Goal: Task Accomplishment & Management: Manage account settings

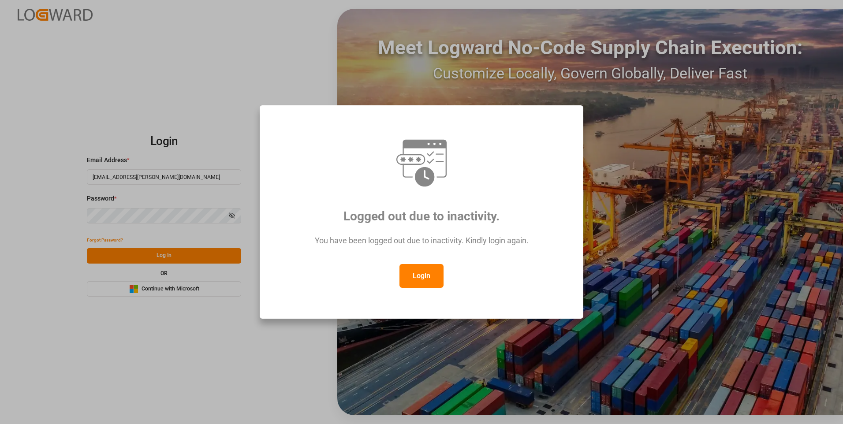
click at [432, 279] on button "Login" at bounding box center [421, 276] width 44 height 24
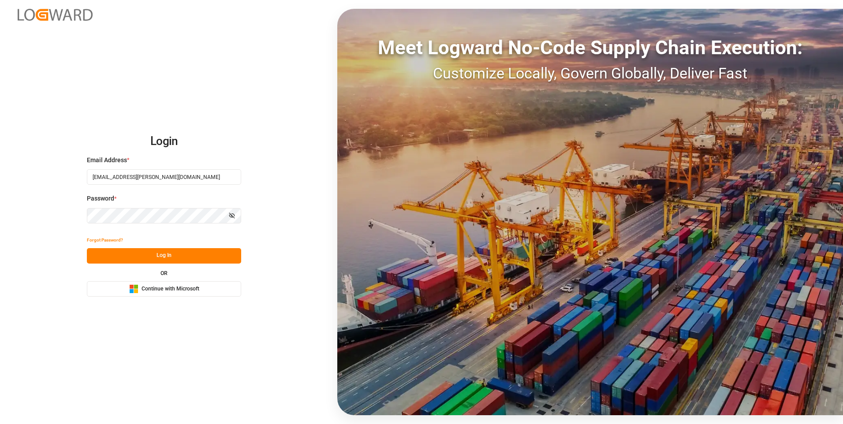
click at [108, 254] on button "Log In" at bounding box center [164, 255] width 154 height 15
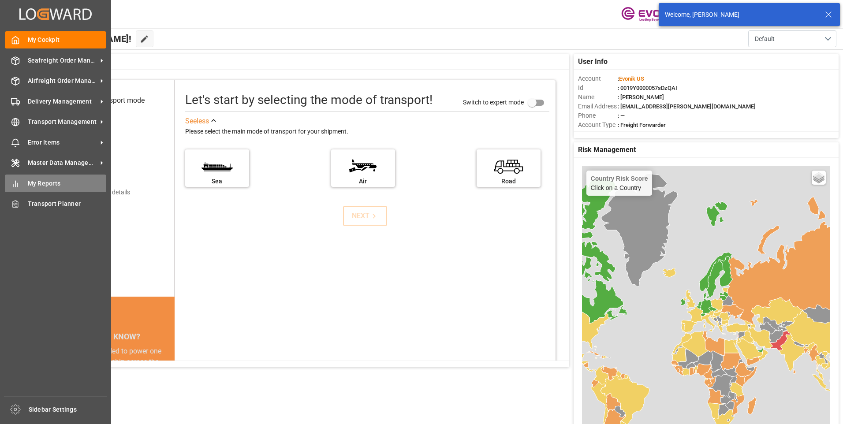
click at [19, 185] on icon at bounding box center [15, 183] width 9 height 9
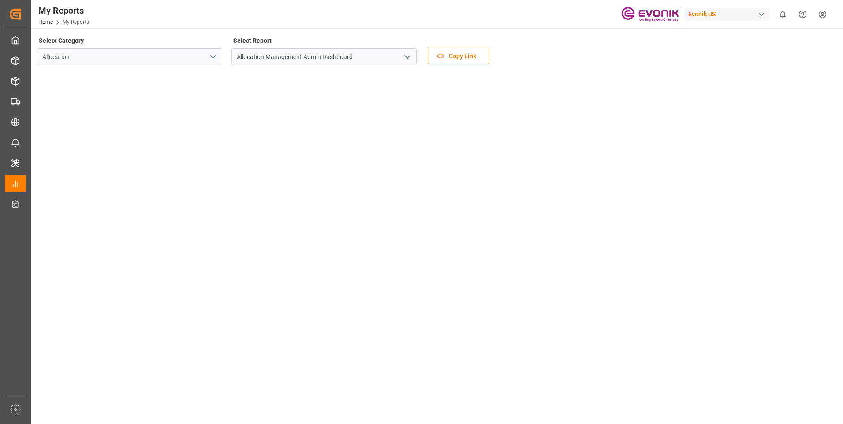
click at [212, 56] on icon "open menu" at bounding box center [213, 57] width 11 height 11
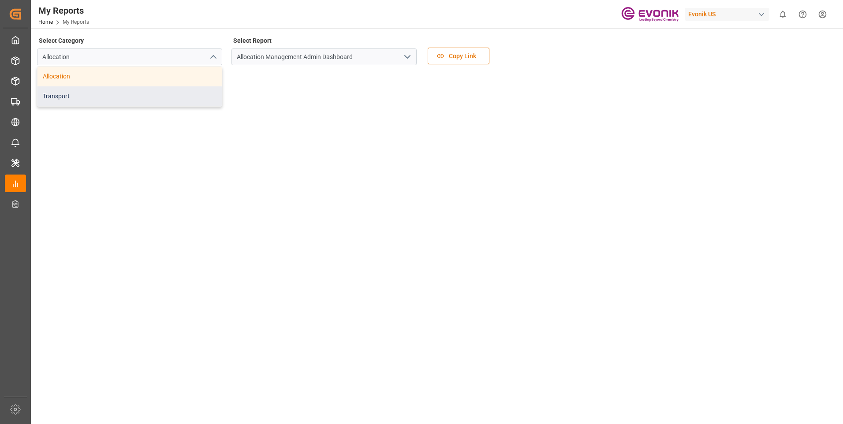
click at [58, 97] on div "Transport" at bounding box center [129, 96] width 184 height 20
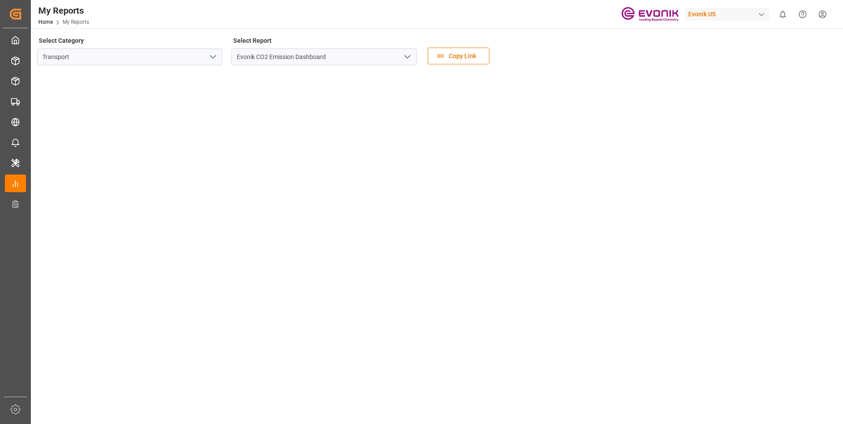
click at [409, 57] on icon "open menu" at bounding box center [407, 57] width 11 height 11
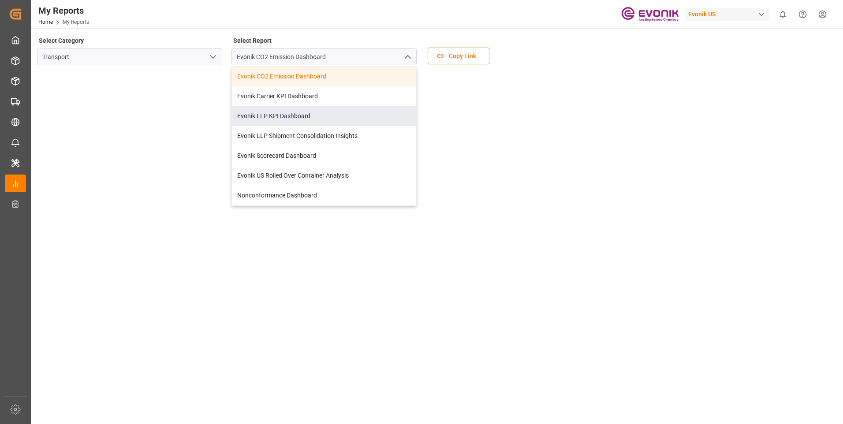
click at [264, 116] on div "Evonik LLP KPI Dashboard" at bounding box center [324, 116] width 184 height 20
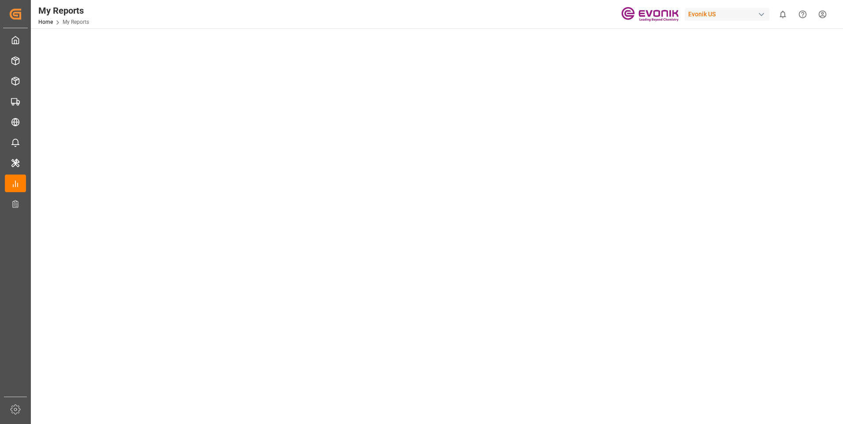
scroll to position [220, 0]
click at [688, 124] on tableau-viz at bounding box center [436, 194] width 796 height 684
click at [733, 254] on tableau-viz at bounding box center [436, 326] width 796 height 684
click at [780, 282] on tableau-viz at bounding box center [436, 326] width 796 height 684
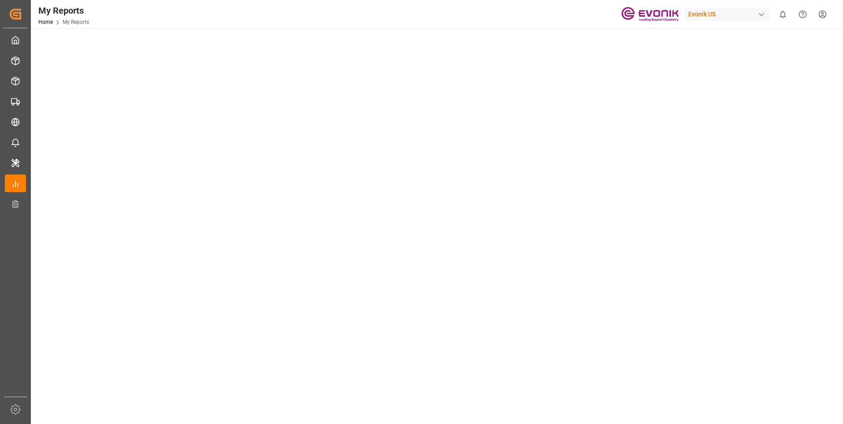
scroll to position [0, 0]
click at [751, 228] on tableau-viz at bounding box center [436, 414] width 796 height 684
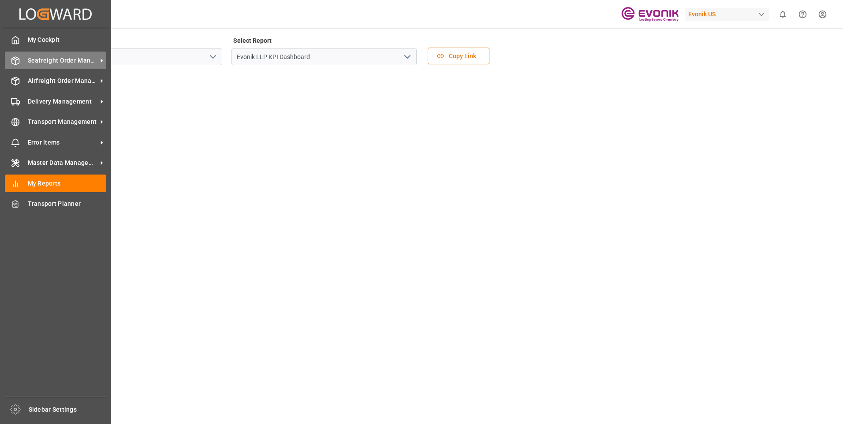
click at [22, 55] on div "Seafreight Order Management Seafreight Order Management" at bounding box center [55, 60] width 101 height 17
click at [17, 62] on icon at bounding box center [15, 60] width 9 height 9
click at [58, 58] on span "Seafreight Order Management" at bounding box center [63, 60] width 70 height 9
click at [38, 58] on span "Seafreight Order Management" at bounding box center [63, 60] width 70 height 9
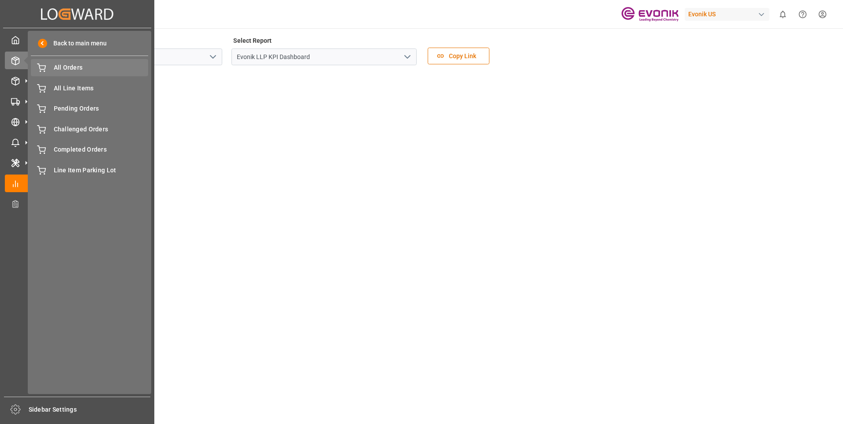
click at [58, 64] on span "All Orders" at bounding box center [101, 67] width 95 height 9
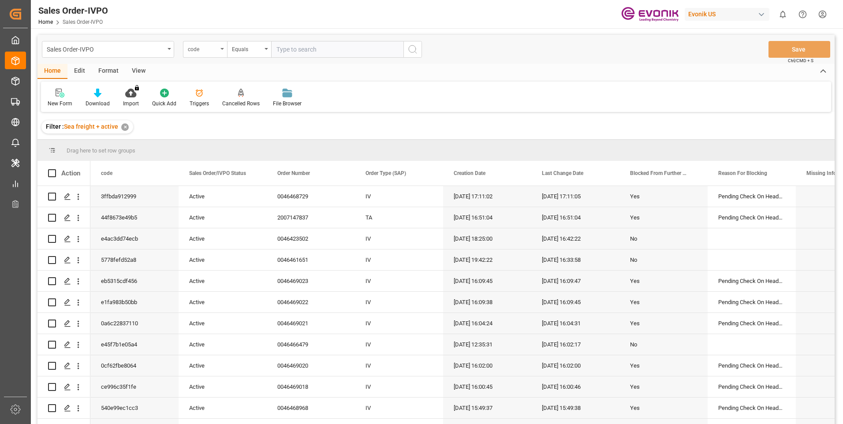
click at [219, 48] on div "code" at bounding box center [205, 49] width 44 height 17
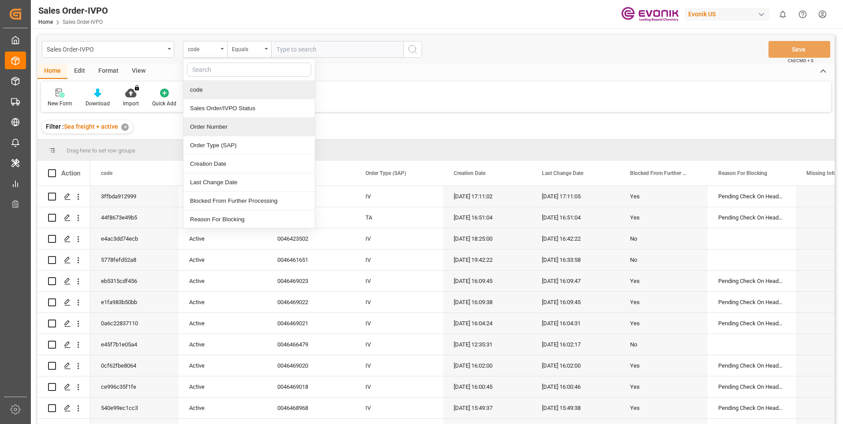
click at [218, 126] on div "Order Number" at bounding box center [248, 127] width 131 height 19
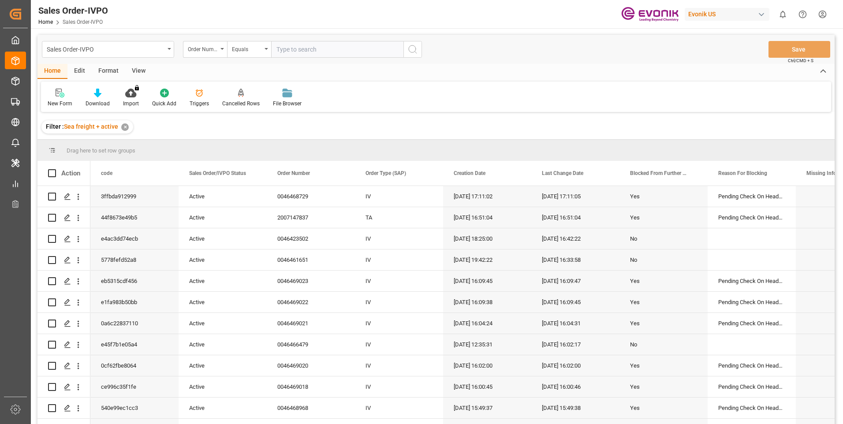
click at [338, 51] on input "text" at bounding box center [337, 49] width 132 height 17
paste input "0046461633"
type input "0046461633"
click at [418, 50] on button "search button" at bounding box center [412, 49] width 19 height 17
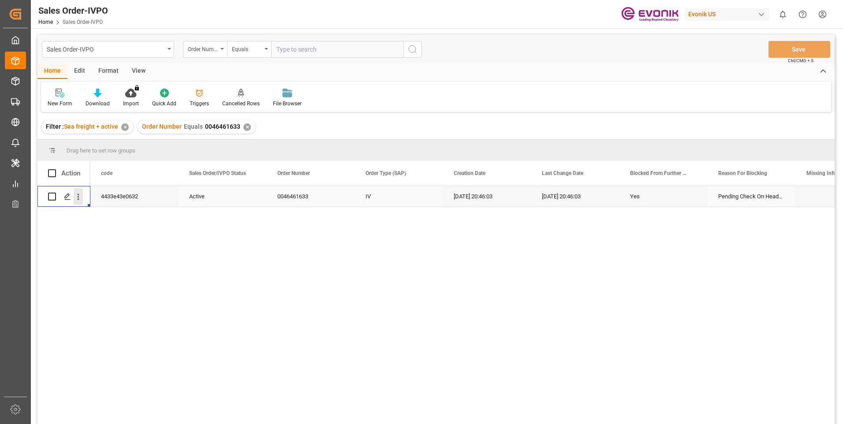
click at [78, 197] on icon "open menu" at bounding box center [79, 197] width 2 height 6
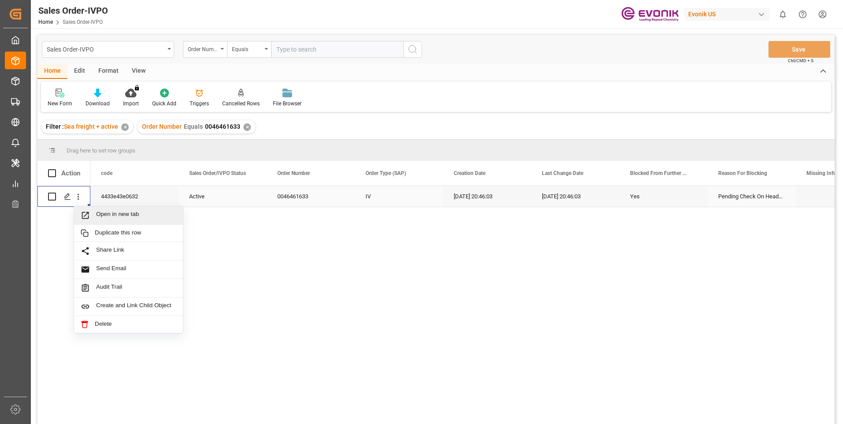
click at [109, 213] on span "Open in new tab" at bounding box center [136, 215] width 80 height 9
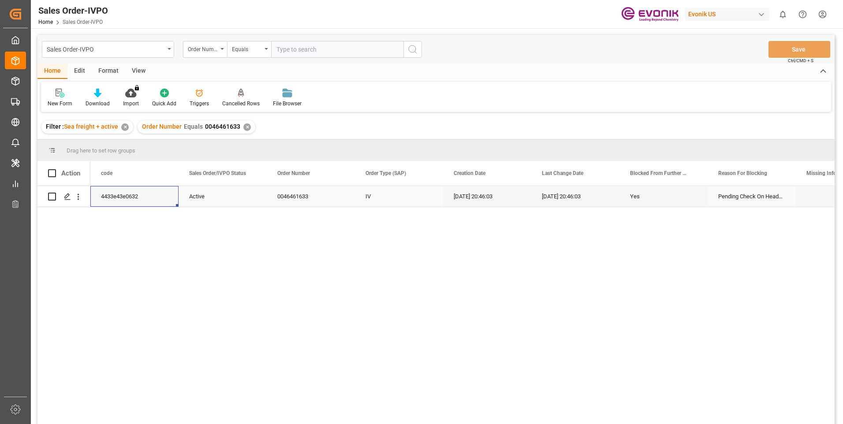
click at [145, 201] on div "4433e43e0632" at bounding box center [134, 196] width 88 height 21
click at [81, 198] on icon "open menu" at bounding box center [78, 196] width 9 height 9
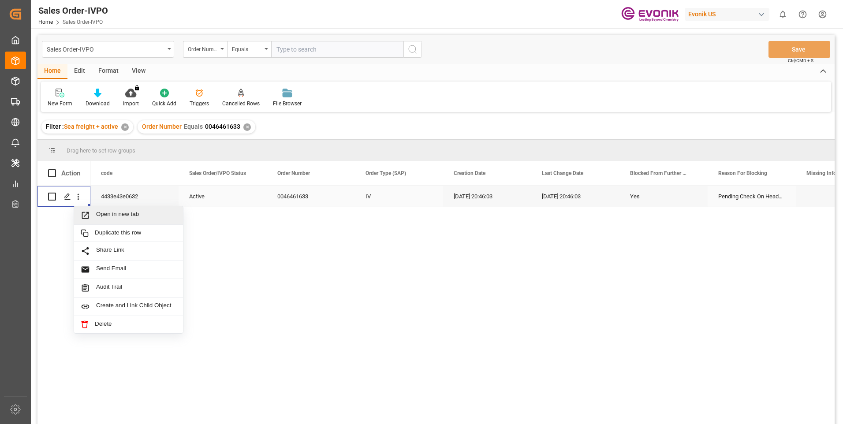
click at [108, 214] on span "Open in new tab" at bounding box center [136, 215] width 80 height 9
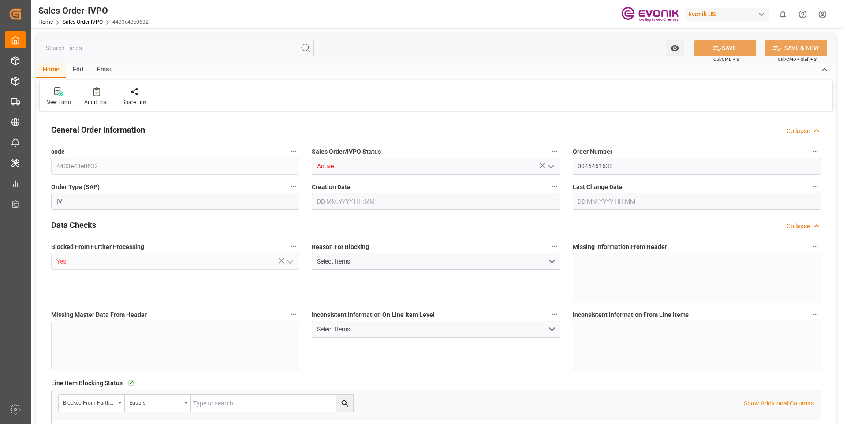
type input "BRSSZ"
type input "0"
type input "1"
type input "2410.9369"
type input "[DATE] 20:46"
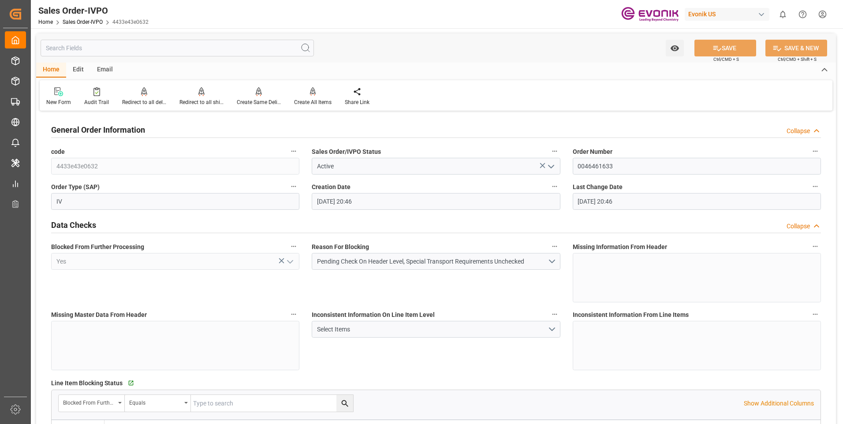
type input "[DATE] 20:46"
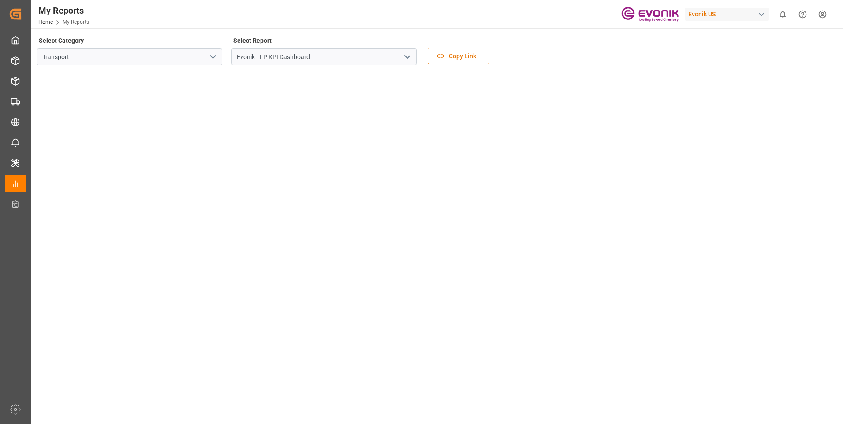
click at [420, 13] on div "My Reports Home My Reports Evonik US 0 Notifications Only show unread All Mark …" at bounding box center [434, 14] width 818 height 28
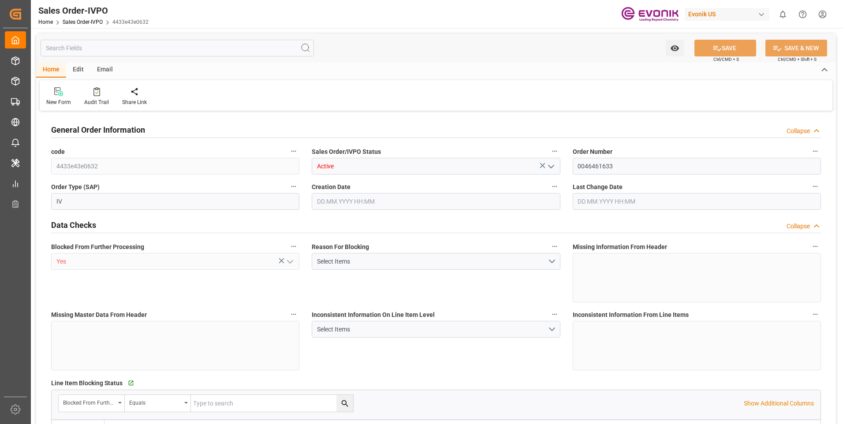
type input "BRSSZ"
type input "0"
type input "1"
type input "2410.9369"
type input "[DATE] 20:46"
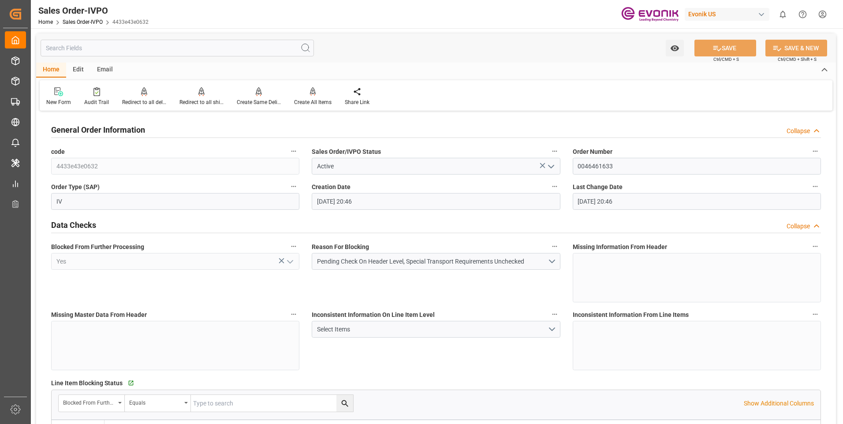
type input "[DATE] 20:46"
click at [554, 263] on button "Pending Check On Header Level, Special Transport Requirements Unchecked" at bounding box center [436, 261] width 248 height 17
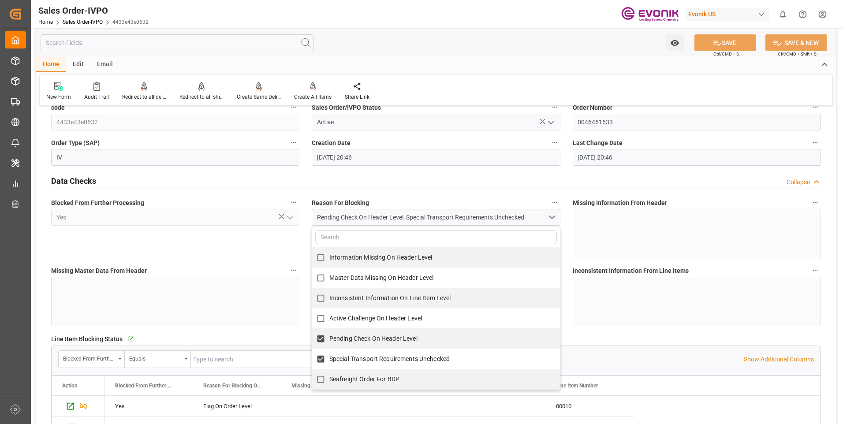
scroll to position [88, 0]
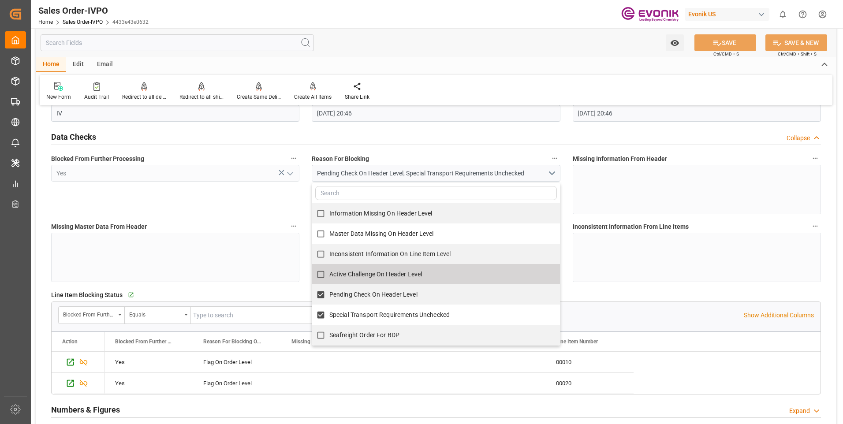
click at [271, 203] on div "Blocked From Further Processing Yes" at bounding box center [175, 183] width 260 height 68
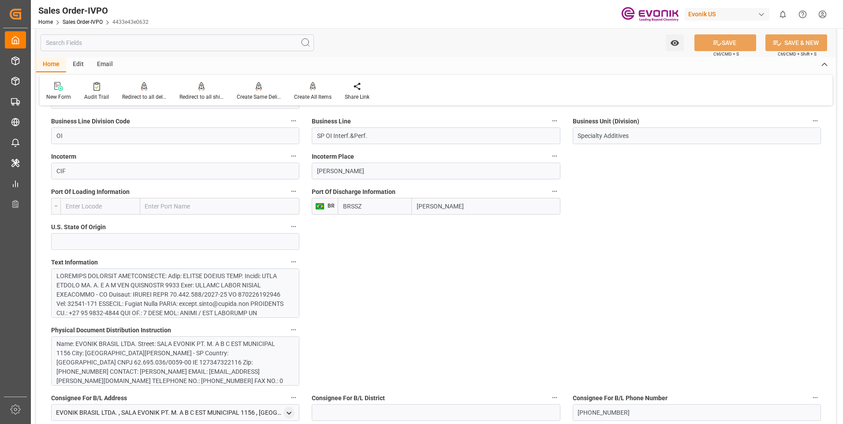
scroll to position [617, 0]
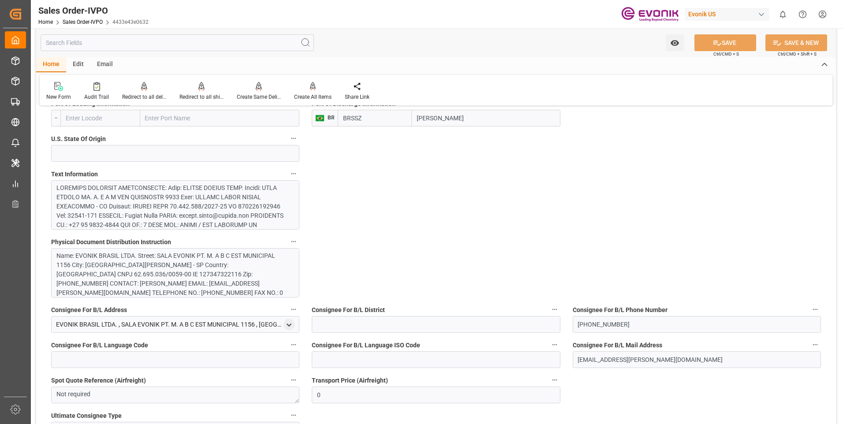
click at [169, 201] on div at bounding box center [171, 317] width 231 height 268
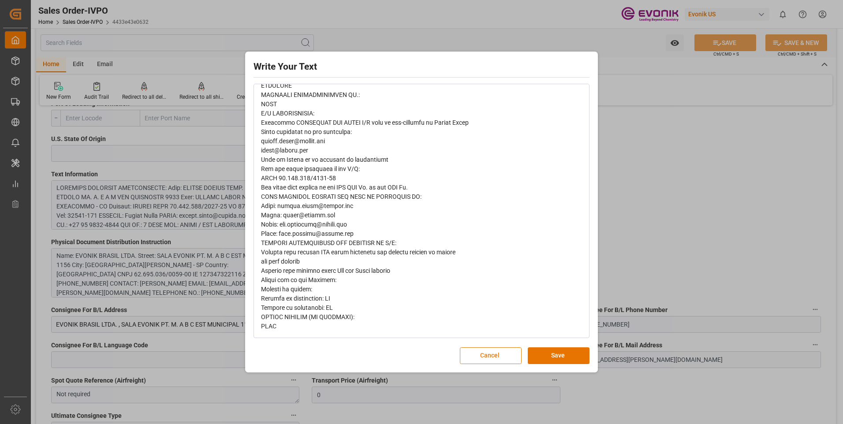
scroll to position [0, 0]
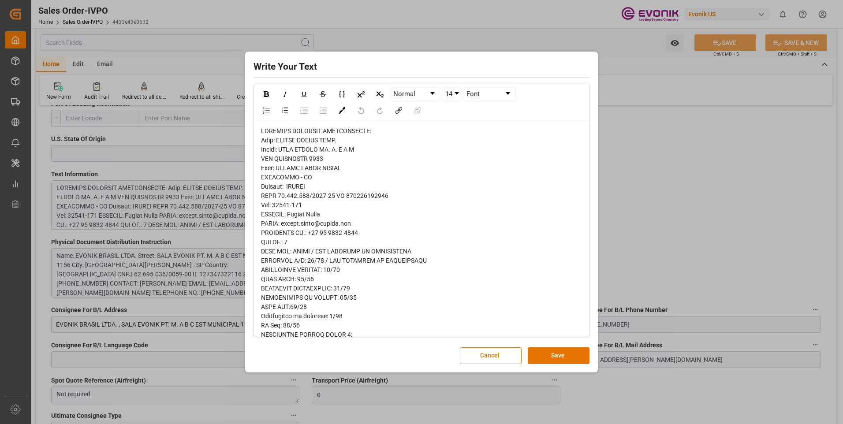
click at [502, 352] on button "Cancel" at bounding box center [491, 355] width 62 height 17
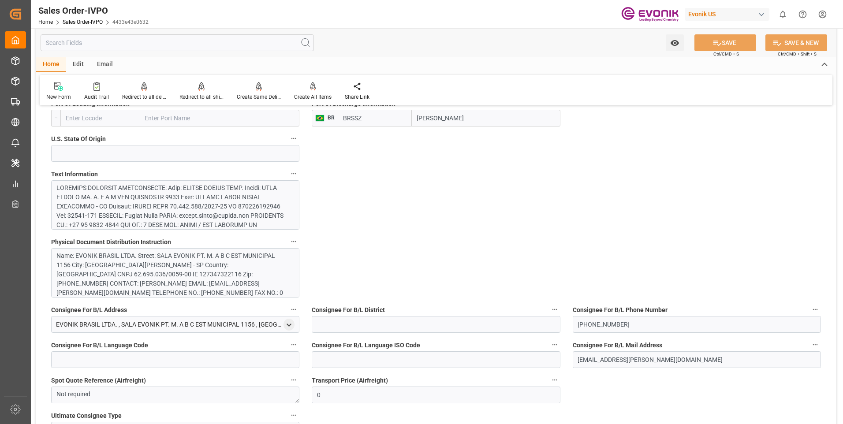
click at [191, 281] on div "Name: EVONIK BRASIL LTDA. Street: SALA EVONIK PT. M. A B C EST MUNICIPAL 1156 C…" at bounding box center [171, 292] width 231 height 83
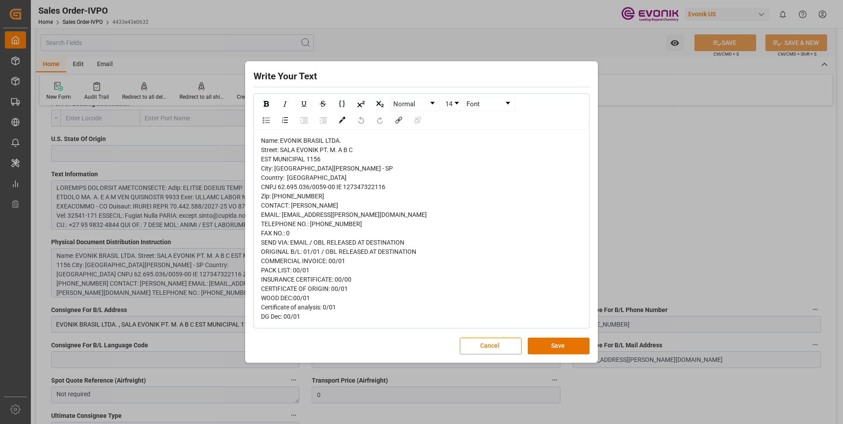
click at [499, 349] on button "Cancel" at bounding box center [491, 346] width 62 height 17
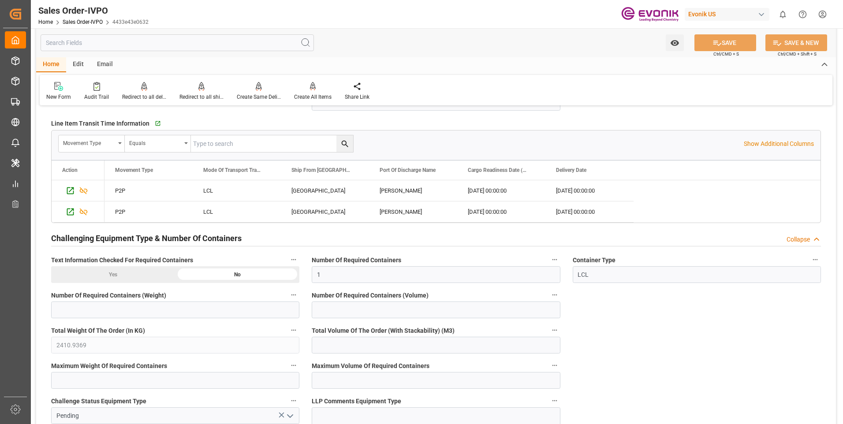
scroll to position [1631, 0]
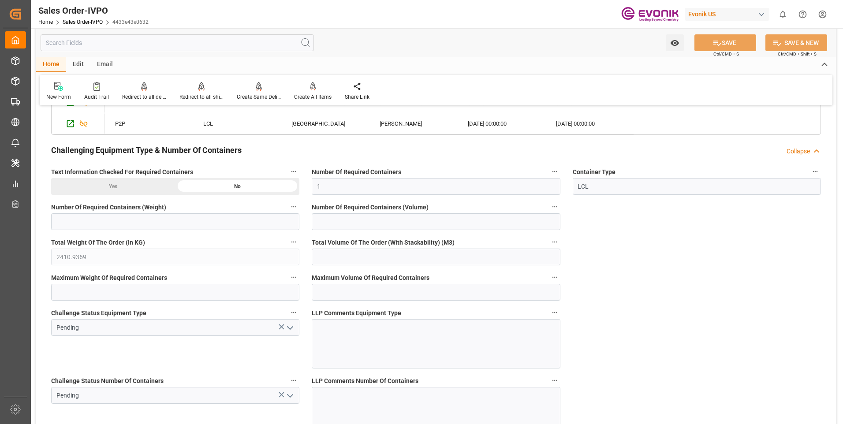
click at [178, 40] on input "text" at bounding box center [177, 42] width 273 height 17
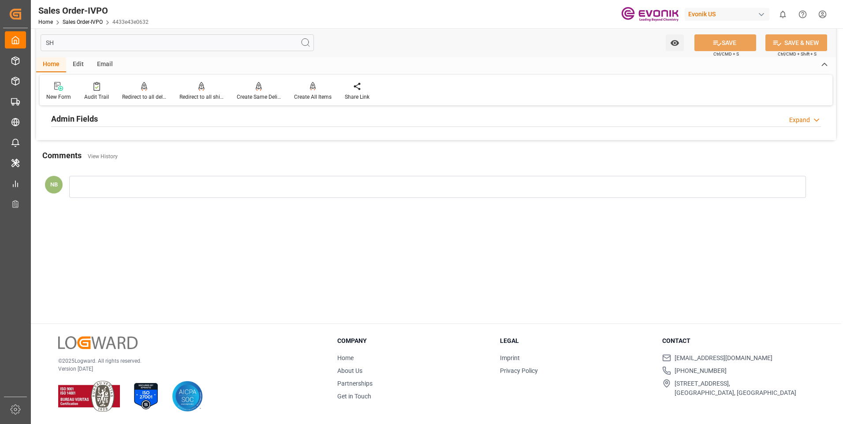
scroll to position [0, 0]
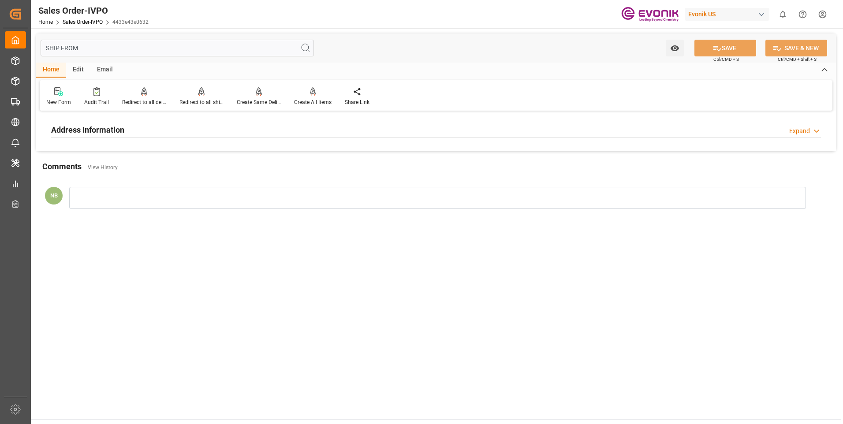
type input "SHIP FROM"
click at [117, 124] on h2 "Address Information" at bounding box center [87, 130] width 73 height 12
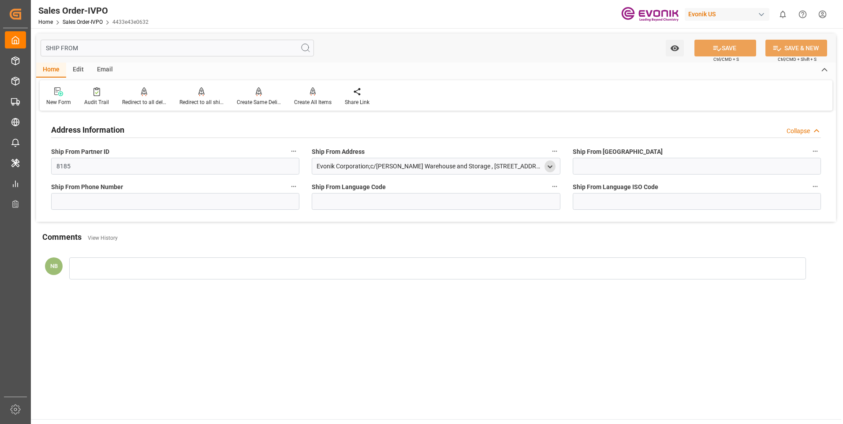
click at [548, 166] on polyline "open menu" at bounding box center [550, 167] width 4 height 2
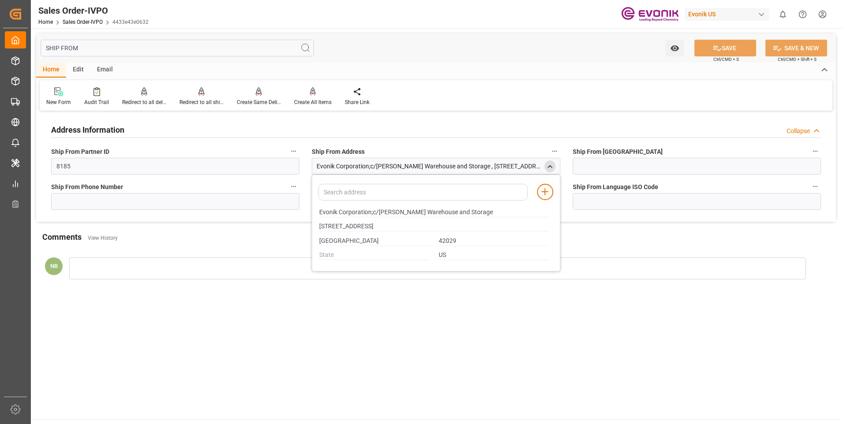
click at [476, 346] on main "SHIP FROM Watch Option SAVE Ctrl/CMD + S SAVE & NEW Ctrl/CMD + Shift + S Home E…" at bounding box center [436, 223] width 810 height 391
click at [264, 52] on input "SHIP FROM" at bounding box center [177, 48] width 273 height 17
drag, startPoint x: 263, startPoint y: 51, endPoint x: 34, endPoint y: 39, distance: 229.5
click at [34, 39] on div "SHIP FROM Watch Option SAVE Ctrl/CMD + S SAVE & NEW Ctrl/CMD + Shift + S Home E…" at bounding box center [436, 163] width 810 height 271
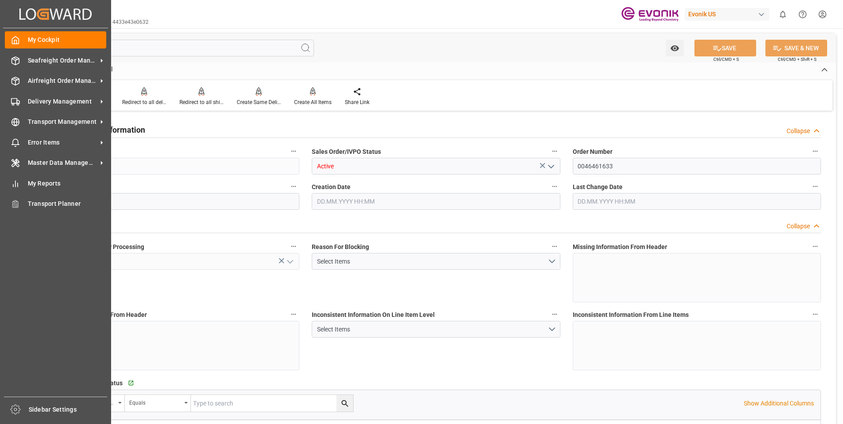
type input "BRSSZ"
type input "0"
type input "1"
type input "2410.9369"
type input "19.08.2025 20:46"
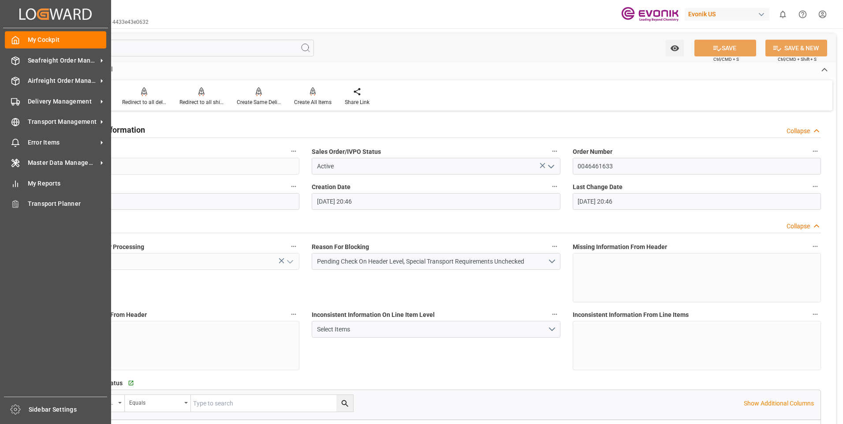
type input "19.08.2025 20:46"
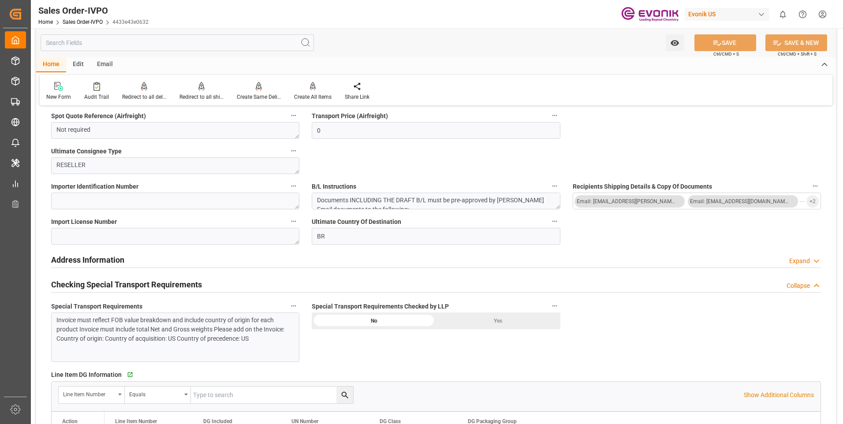
scroll to position [1014, 0]
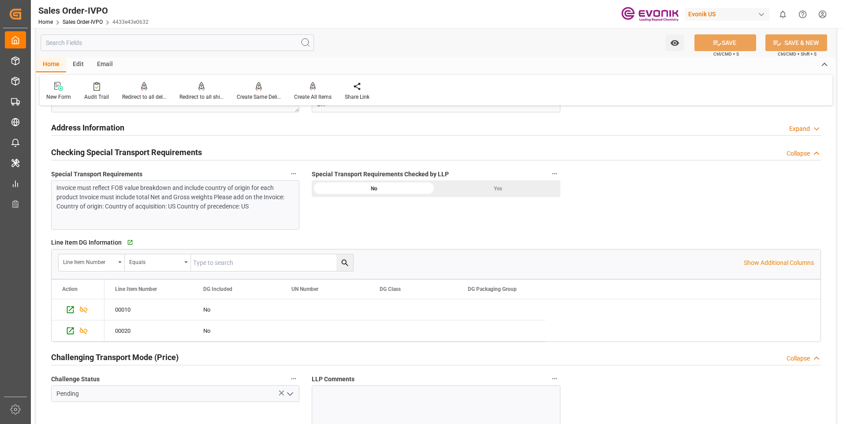
click at [524, 190] on div "Yes" at bounding box center [498, 188] width 124 height 17
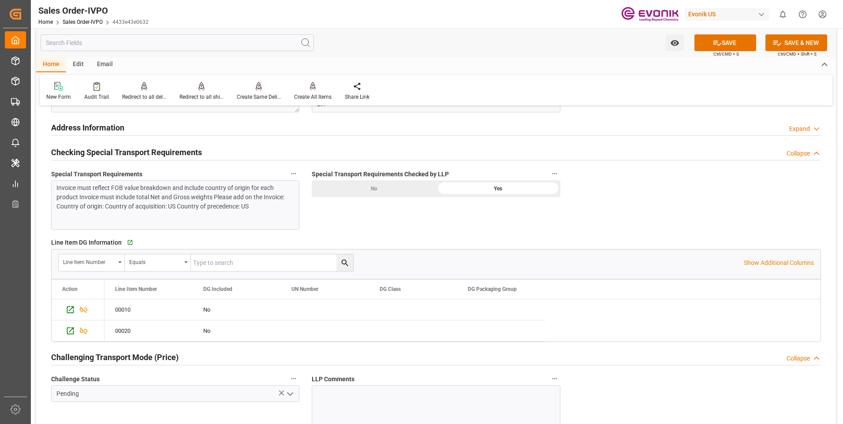
click at [397, 191] on div "No" at bounding box center [374, 188] width 124 height 17
click at [554, 171] on icon "button" at bounding box center [554, 173] width 7 height 7
click at [453, 231] on div at bounding box center [421, 212] width 843 height 424
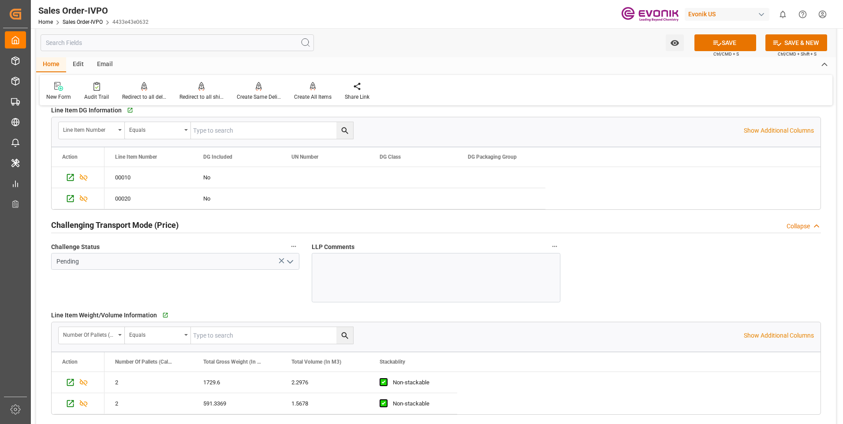
click at [291, 261] on polyline "open menu" at bounding box center [289, 261] width 5 height 3
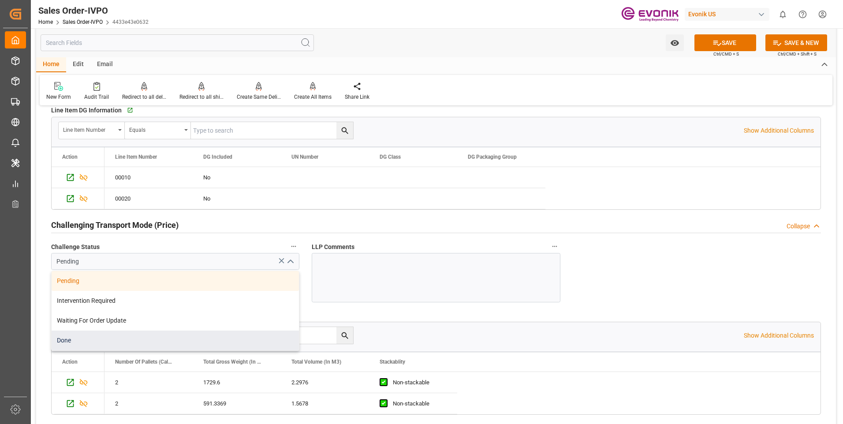
click at [84, 341] on div "Done" at bounding box center [175, 341] width 247 height 20
type input "Done"
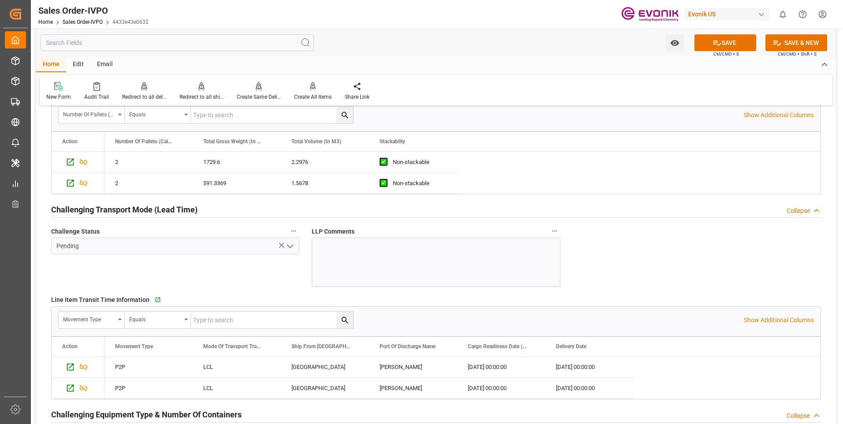
scroll to position [1410, 0]
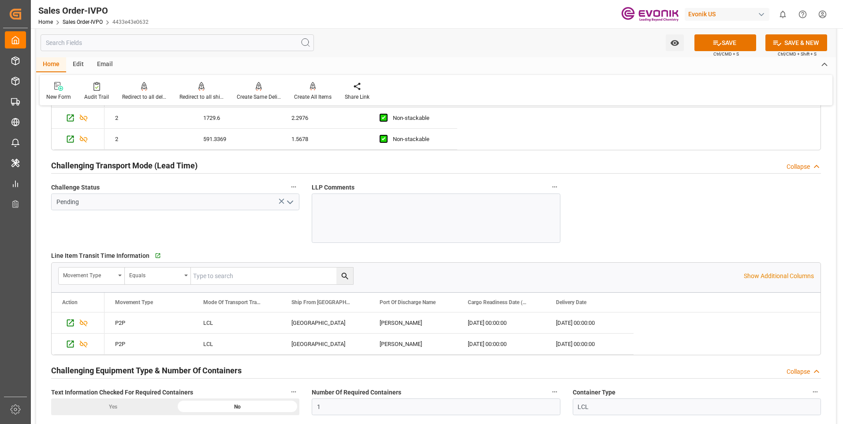
click at [289, 201] on icon "open menu" at bounding box center [290, 202] width 11 height 11
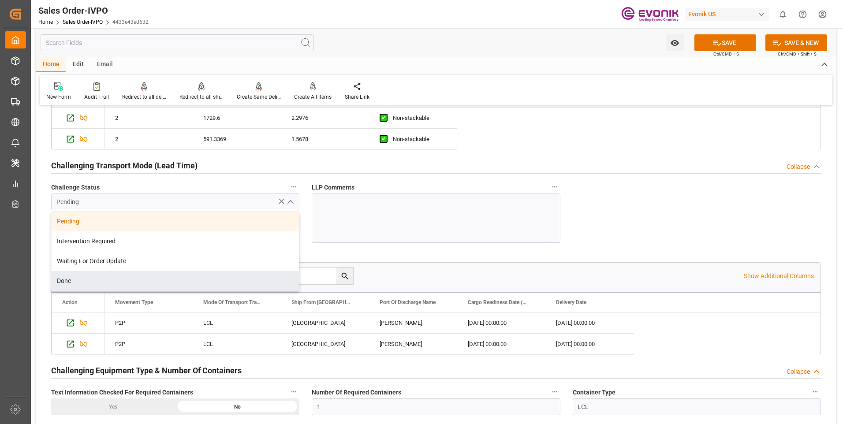
click at [144, 276] on div "Done" at bounding box center [175, 281] width 247 height 20
type input "Done"
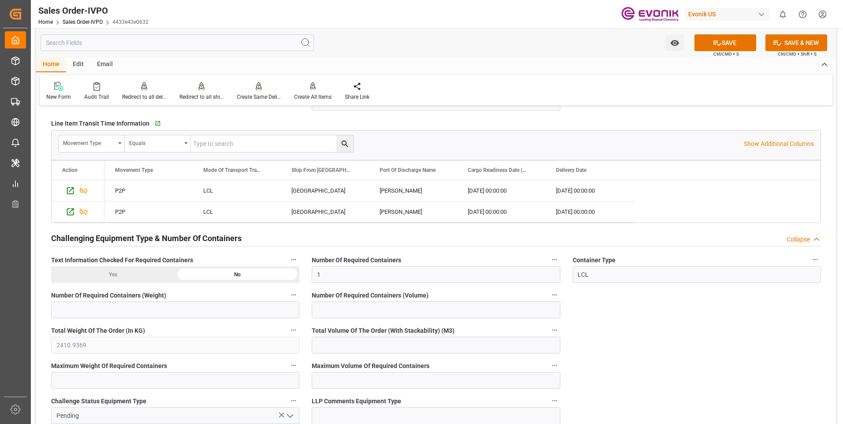
scroll to position [1719, 0]
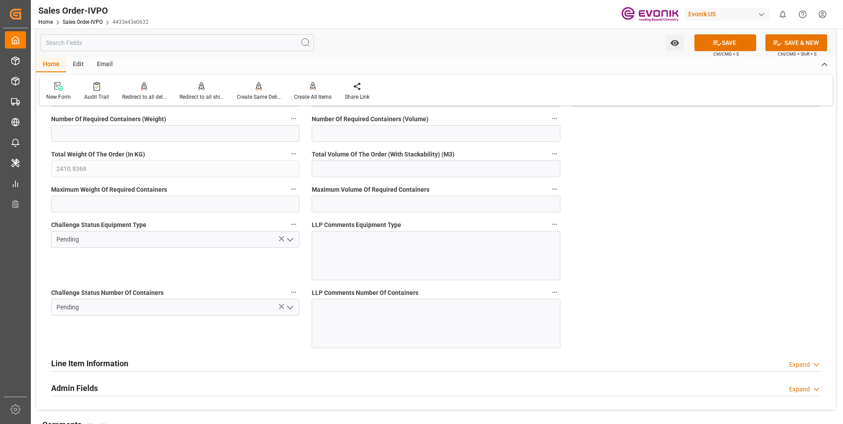
click at [293, 242] on icon "open menu" at bounding box center [290, 239] width 11 height 11
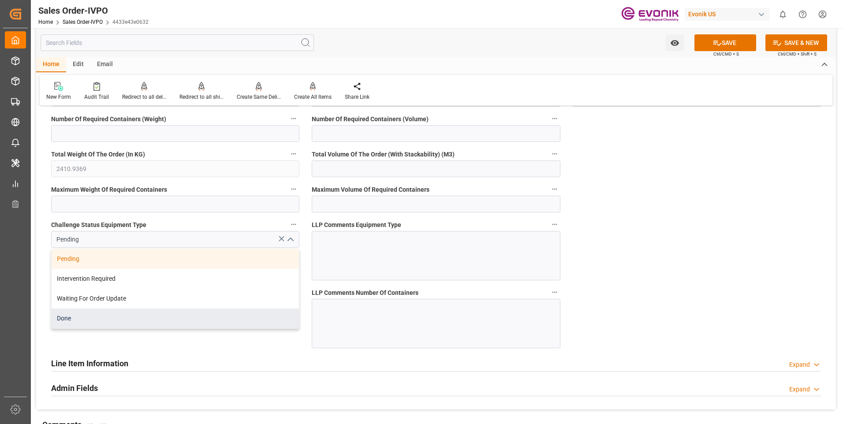
click at [96, 319] on div "Done" at bounding box center [175, 318] width 247 height 20
type input "Done"
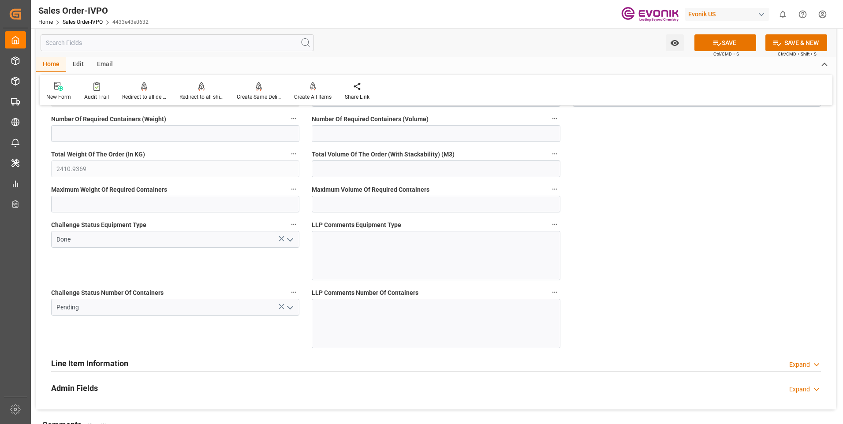
scroll to position [1631, 0]
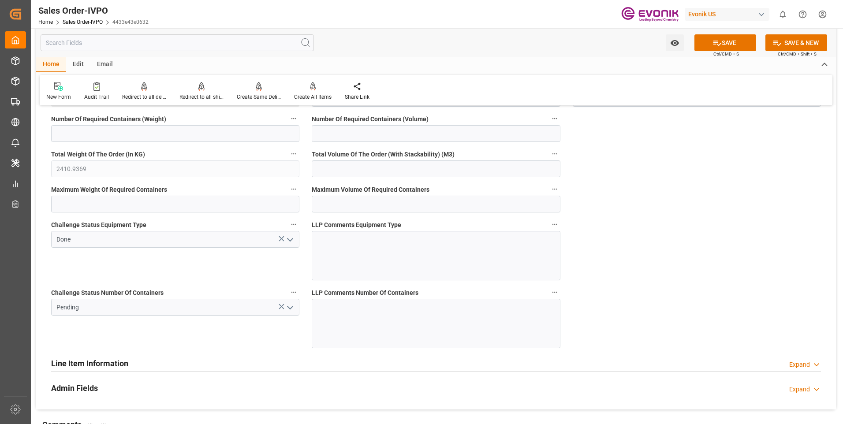
scroll to position [1807, 0]
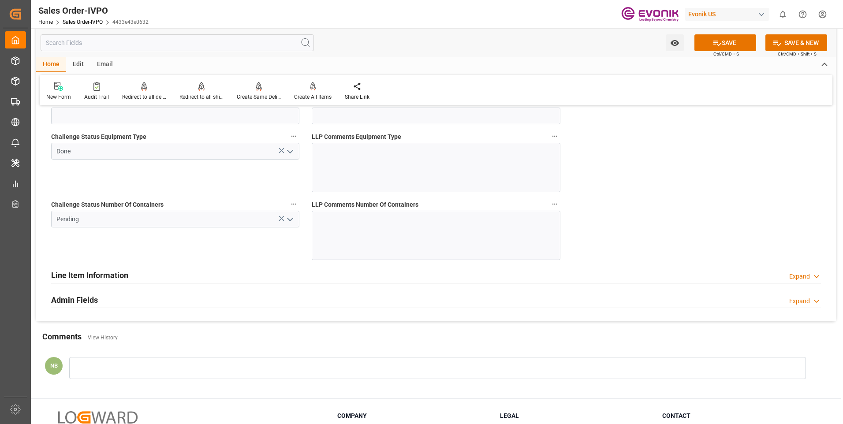
click at [290, 218] on icon "open menu" at bounding box center [290, 219] width 11 height 11
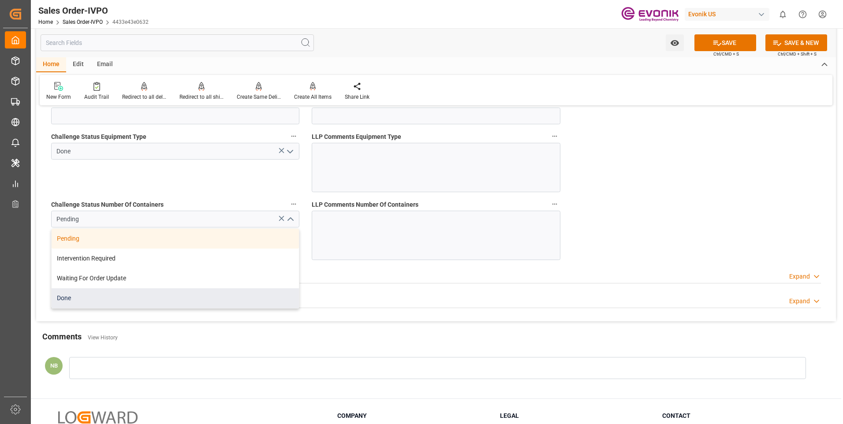
click at [84, 305] on div "Done" at bounding box center [175, 298] width 247 height 20
type input "Done"
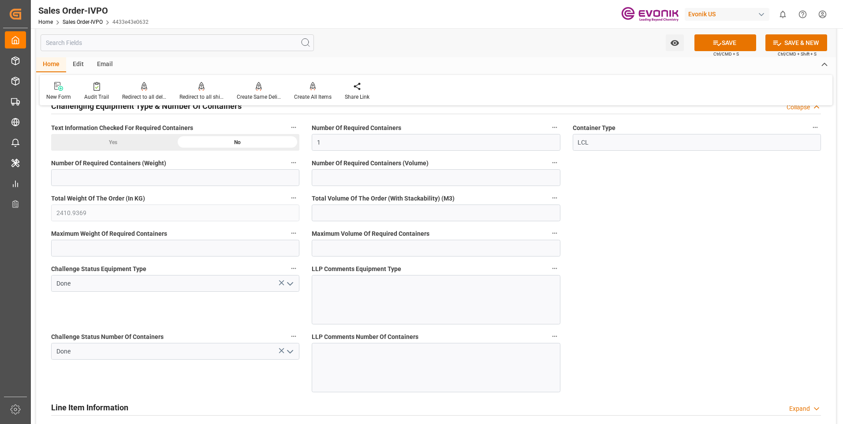
scroll to position [1542, 0]
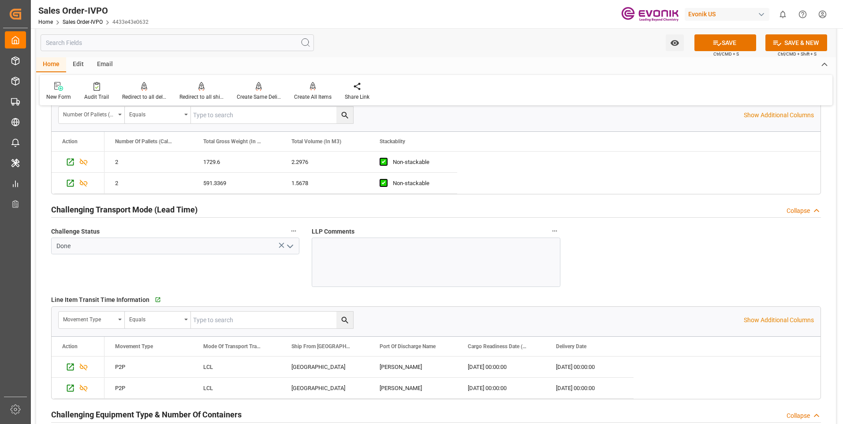
scroll to position [1278, 0]
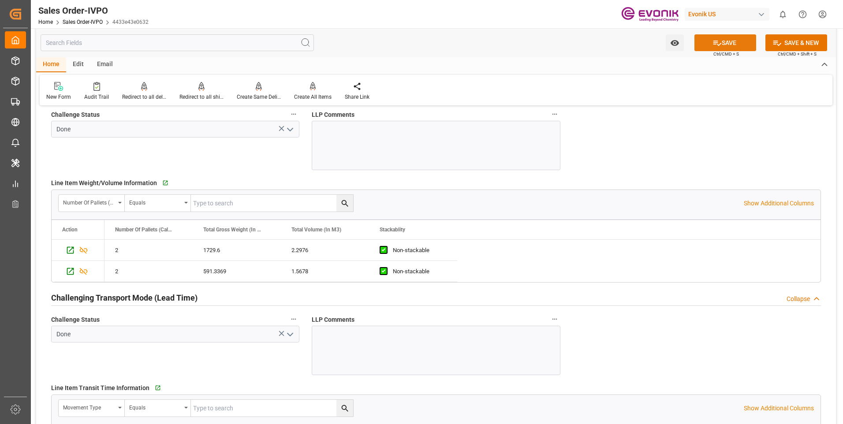
click at [736, 46] on button "SAVE" at bounding box center [725, 42] width 62 height 17
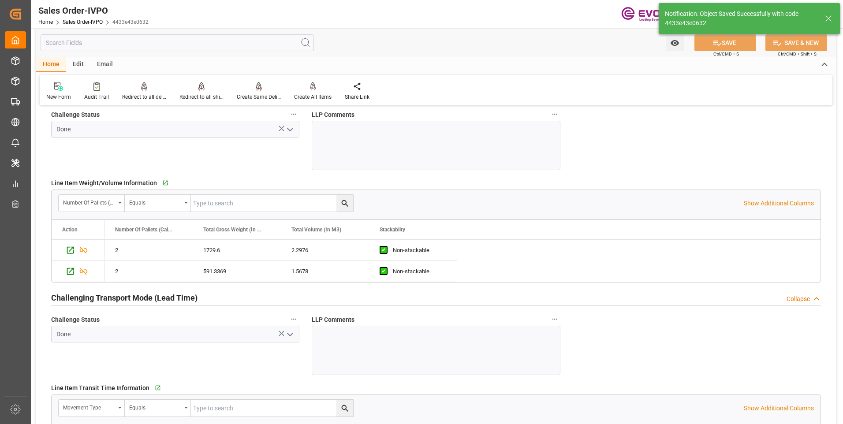
type input "20.08.2025 17:53"
click at [312, 93] on div "Create All Items" at bounding box center [312, 91] width 51 height 19
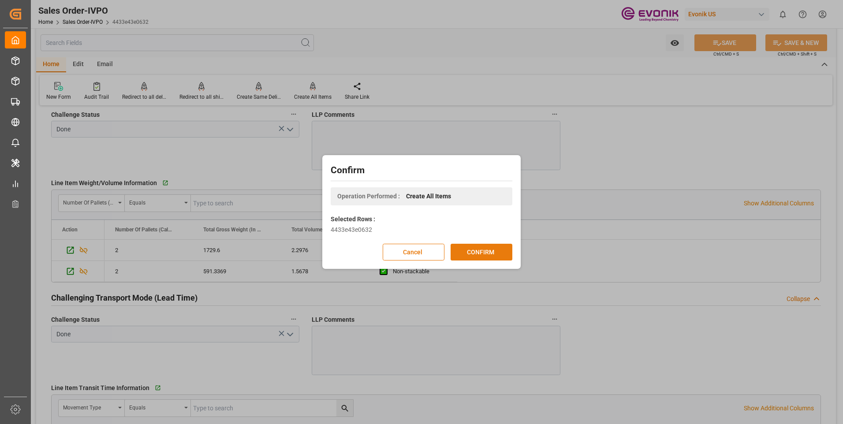
click at [498, 254] on button "CONFIRM" at bounding box center [481, 252] width 62 height 17
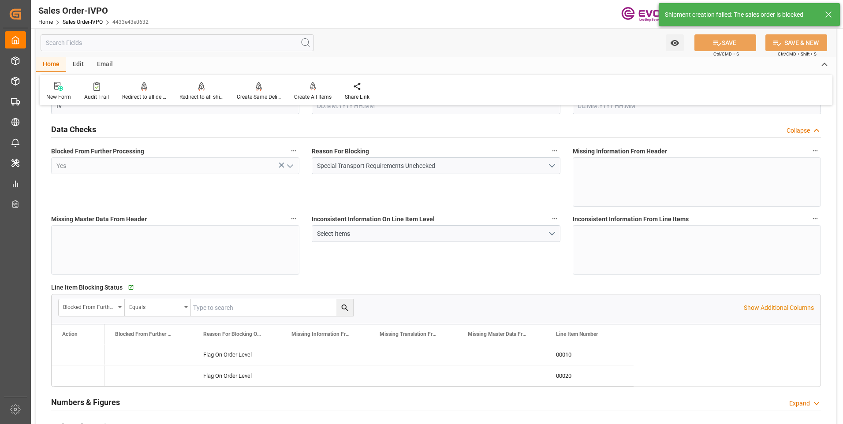
type input "BRSSZ"
type input "0"
type input "1"
type input "2410.9369"
type input "19.08.2025 20:46"
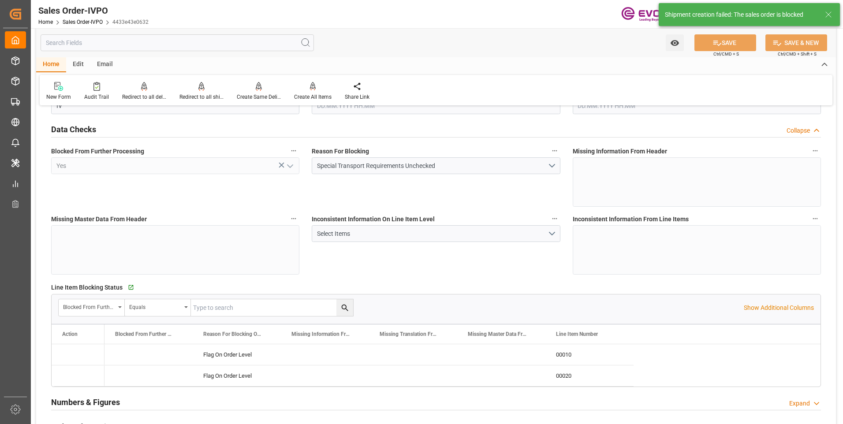
type input "20.08.2025 17:53"
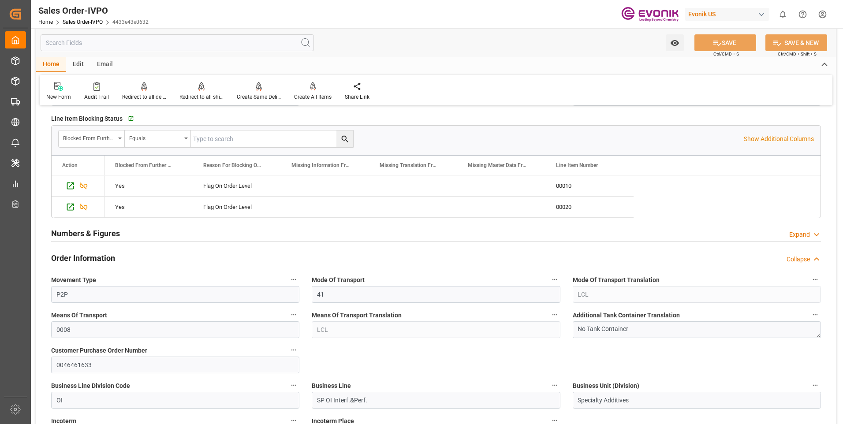
scroll to position [0, 0]
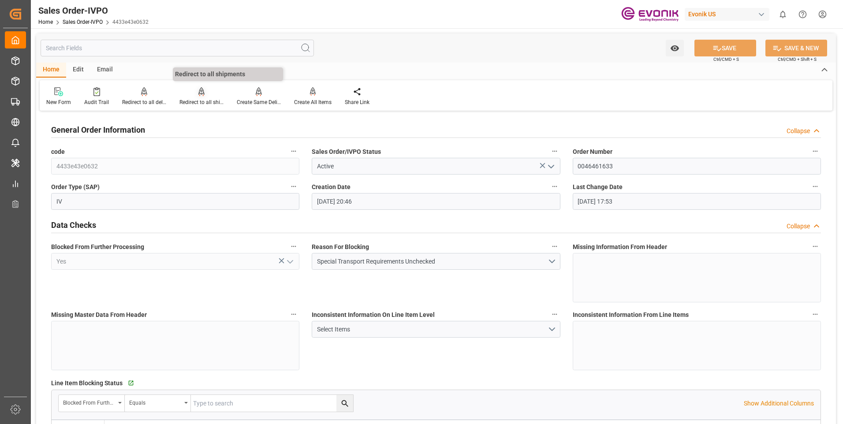
click at [193, 93] on div at bounding box center [201, 91] width 44 height 9
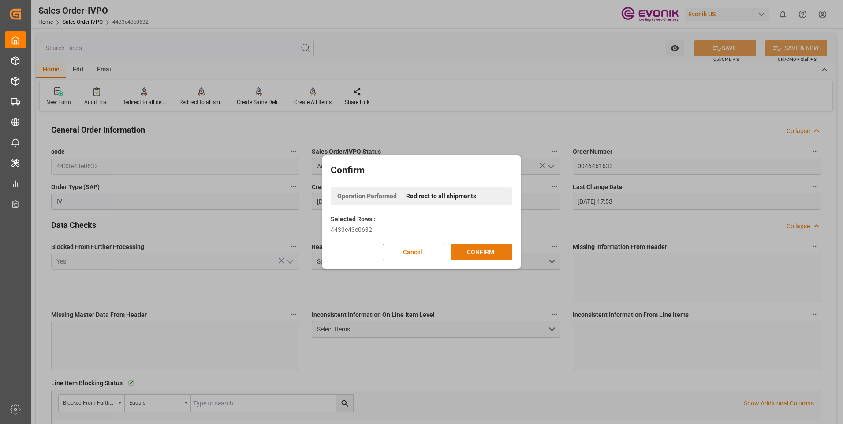
click at [499, 256] on button "CONFIRM" at bounding box center [481, 252] width 62 height 17
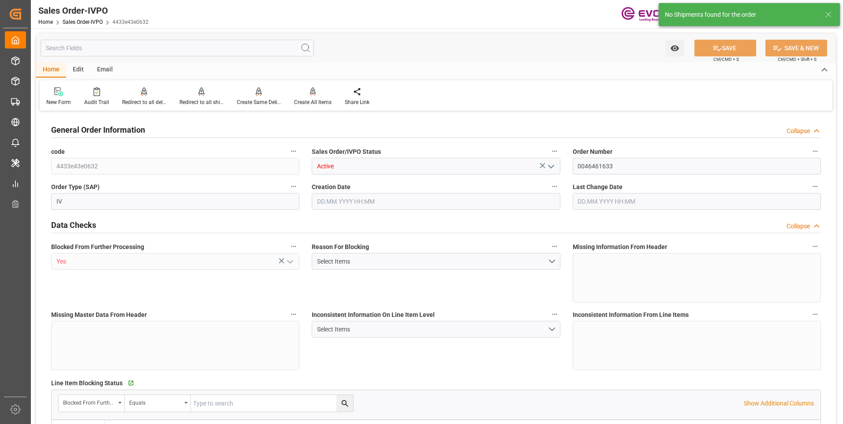
type input "BRSSZ"
type input "0"
type input "1"
type input "2410.9369"
type input "19.08.2025 20:46"
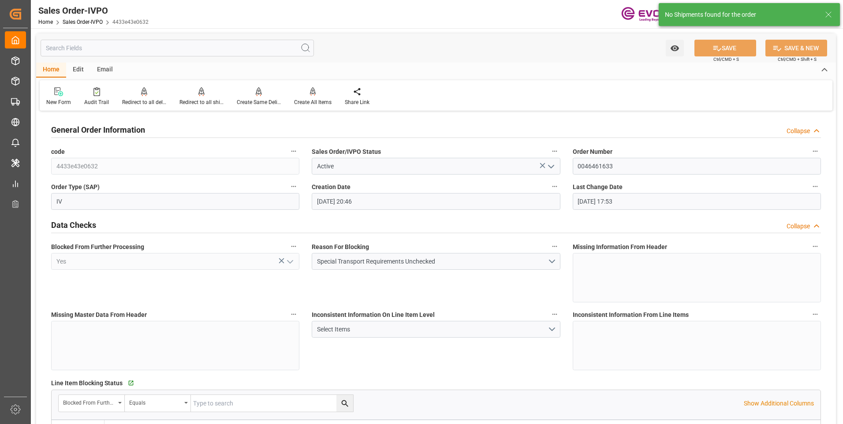
type input "20.08.2025 17:53"
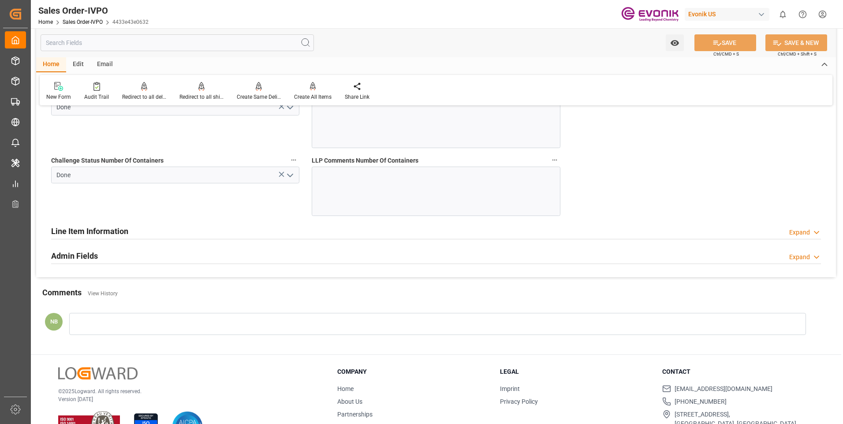
scroll to position [1881, 0]
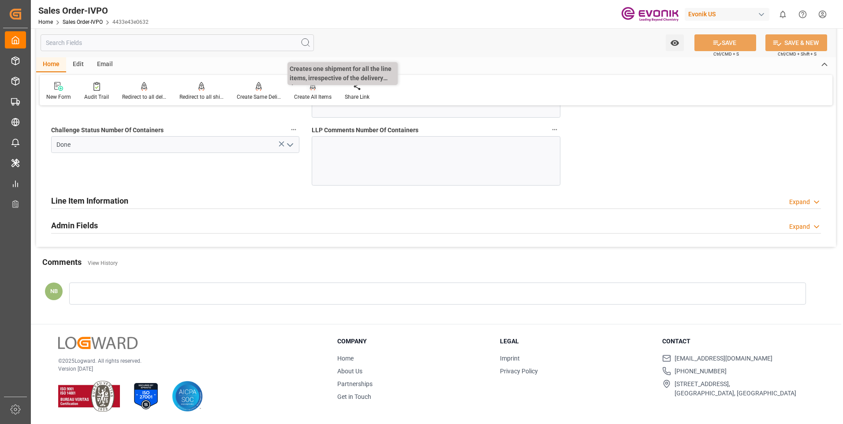
click at [310, 87] on icon at bounding box center [313, 86] width 6 height 9
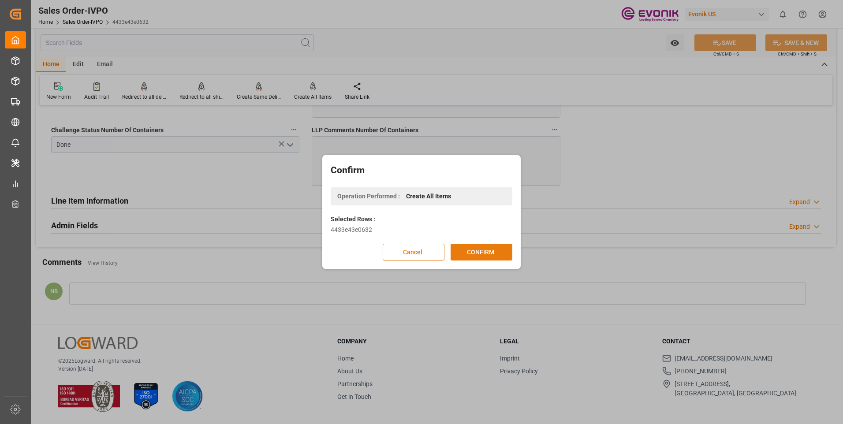
click at [483, 253] on button "CONFIRM" at bounding box center [481, 252] width 62 height 17
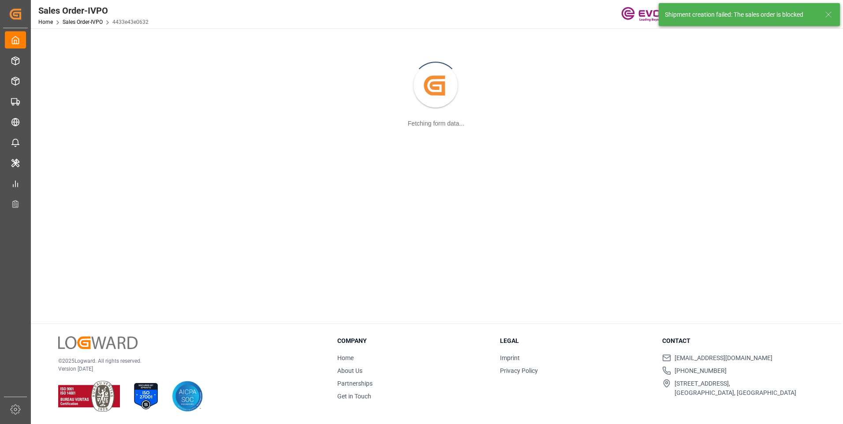
scroll to position [96, 0]
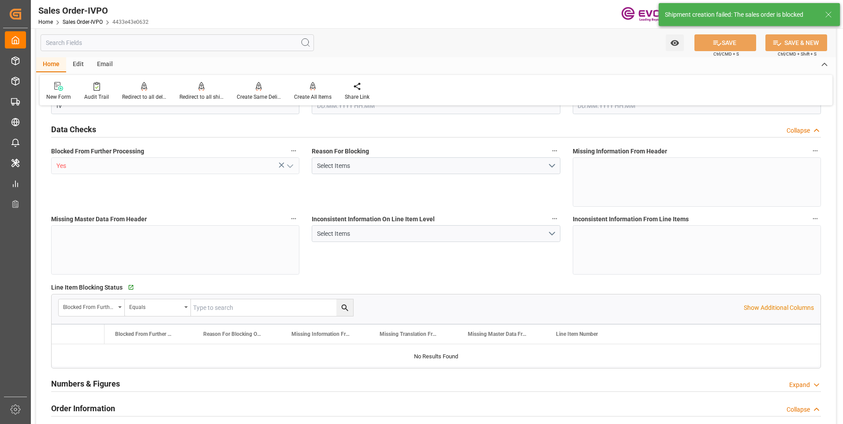
type input "BRSSZ"
type input "0"
type input "1"
type input "2410.9369"
type input "19.08.2025 20:46"
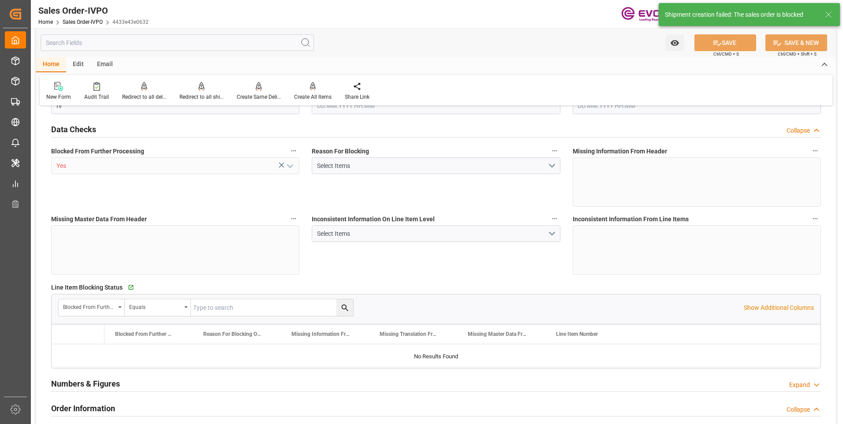
type input "20.08.2025 17:53"
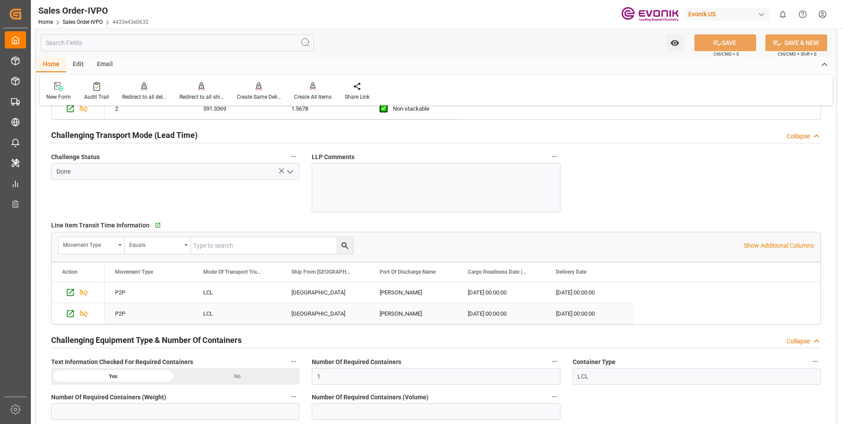
scroll to position [1220, 0]
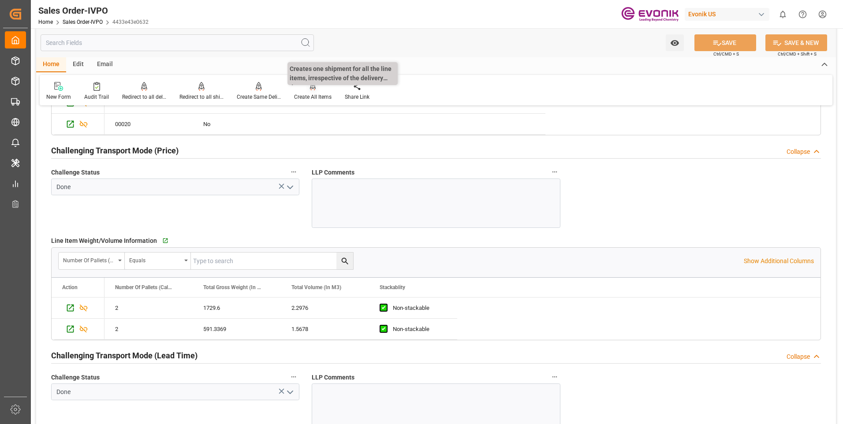
click at [320, 97] on div "Create All Items" at bounding box center [312, 97] width 37 height 8
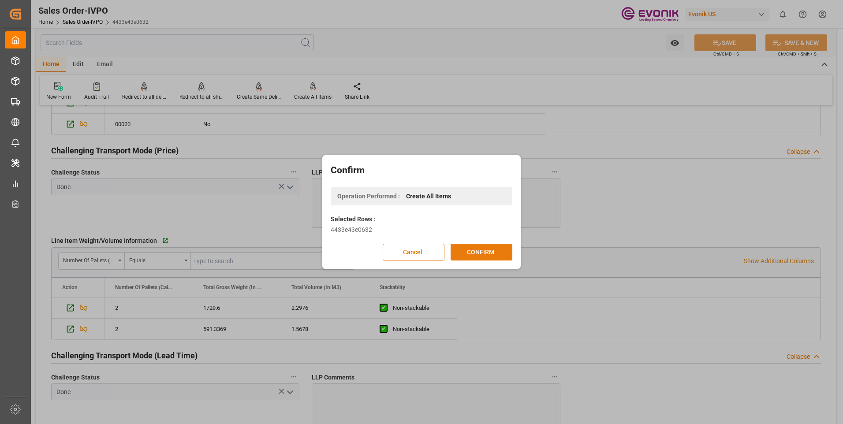
click at [472, 256] on button "CONFIRM" at bounding box center [481, 252] width 62 height 17
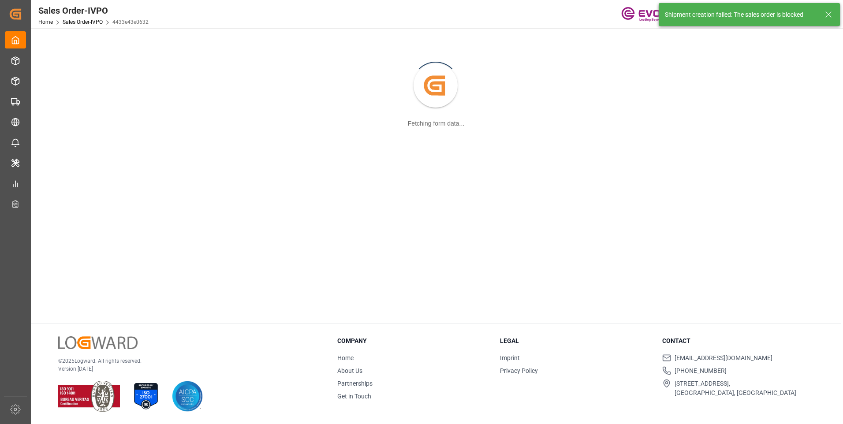
scroll to position [96, 0]
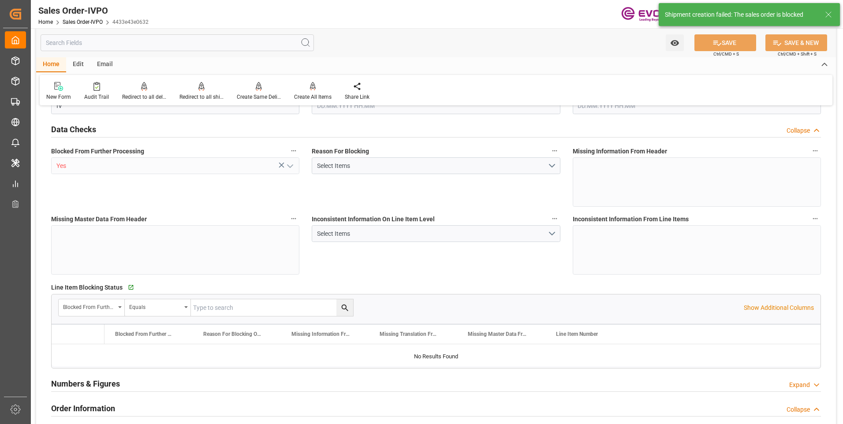
type input "BRSSZ"
type input "0"
type input "1"
type input "2410.9369"
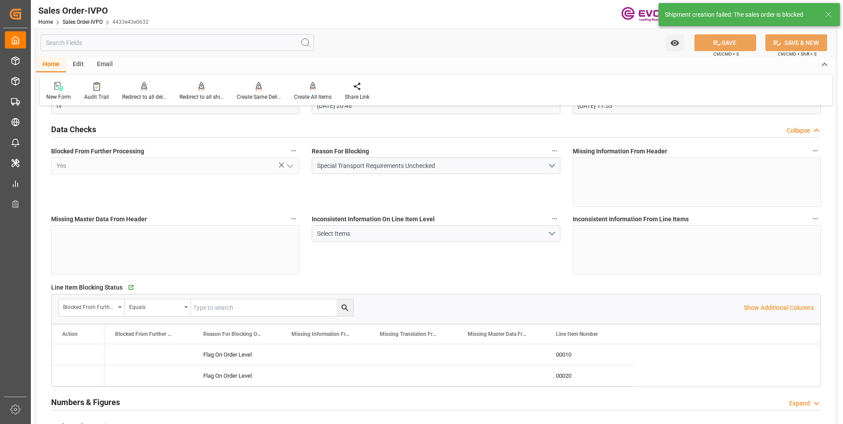
type input "19.08.2025 20:46"
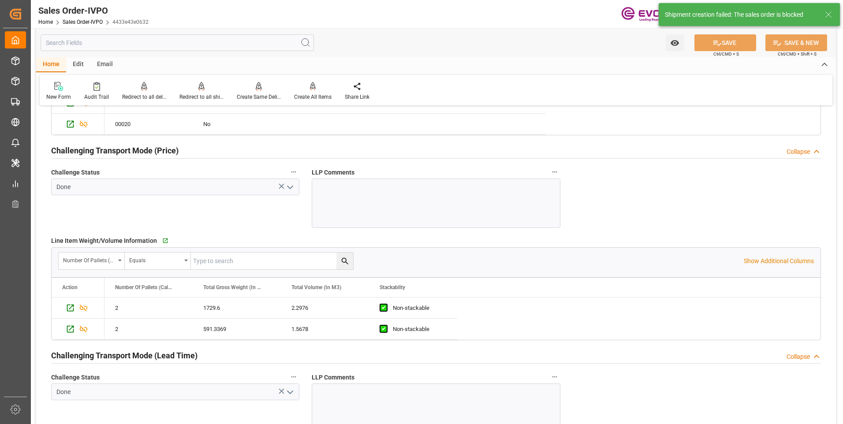
scroll to position [1044, 0]
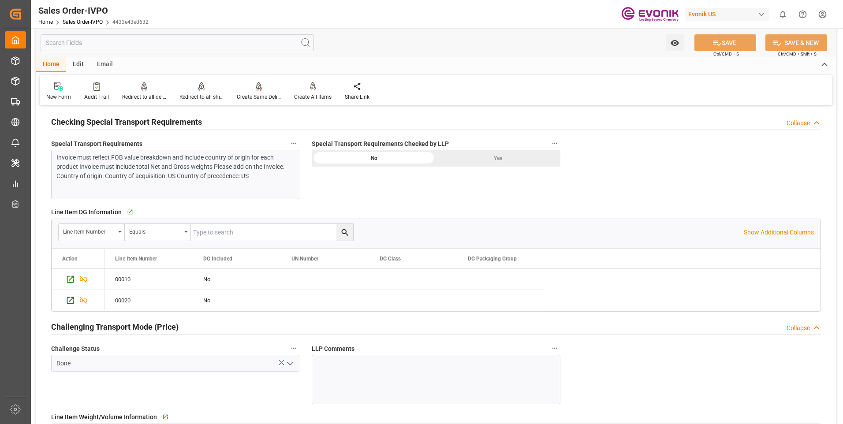
click at [520, 159] on div "Yes" at bounding box center [498, 158] width 124 height 17
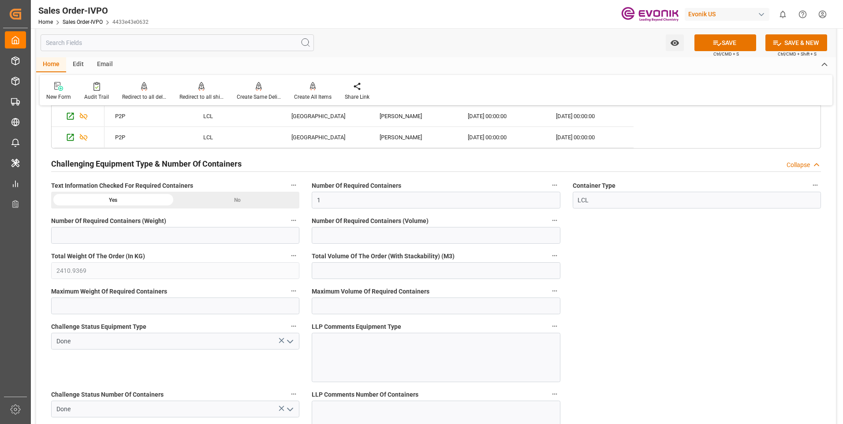
scroll to position [1705, 0]
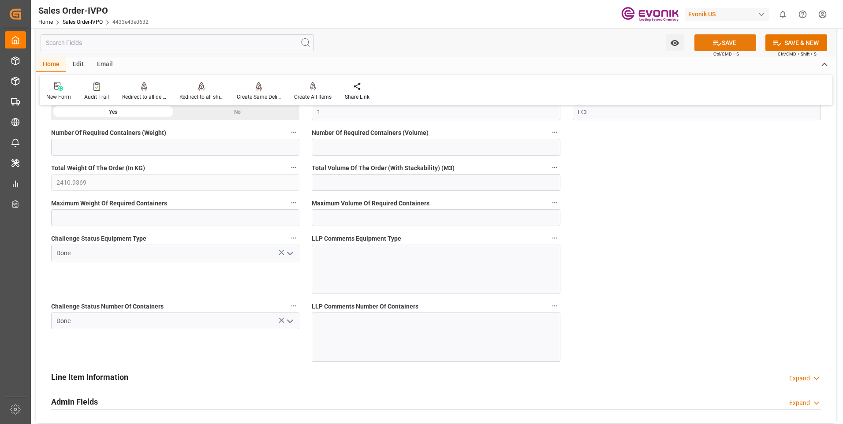
click at [729, 40] on button "SAVE" at bounding box center [725, 42] width 62 height 17
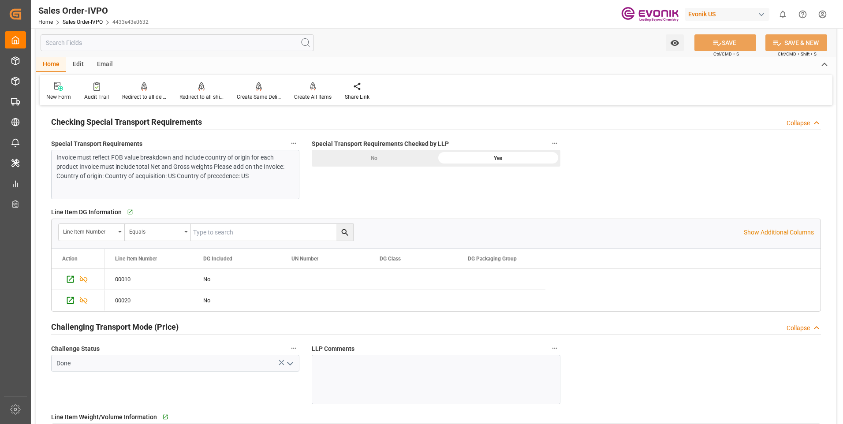
scroll to position [956, 0]
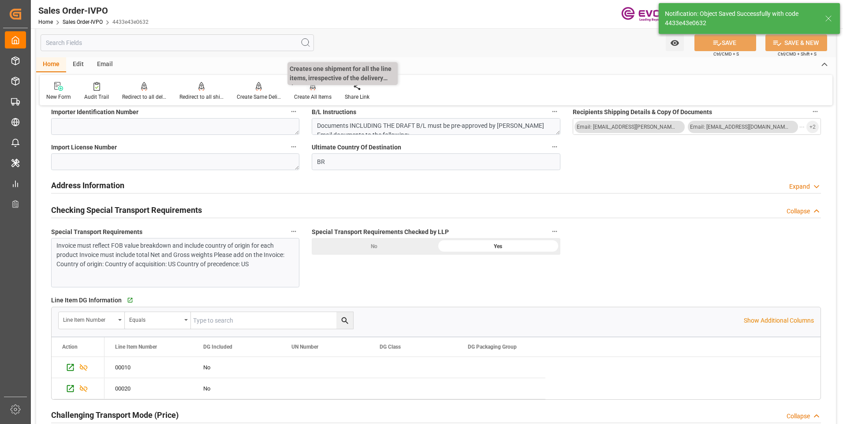
type input "20.08.2025 18:01"
type input "No"
click at [308, 97] on div "Create All Items" at bounding box center [312, 97] width 37 height 8
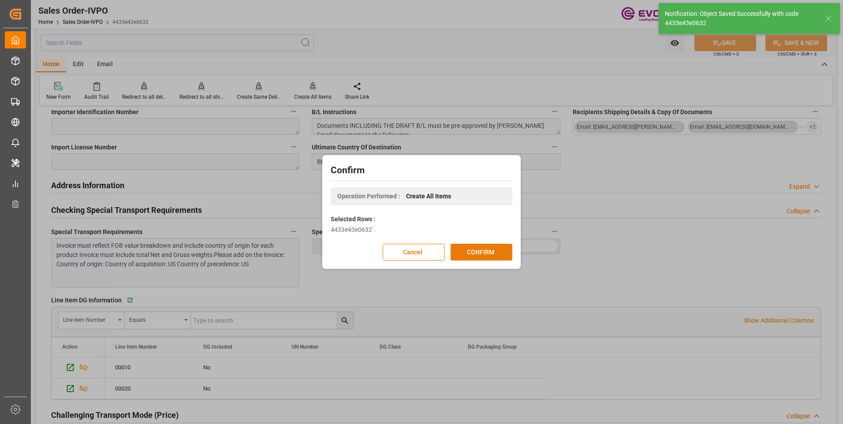
click at [479, 253] on button "CONFIRM" at bounding box center [481, 252] width 62 height 17
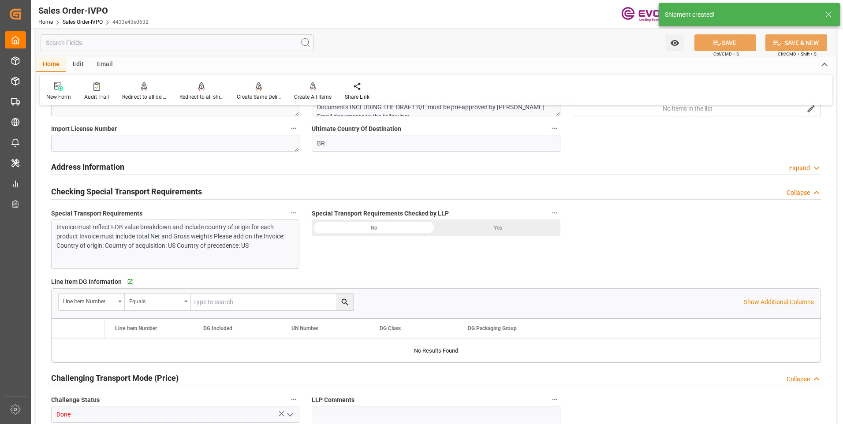
type input "BRSSZ"
type input "0"
type input "1"
type input "2410.9369"
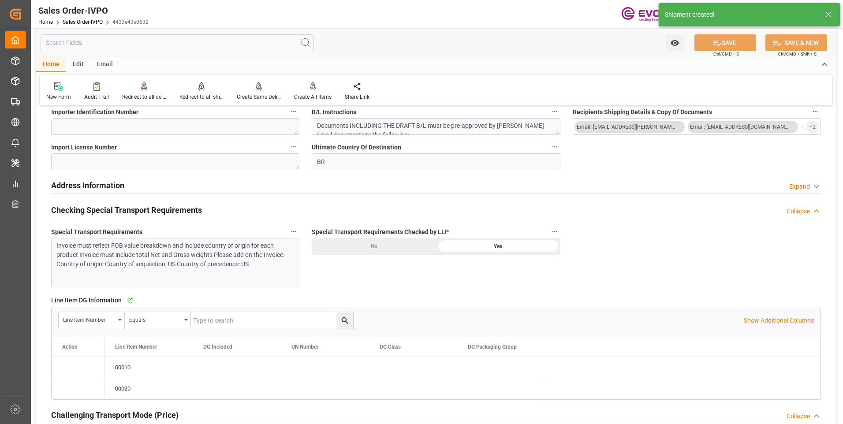
type input "19.08.2025 20:46"
type input "20.08.2025 18:01"
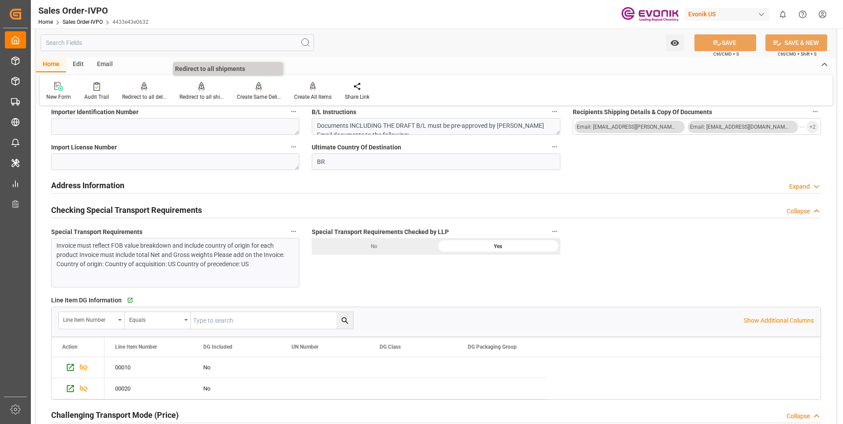
click at [198, 86] on icon at bounding box center [201, 86] width 6 height 9
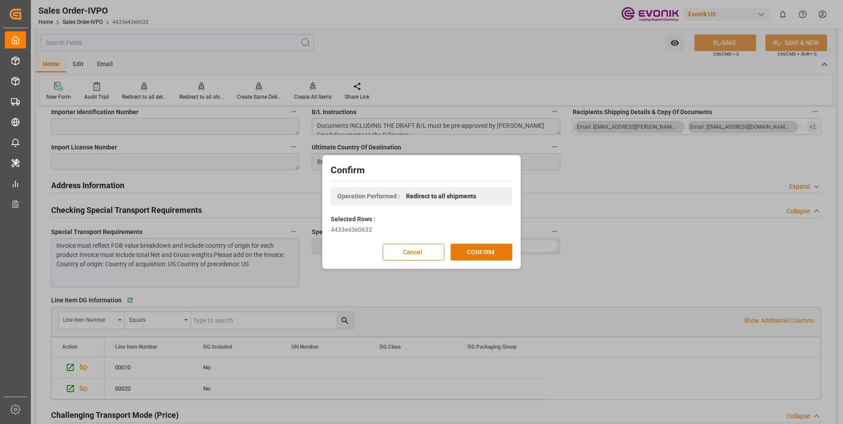
click at [484, 250] on button "CONFIRM" at bounding box center [481, 252] width 62 height 17
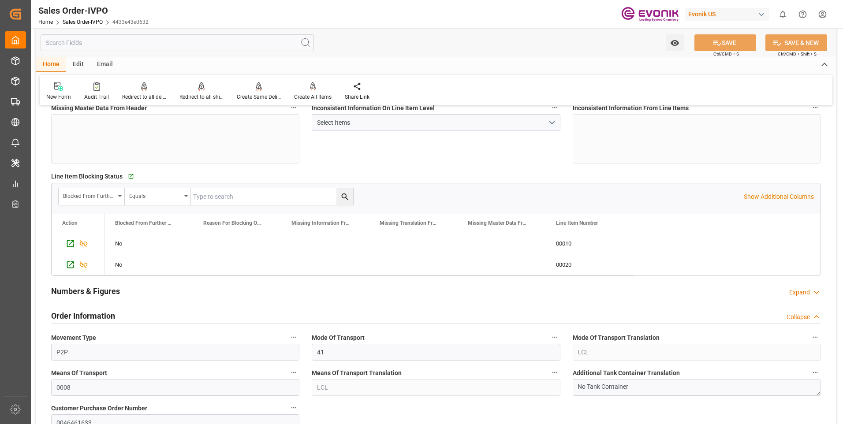
scroll to position [0, 0]
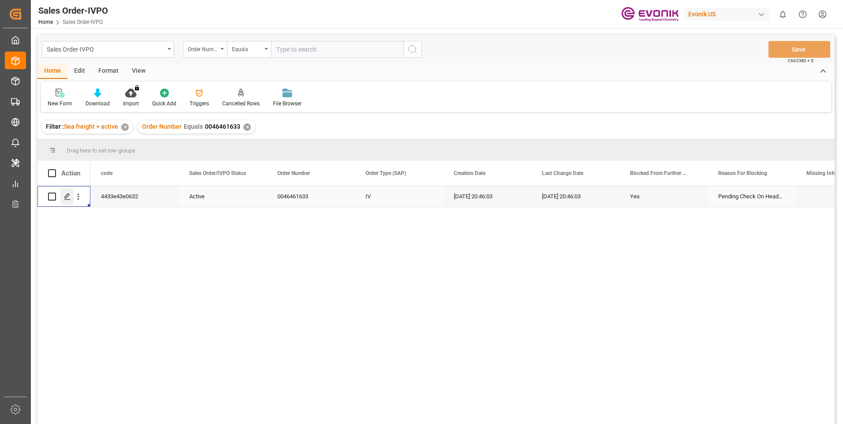
click at [67, 195] on polygon "Press SPACE to select this row." at bounding box center [67, 196] width 4 height 4
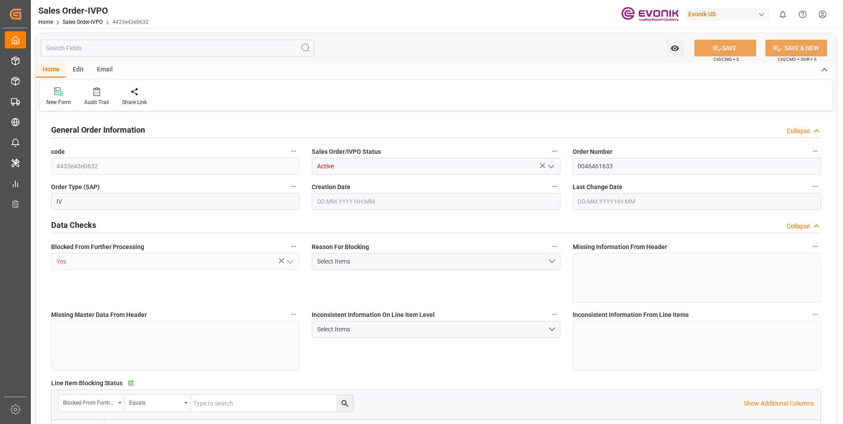
type input "BRSSZ"
type input "0"
type input "1"
type input "2410.9369"
type input "19.08.2025 20:46"
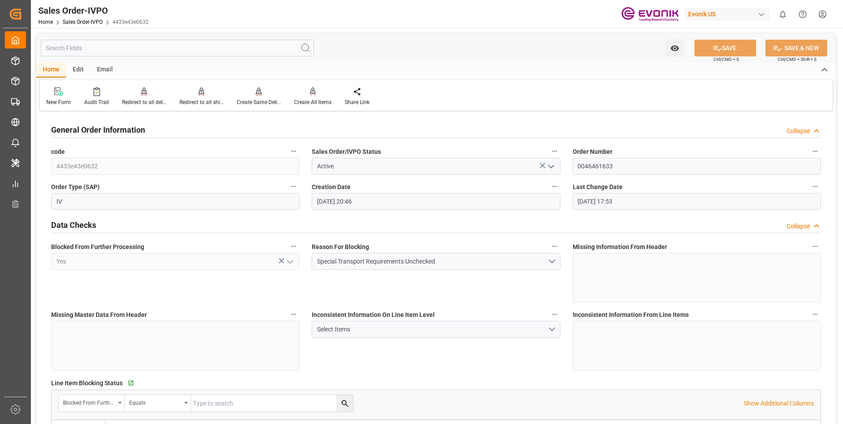
type input "20.08.2025 17:53"
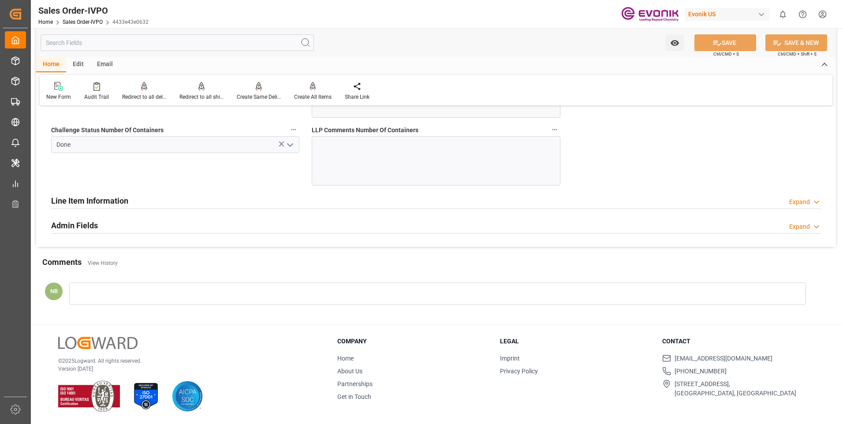
scroll to position [1617, 0]
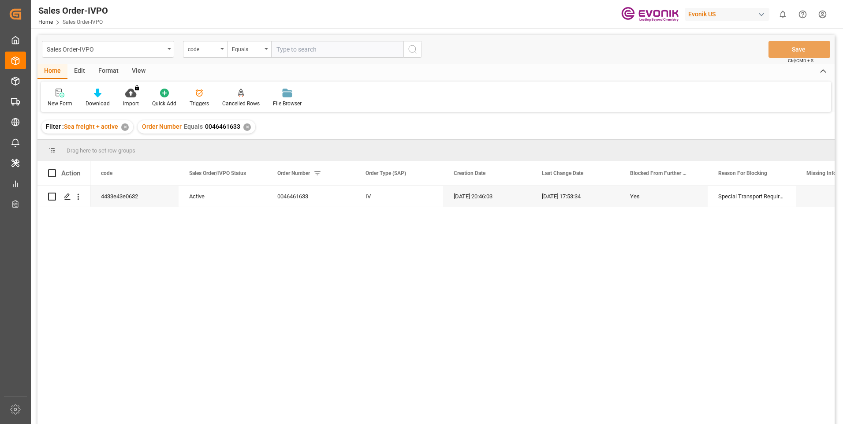
click at [314, 50] on input "text" at bounding box center [337, 49] width 132 height 17
type input "0046461633"
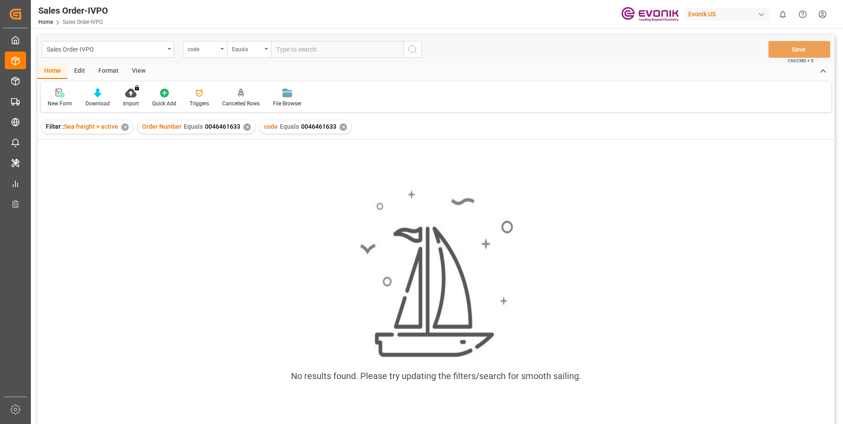
click at [339, 128] on div "✕" at bounding box center [342, 126] width 7 height 7
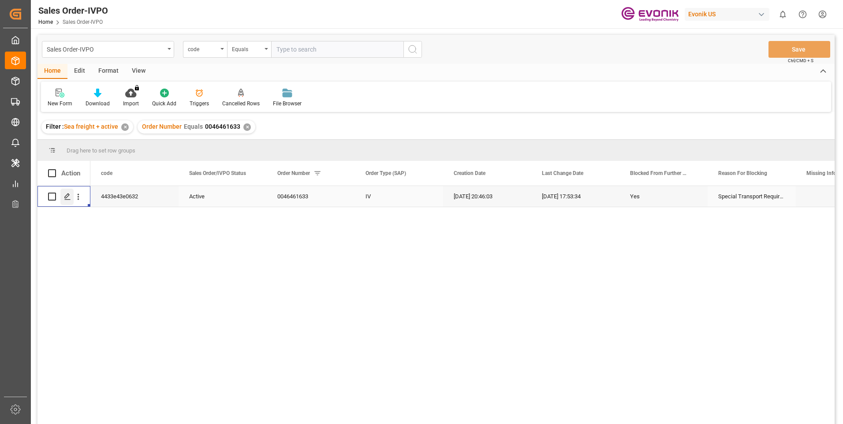
click at [67, 197] on polygon "Press SPACE to select this row." at bounding box center [67, 196] width 4 height 4
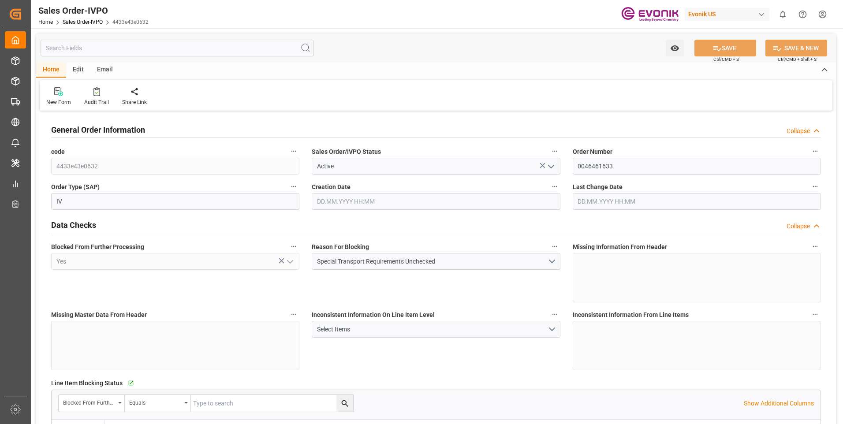
type input "BRSSZ"
type input "0"
type input "1"
type input "2410.9369"
type input "19.08.2025 20:46"
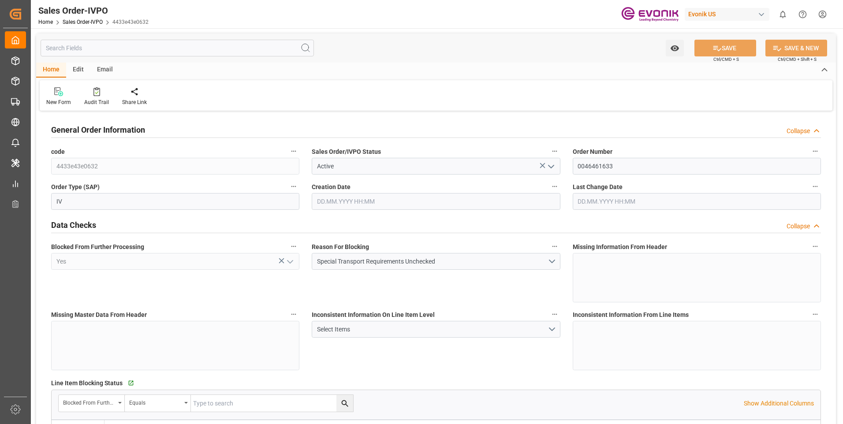
type input "20.08.2025 17:53"
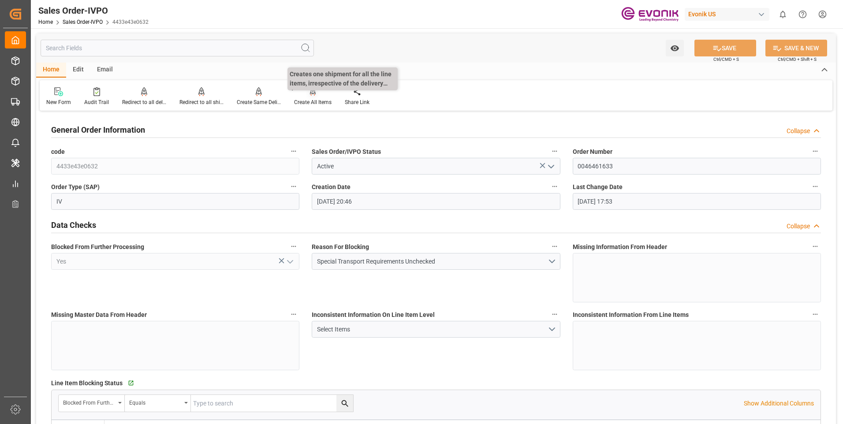
click at [305, 97] on div "Create All Items" at bounding box center [312, 96] width 51 height 19
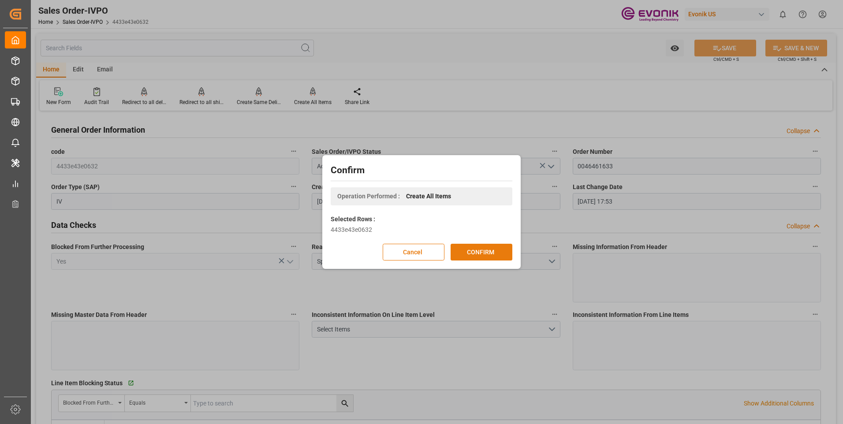
click at [465, 254] on button "CONFIRM" at bounding box center [481, 252] width 62 height 17
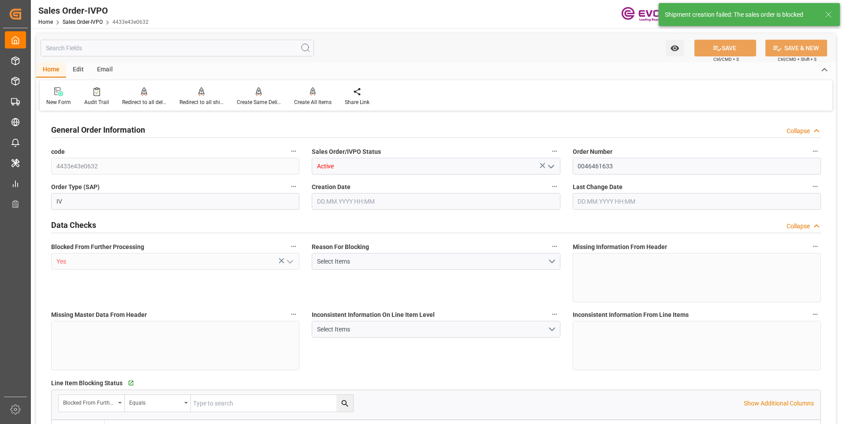
type input "BRSSZ"
type input "0"
type input "1"
type input "2410.9369"
type input "19.08.2025 20:46"
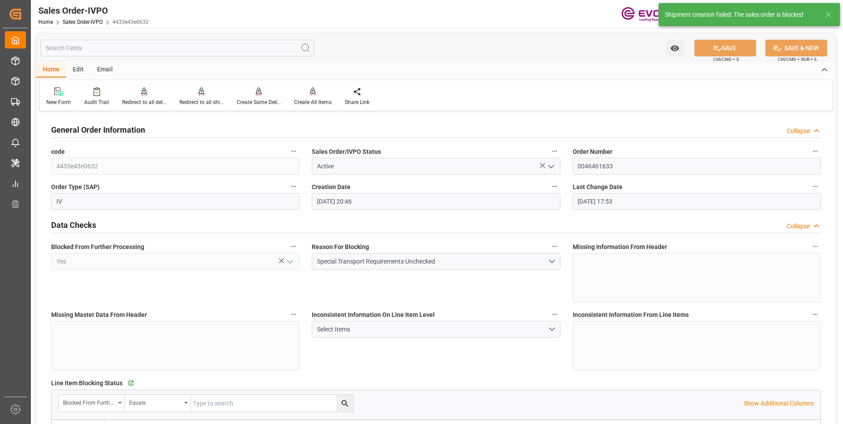
type input "20.08.2025 17:53"
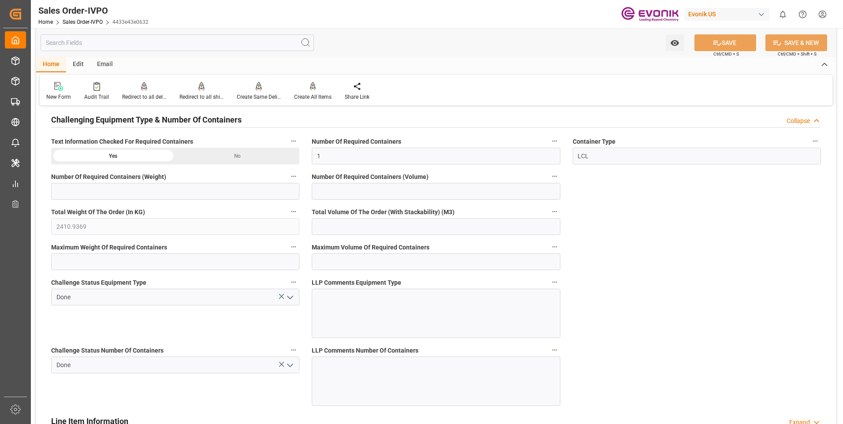
scroll to position [1881, 0]
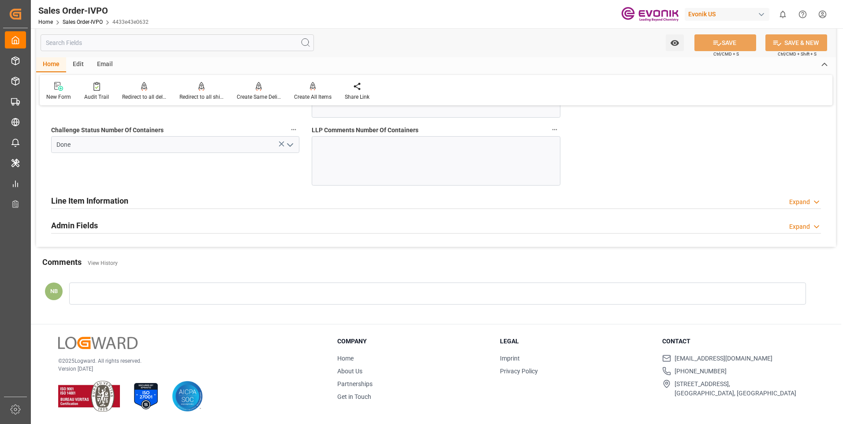
click at [797, 202] on div "Expand" at bounding box center [799, 201] width 21 height 9
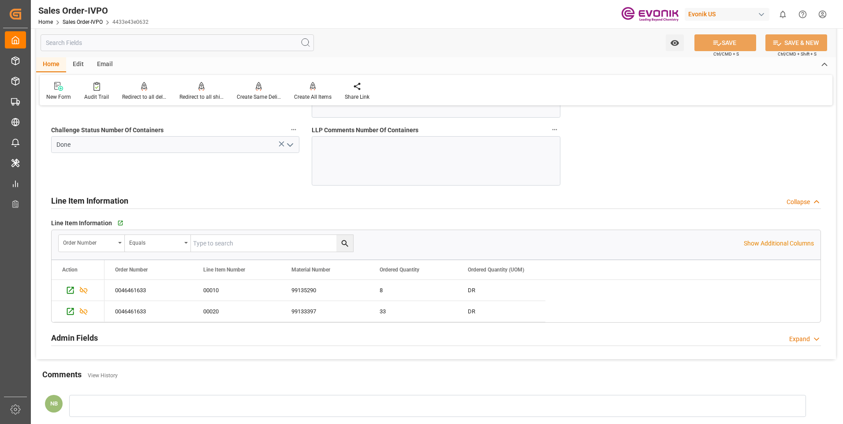
click at [803, 203] on div "Collapse" at bounding box center [797, 201] width 23 height 9
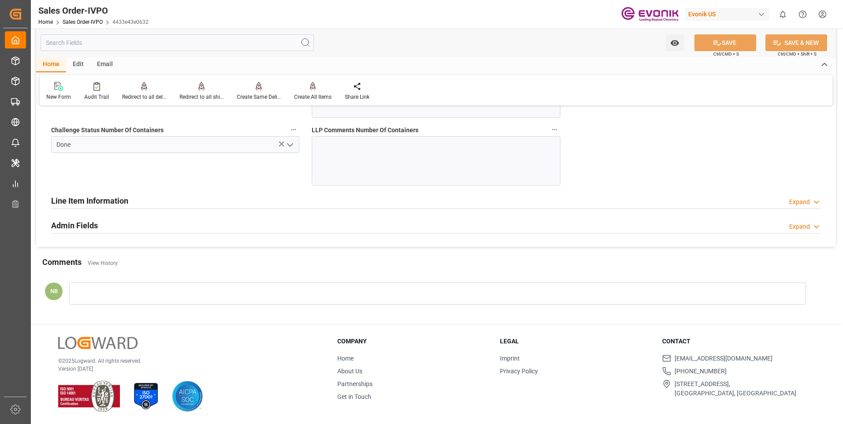
click at [795, 224] on div "Expand" at bounding box center [799, 226] width 21 height 9
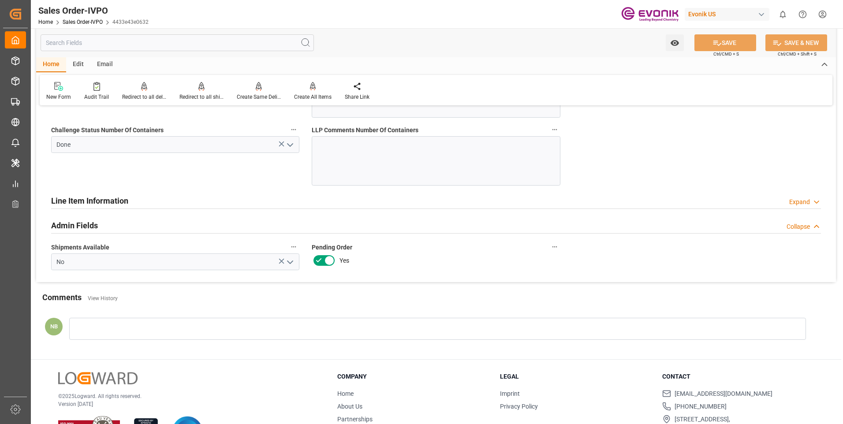
click at [807, 227] on div "Collapse" at bounding box center [797, 226] width 23 height 9
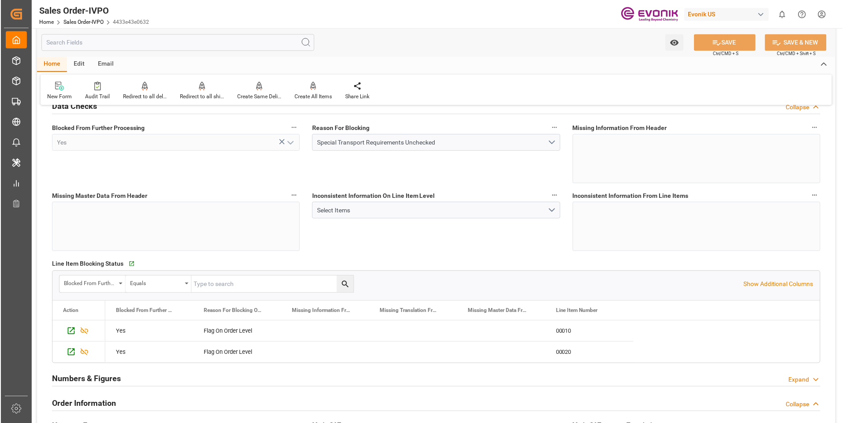
scroll to position [0, 0]
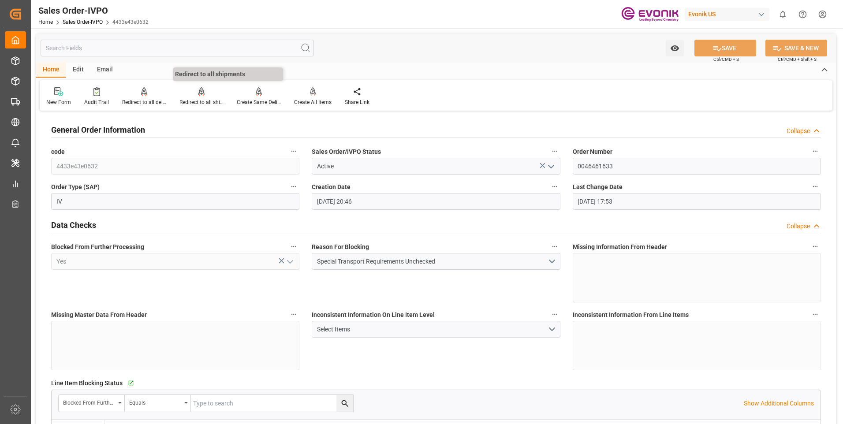
click at [200, 88] on icon at bounding box center [201, 90] width 6 height 7
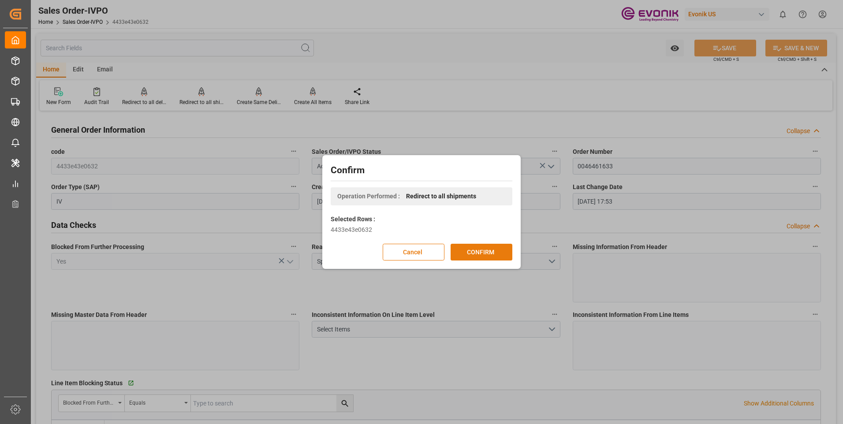
click at [487, 253] on button "CONFIRM" at bounding box center [481, 252] width 62 height 17
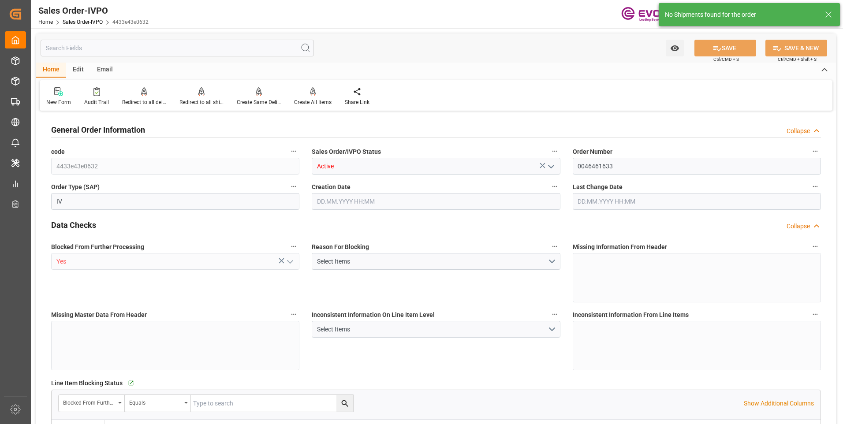
type input "BRSSZ"
type input "0"
type input "1"
type input "2410.9369"
type input "19.08.2025 20:46"
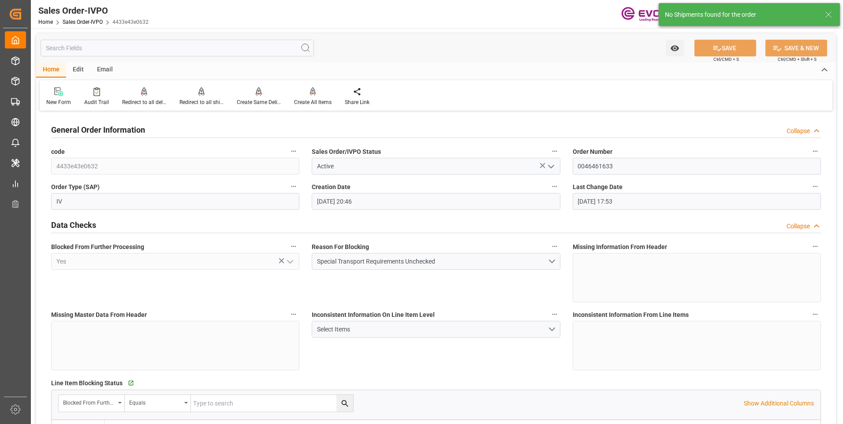
type input "20.08.2025 17:53"
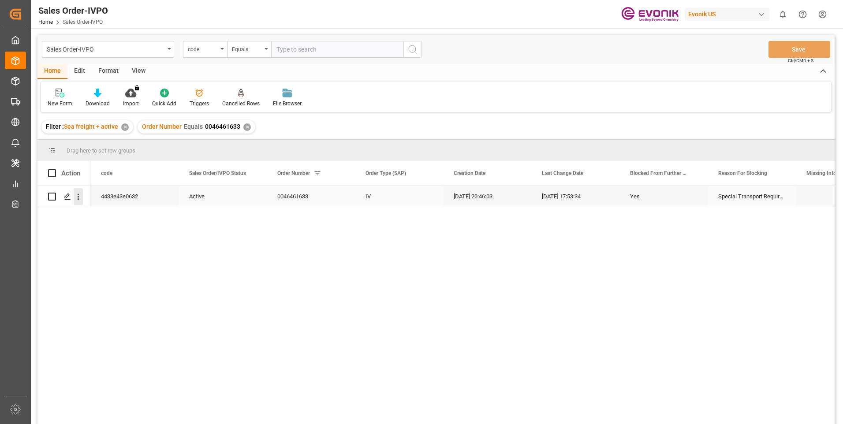
click at [74, 200] on icon "open menu" at bounding box center [78, 196] width 9 height 9
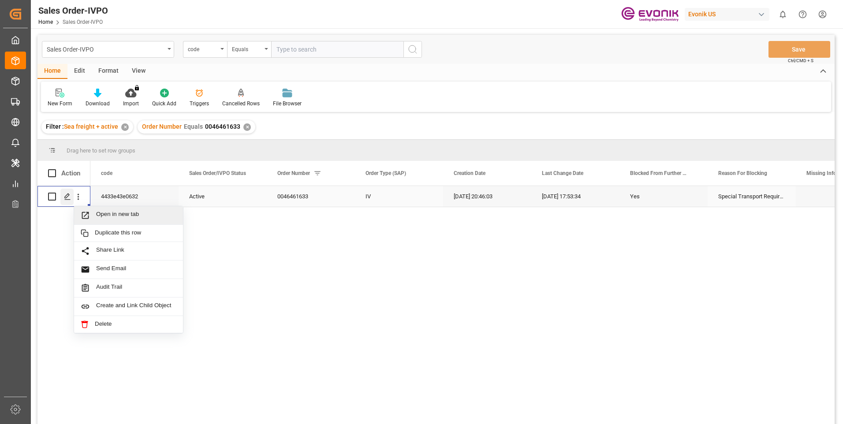
click at [65, 195] on icon "Press SPACE to select this row." at bounding box center [67, 196] width 7 height 7
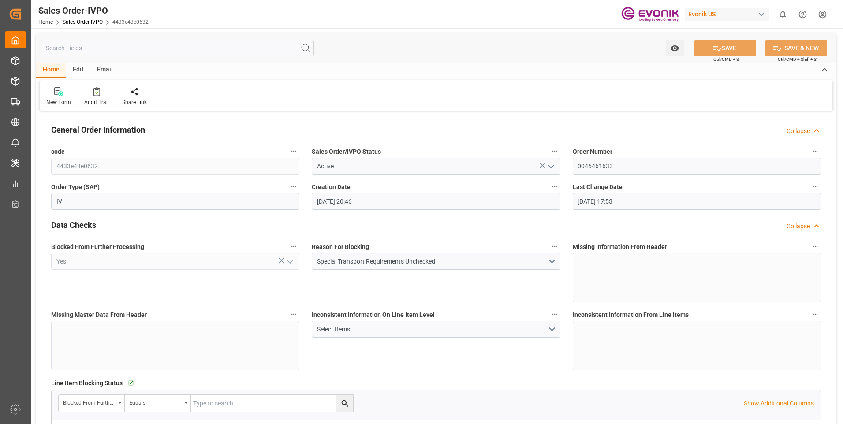
type input "19.08.2025 20:46"
type input "20.08.2025 17:53"
click at [197, 97] on div "Redirect to all shipments" at bounding box center [201, 96] width 57 height 19
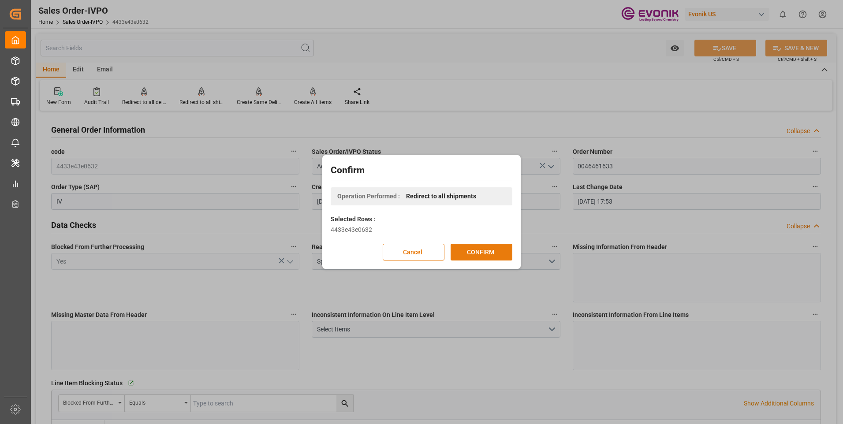
click at [492, 254] on button "CONFIRM" at bounding box center [481, 252] width 62 height 17
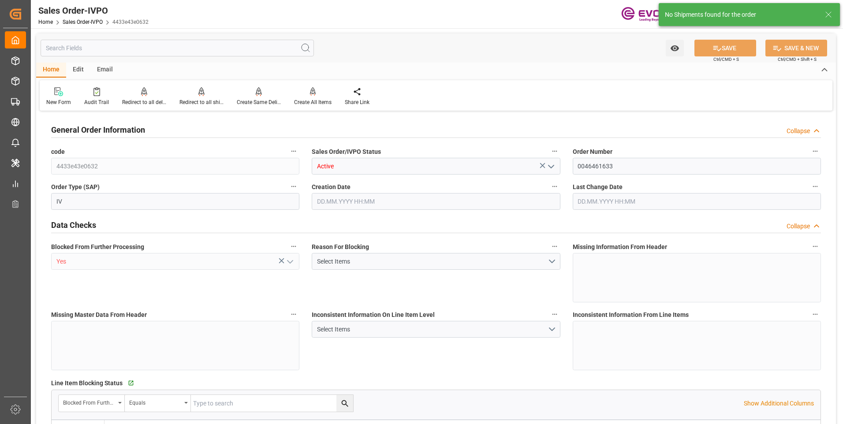
type input "BRSSZ"
type input "0"
type input "1"
type input "2410.9369"
type input "19.08.2025 20:46"
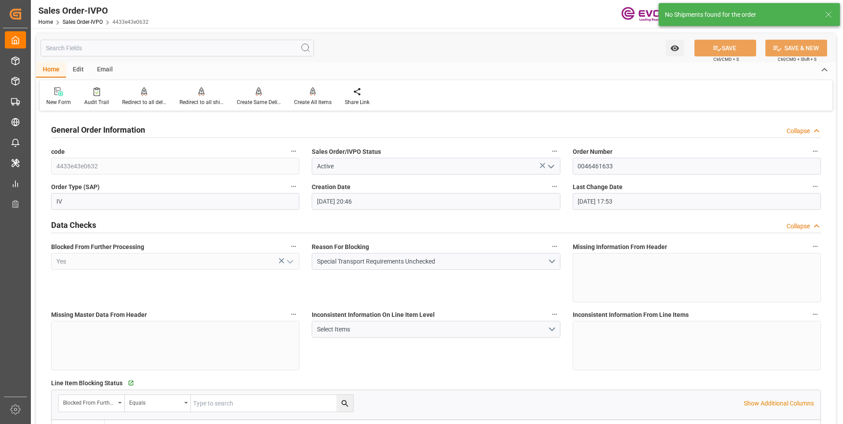
type input "20.08.2025 17:53"
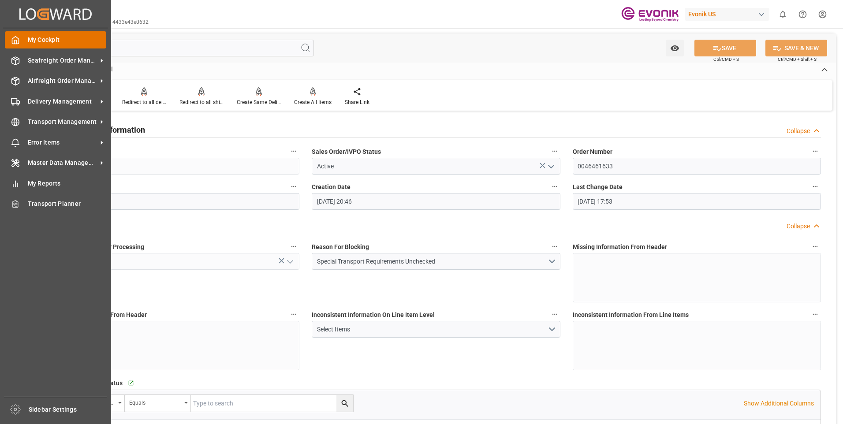
click at [29, 41] on span "My Cockpit" at bounding box center [67, 39] width 79 height 9
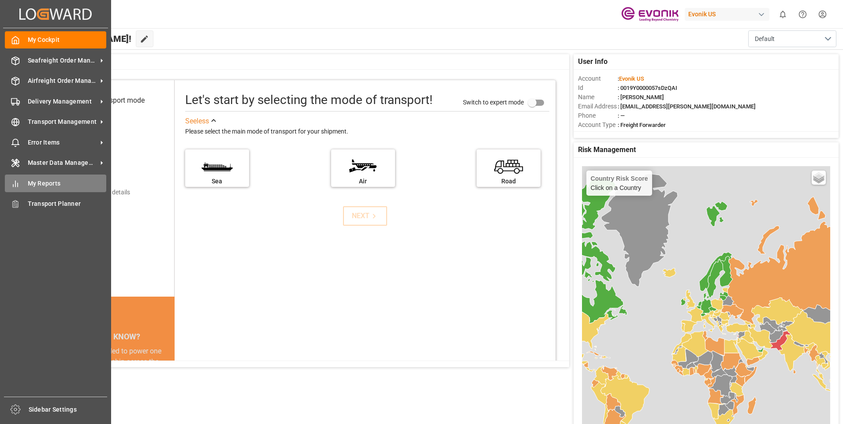
click at [67, 185] on span "My Reports" at bounding box center [67, 183] width 79 height 9
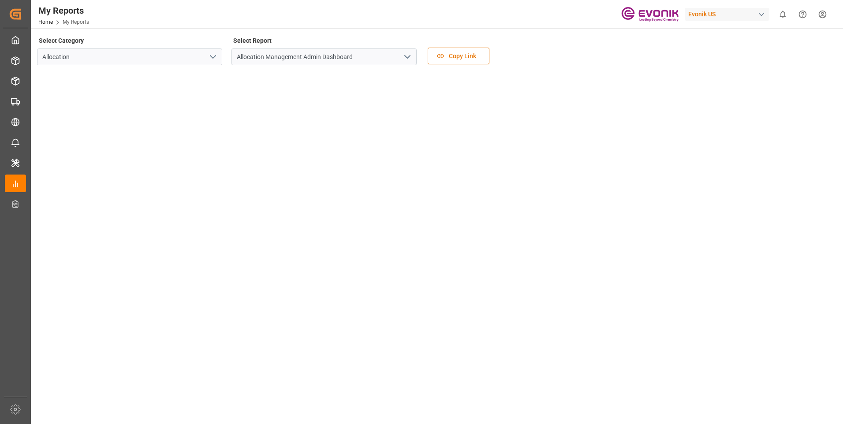
click at [207, 58] on button "open menu" at bounding box center [212, 57] width 13 height 14
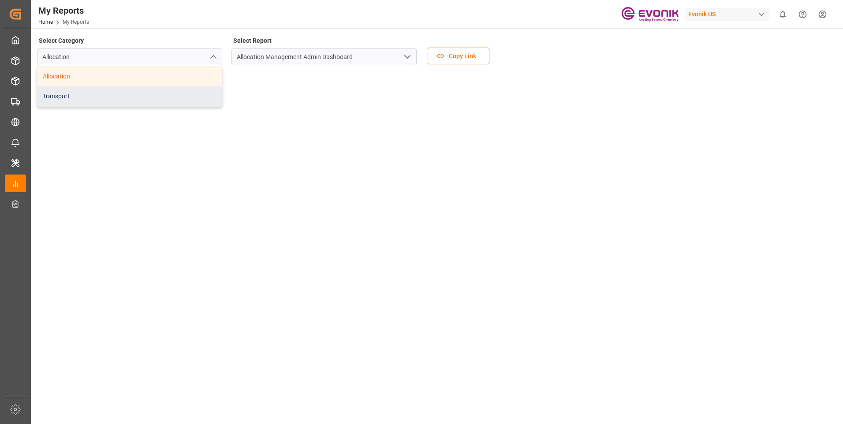
click at [61, 95] on div "Transport" at bounding box center [129, 96] width 184 height 20
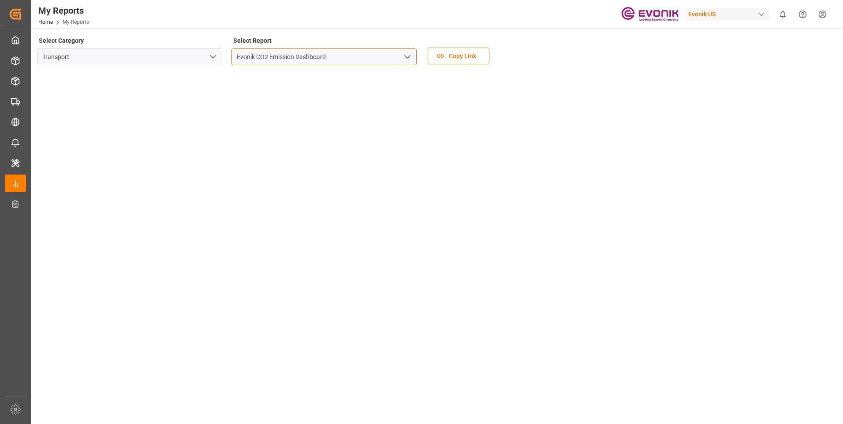
click at [330, 54] on input "Evonik CO2 Emission Dashboard" at bounding box center [323, 56] width 185 height 17
click at [405, 57] on icon "open menu" at bounding box center [407, 57] width 11 height 11
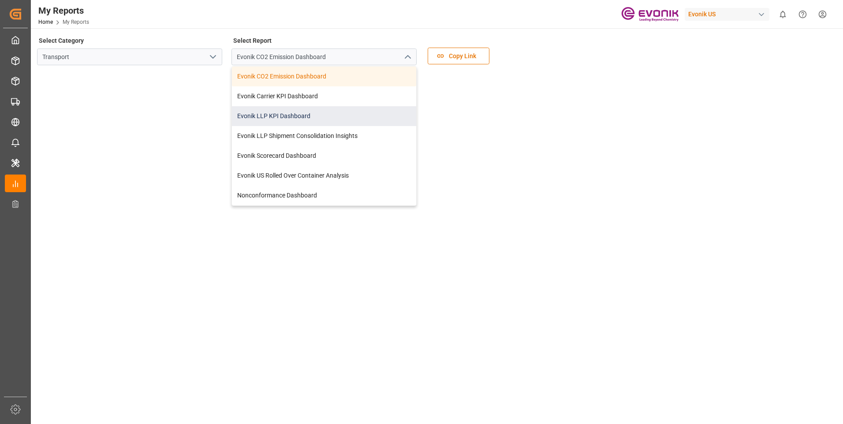
click at [288, 118] on div "Evonik LLP KPI Dashboard" at bounding box center [324, 116] width 184 height 20
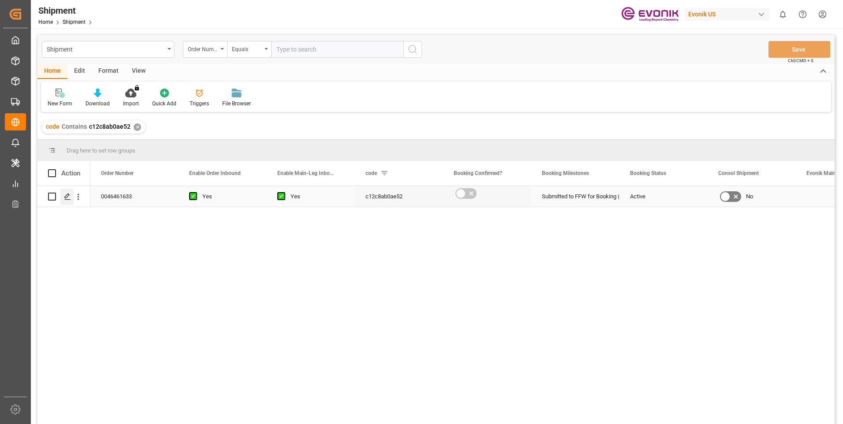
click at [64, 194] on icon "Press SPACE to select this row." at bounding box center [67, 196] width 7 height 7
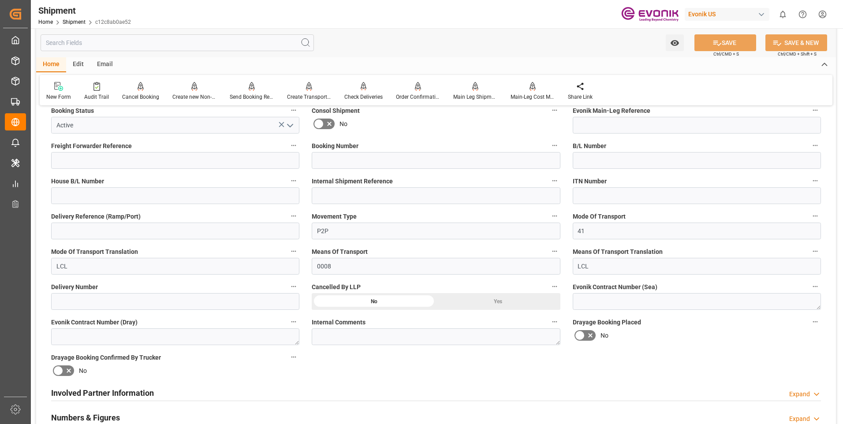
scroll to position [353, 0]
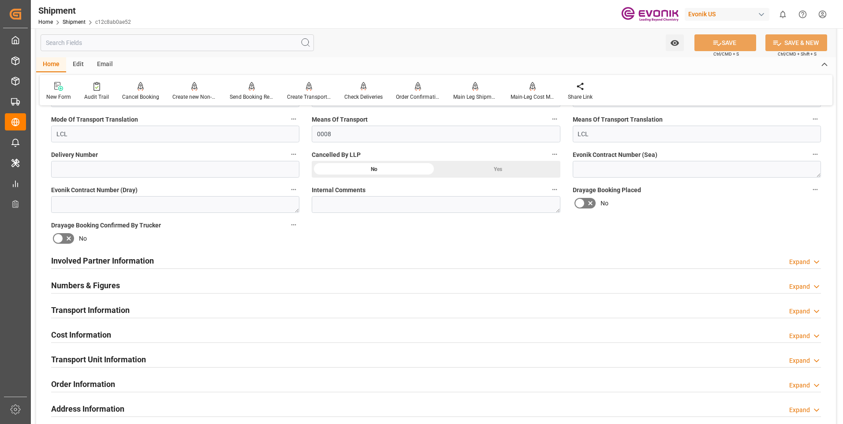
click at [118, 260] on h2 "Involved Partner Information" at bounding box center [102, 261] width 103 height 12
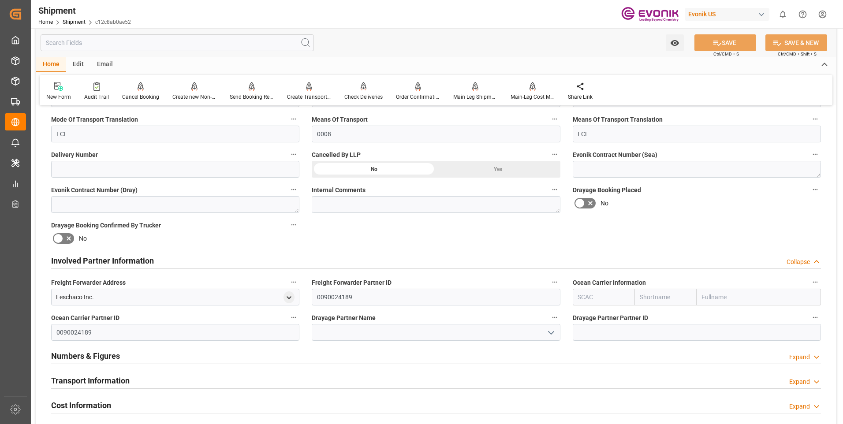
click at [601, 294] on input "text" at bounding box center [603, 297] width 62 height 17
click at [580, 316] on b "ALRB" at bounding box center [585, 316] width 15 height 7
type input "ALRB"
type input "AC Containerline"
type input "AC Containerline GmbH"
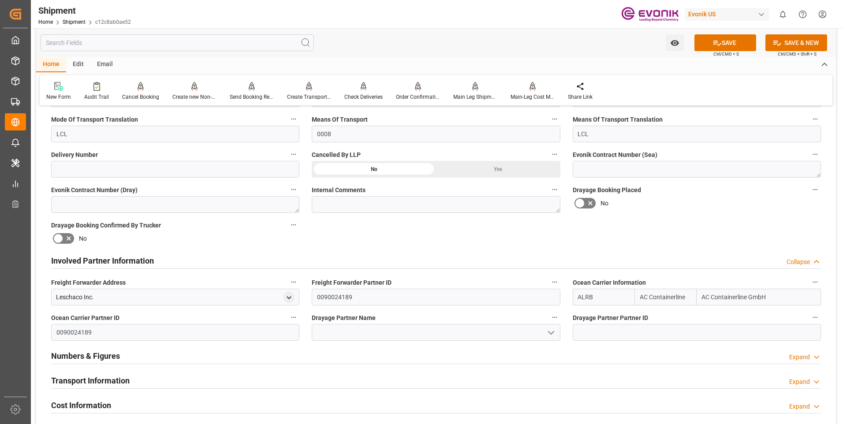
scroll to position [441, 0]
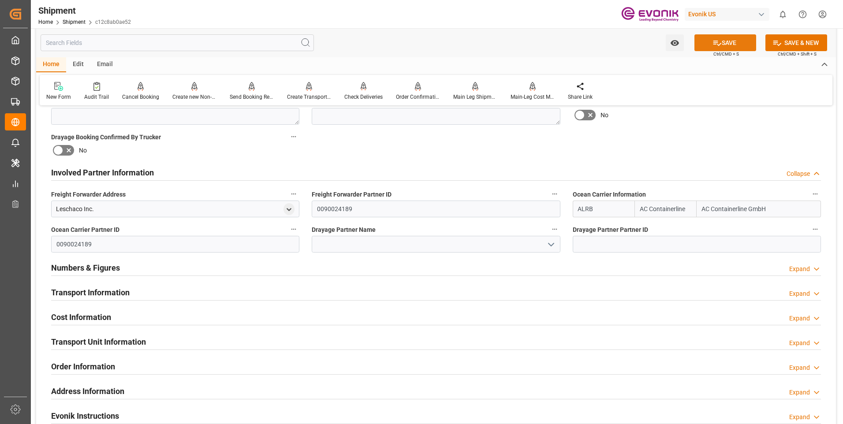
type input "ALRB"
click at [712, 46] on icon at bounding box center [716, 42] width 9 height 9
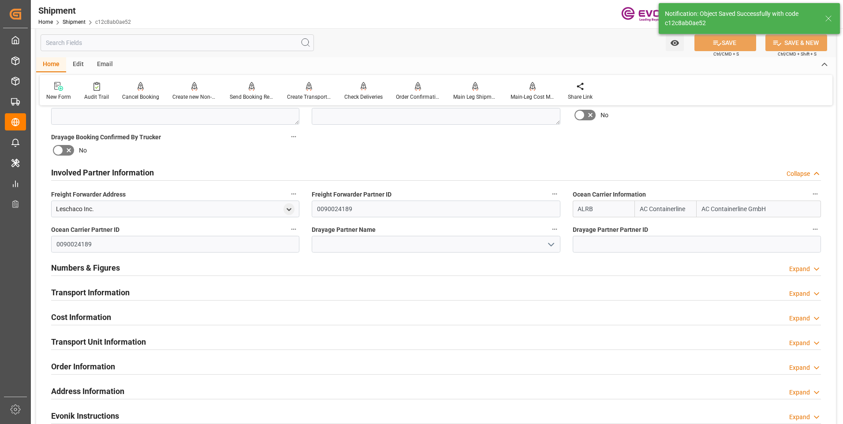
click at [807, 172] on div "Collapse" at bounding box center [797, 173] width 23 height 9
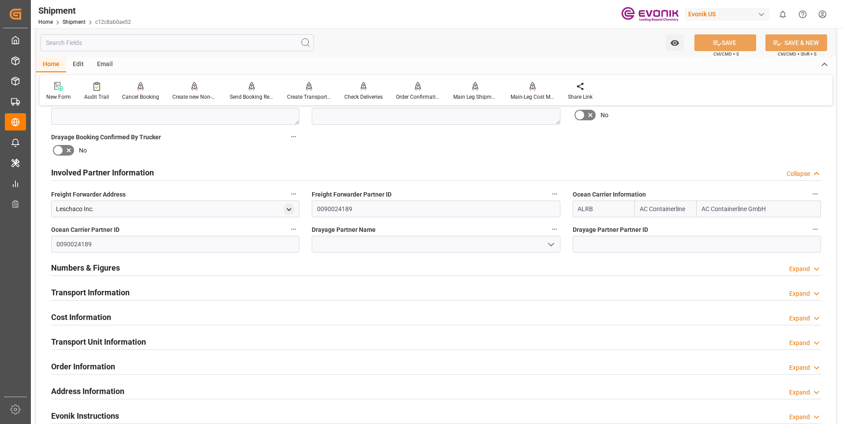
click at [806, 268] on div "Expand" at bounding box center [799, 268] width 21 height 9
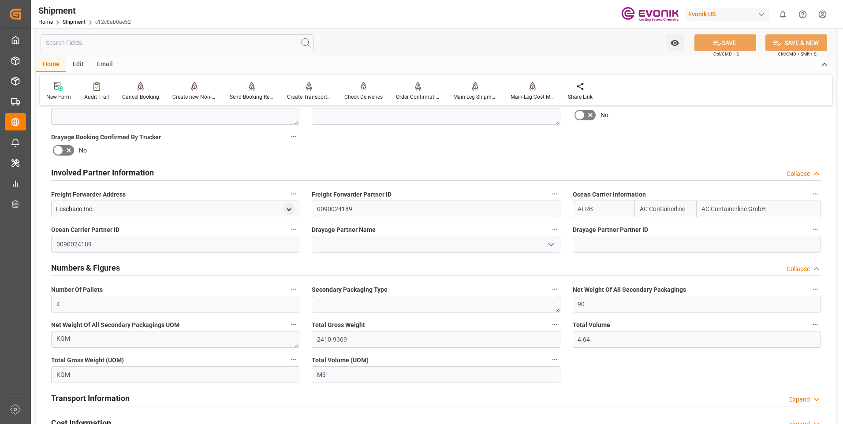
click at [803, 173] on div "Collapse" at bounding box center [797, 173] width 23 height 9
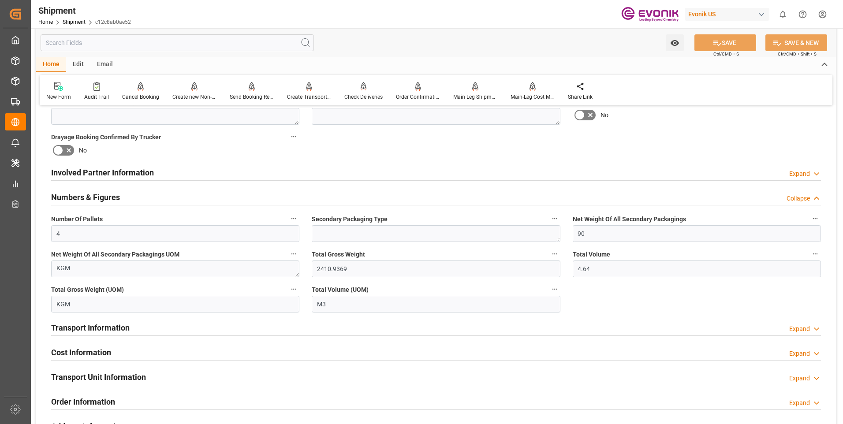
click at [796, 196] on div "Collapse" at bounding box center [797, 198] width 23 height 9
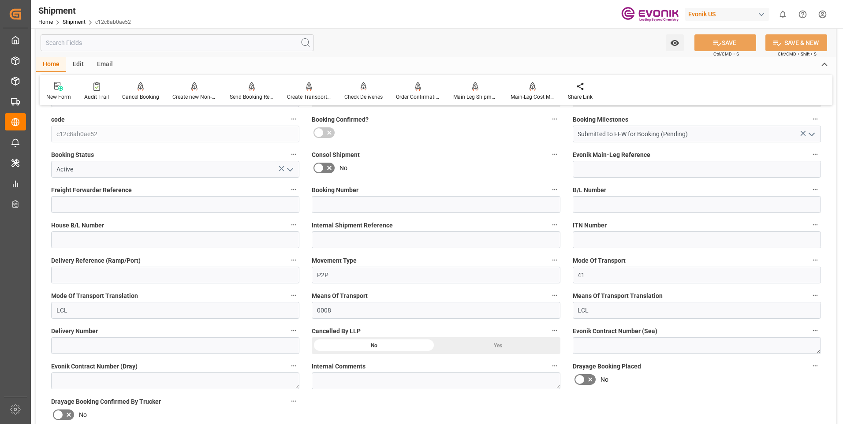
scroll to position [264, 0]
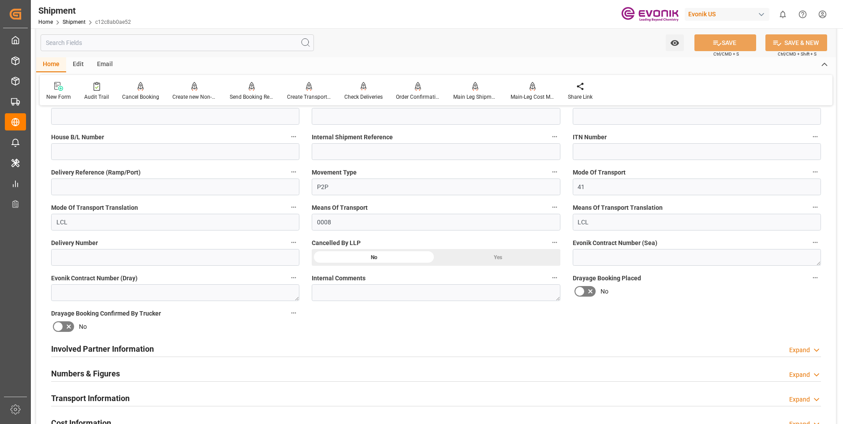
click at [799, 348] on div "Expand" at bounding box center [799, 350] width 21 height 9
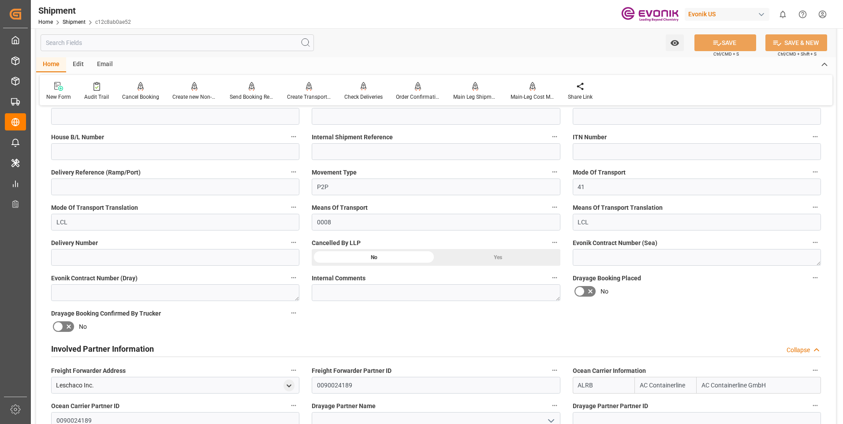
scroll to position [353, 0]
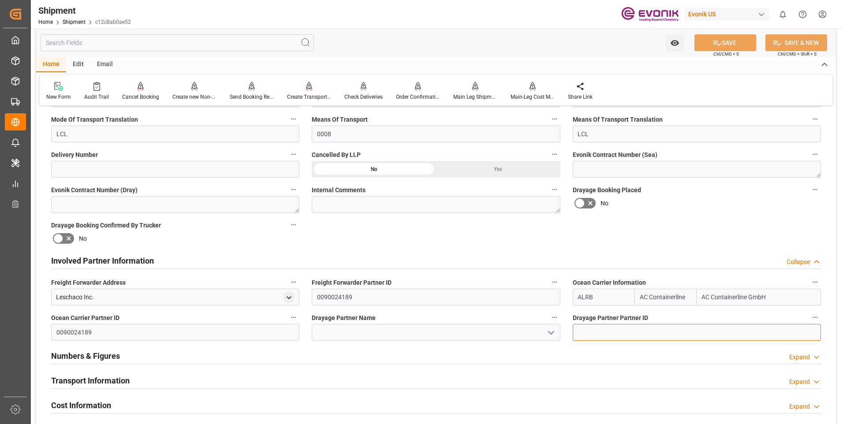
click at [680, 332] on input at bounding box center [696, 332] width 248 height 17
click at [400, 327] on input at bounding box center [436, 332] width 248 height 17
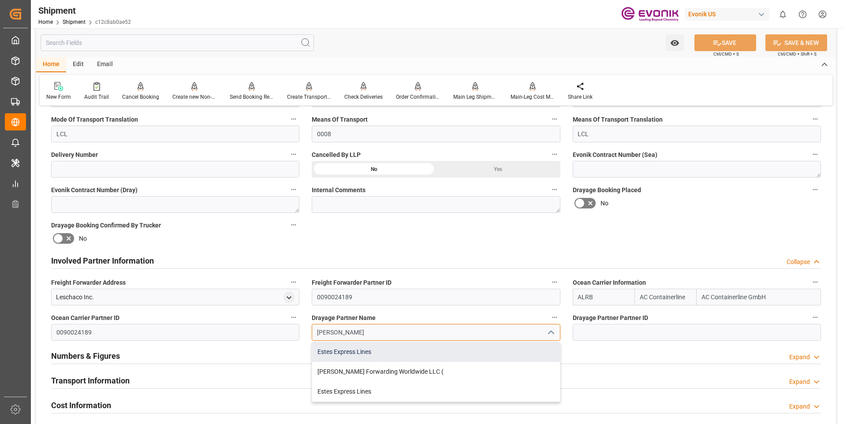
click at [380, 354] on div "Estes Express Lines" at bounding box center [435, 352] width 247 height 20
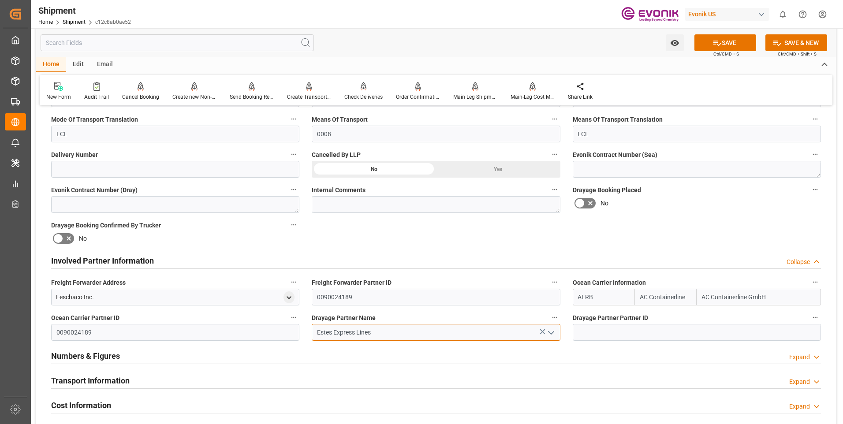
type input "Estes Express Lines"
click at [679, 334] on input at bounding box center [696, 332] width 248 height 17
click at [655, 332] on input at bounding box center [696, 332] width 248 height 17
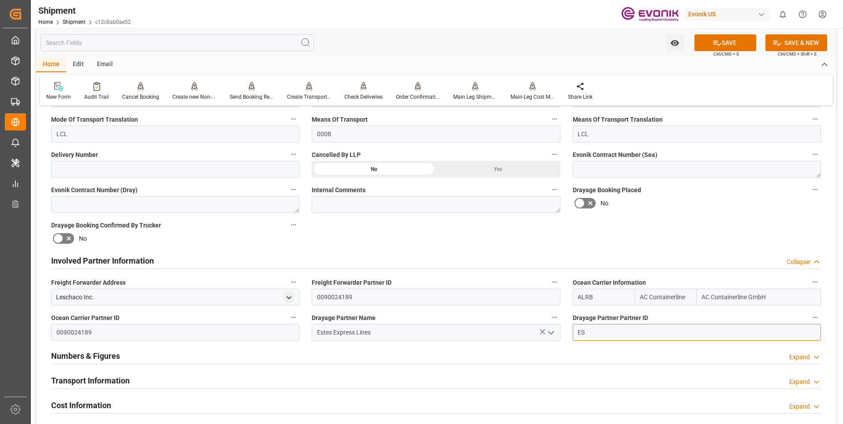
type input "E"
click at [718, 42] on icon at bounding box center [716, 42] width 9 height 9
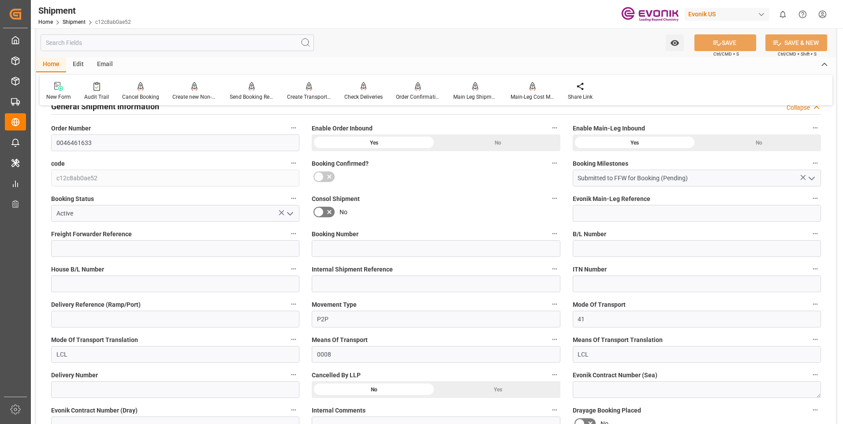
scroll to position [264, 0]
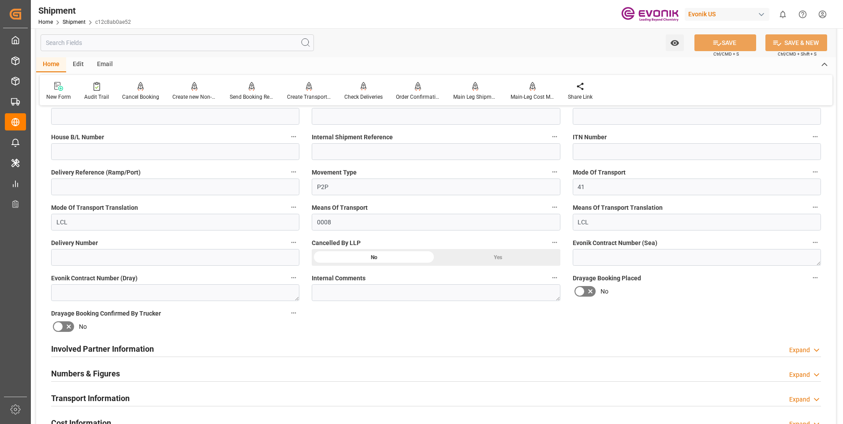
click at [814, 349] on icon at bounding box center [816, 350] width 9 height 9
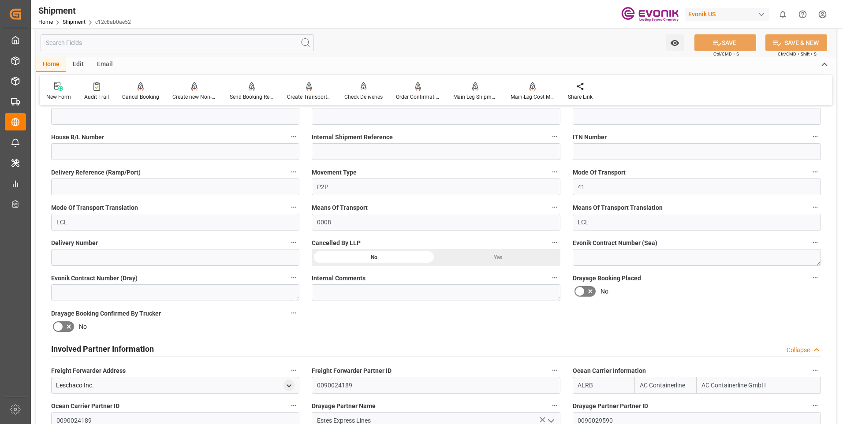
scroll to position [397, 0]
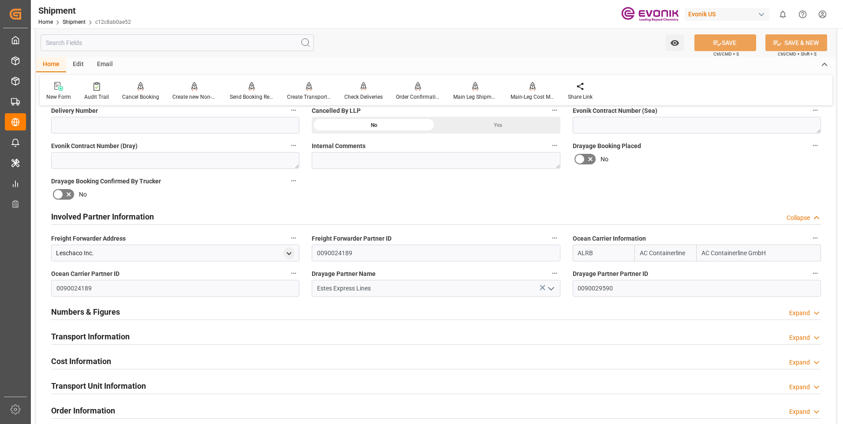
click at [100, 331] on h2 "Transport Information" at bounding box center [90, 337] width 78 height 12
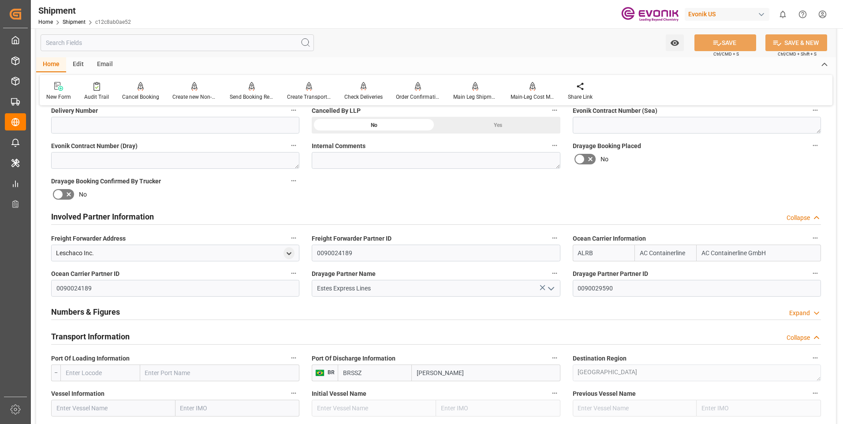
scroll to position [485, 0]
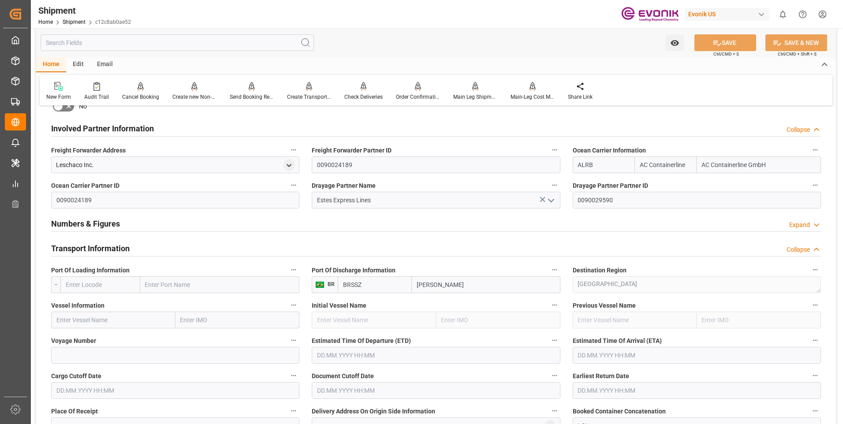
click at [77, 285] on input "text" at bounding box center [100, 284] width 80 height 17
type input "USCHI"
click at [78, 302] on b "USCHI" at bounding box center [75, 304] width 18 height 7
type input "Chicago"
click at [109, 288] on input "USCHI" at bounding box center [114, 284] width 74 height 17
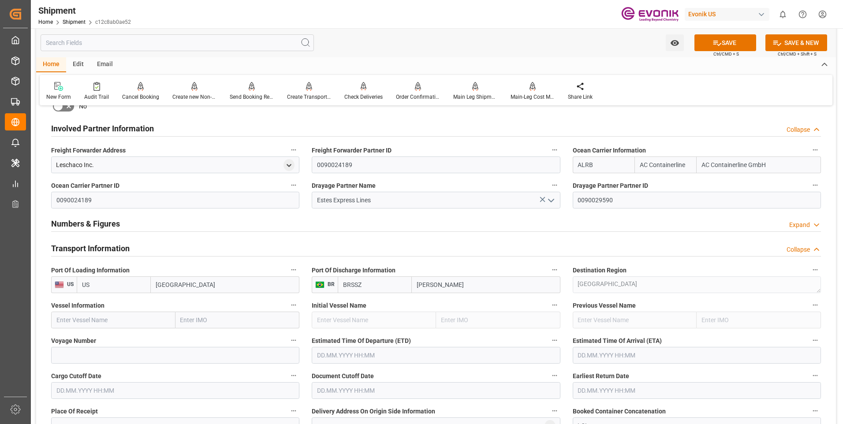
type input "U"
type input "USJAX"
click at [111, 301] on span "USJAX - Jacksonville" at bounding box center [111, 309] width 59 height 16
type input "[GEOGRAPHIC_DATA]"
type input "USJAX"
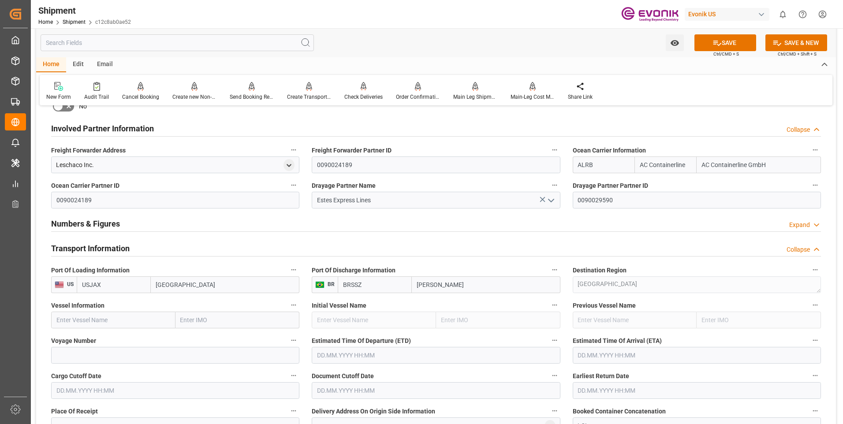
click at [133, 314] on input "text" at bounding box center [113, 320] width 124 height 17
paste input "MONTE TAMARO /"
type input "MONTE TAMARO"
click at [173, 351] on input at bounding box center [175, 355] width 248 height 17
type input "537S"
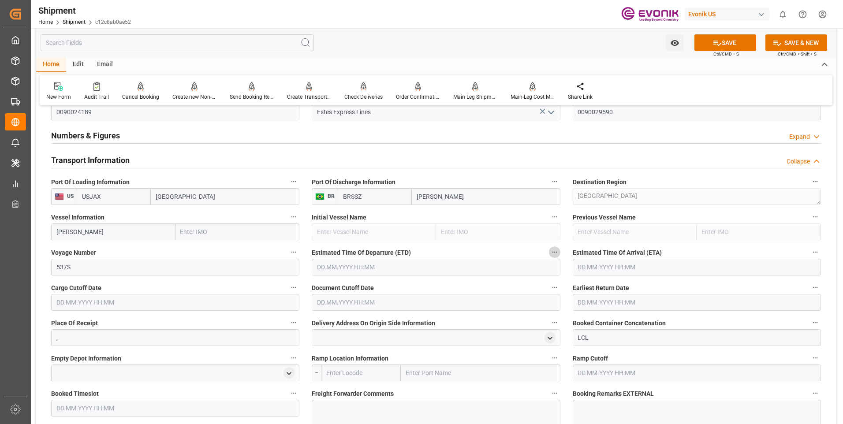
scroll to position [617, 0]
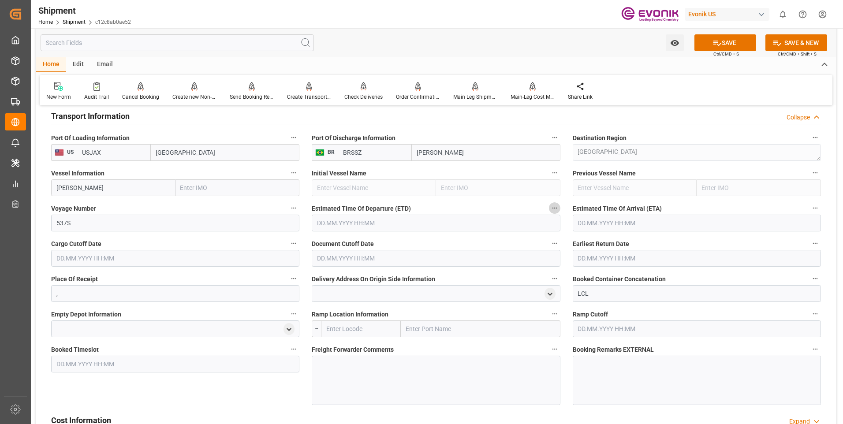
click at [103, 259] on input "text" at bounding box center [175, 258] width 248 height 17
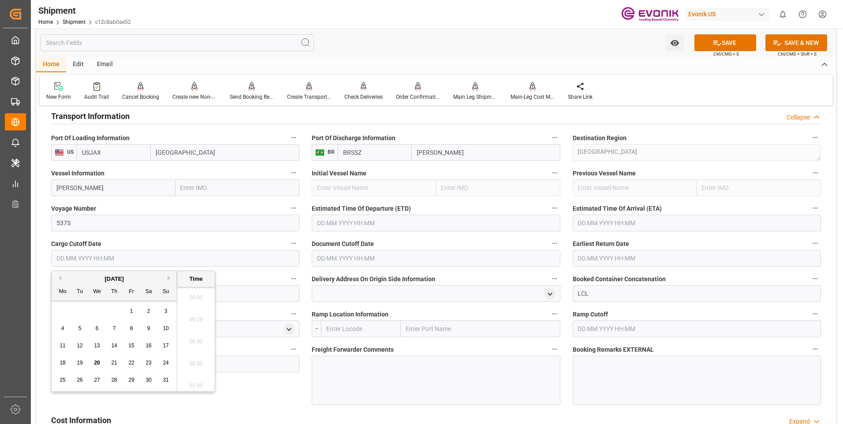
scroll to position [1193, 0]
click at [169, 279] on button "Next Month" at bounding box center [169, 277] width 5 height 5
click at [81, 314] on span "2" at bounding box center [79, 311] width 3 height 6
type input "02.09.2025 00:00"
click at [417, 255] on input "text" at bounding box center [436, 258] width 248 height 17
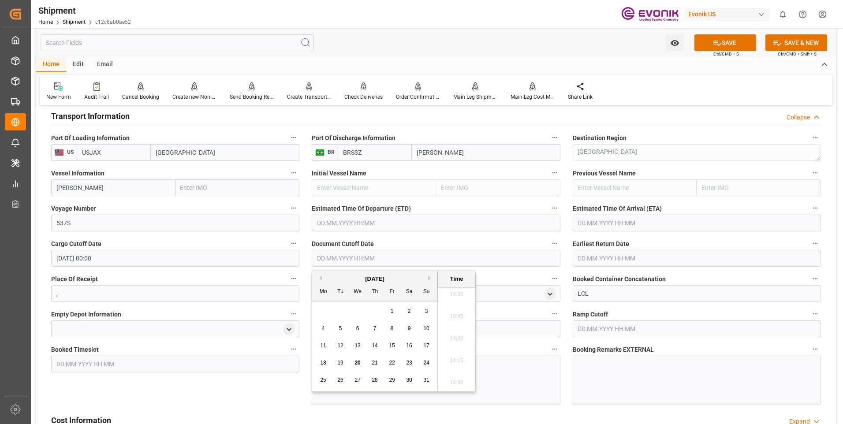
click at [429, 279] on button "Next Month" at bounding box center [430, 277] width 5 height 5
click at [343, 312] on div "2" at bounding box center [340, 311] width 11 height 11
type input "02.09.2025 00:00"
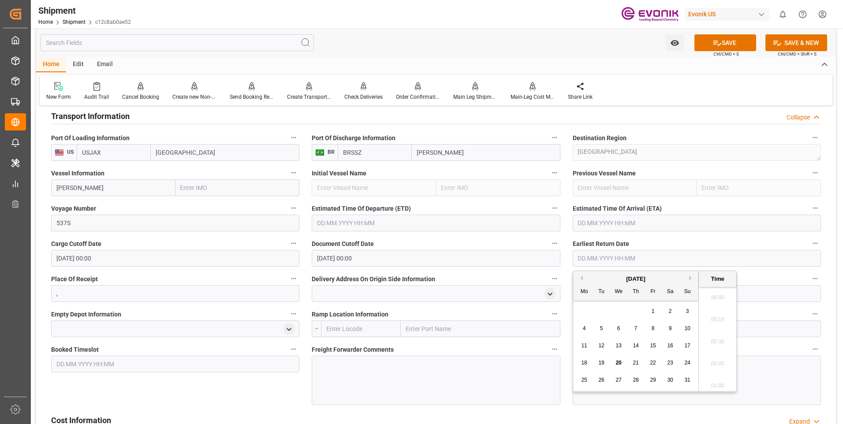
click at [677, 259] on input "text" at bounding box center [696, 258] width 248 height 17
click at [692, 280] on button "Next Month" at bounding box center [691, 277] width 5 height 5
click at [605, 311] on div "2" at bounding box center [601, 311] width 11 height 11
type input "02.09.2025 00:00"
click at [417, 225] on input "text" at bounding box center [436, 223] width 248 height 17
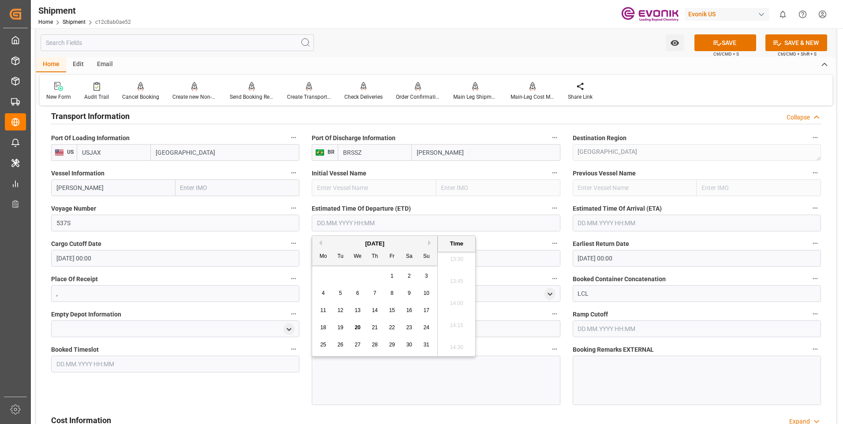
click at [428, 244] on button "Next Month" at bounding box center [430, 242] width 5 height 5
click at [362, 309] on div "17" at bounding box center [357, 310] width 11 height 11
type input "17.09.2025 00:00"
click at [692, 215] on input "text" at bounding box center [696, 223] width 248 height 17
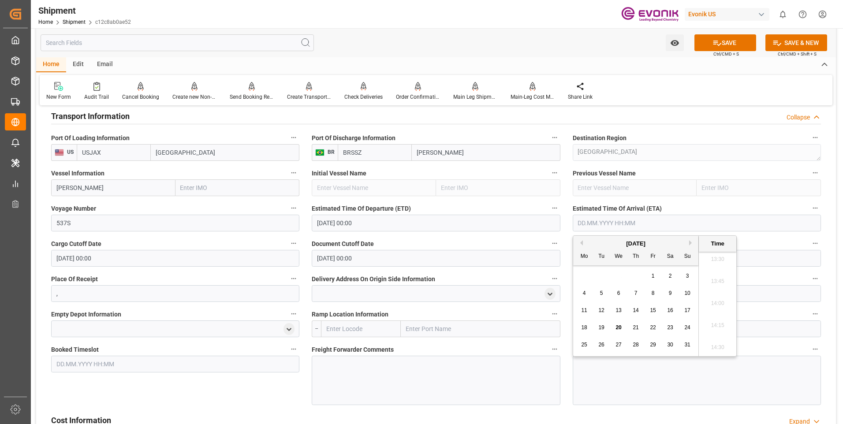
click at [691, 243] on button "Next Month" at bounding box center [691, 242] width 5 height 5
click at [618, 277] on span "1" at bounding box center [618, 276] width 3 height 6
type input "01.10.2025 00:00"
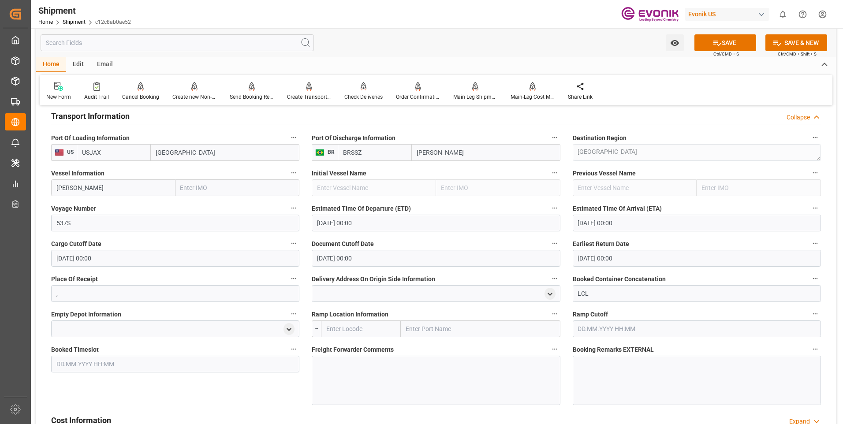
click at [715, 90] on div "New Form Audit Trail Cancel Booking Cancels the booking status Create new Non-C…" at bounding box center [436, 90] width 792 height 30
click at [730, 45] on button "SAVE" at bounding box center [725, 42] width 62 height 17
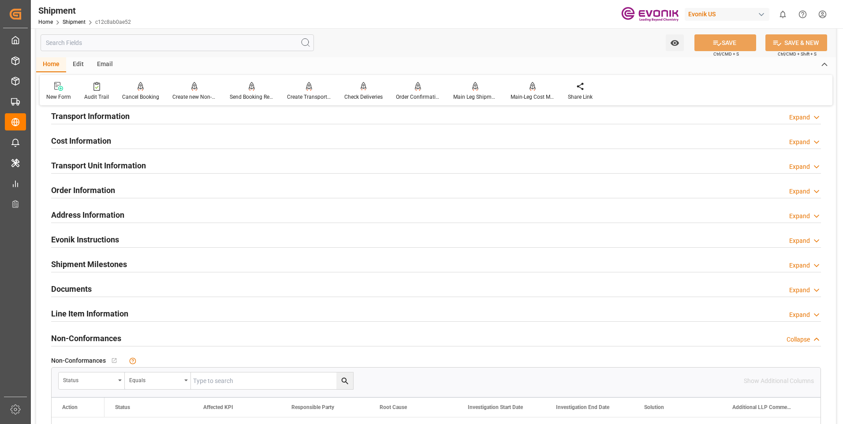
scroll to position [458, 0]
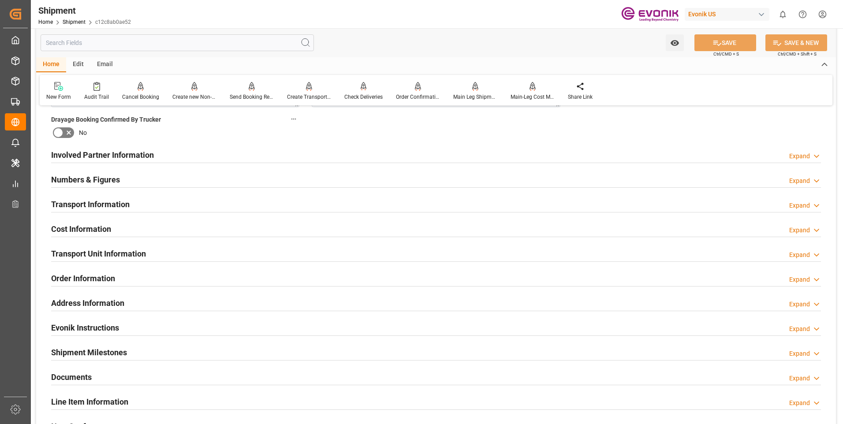
click at [795, 256] on div "Expand" at bounding box center [799, 254] width 21 height 9
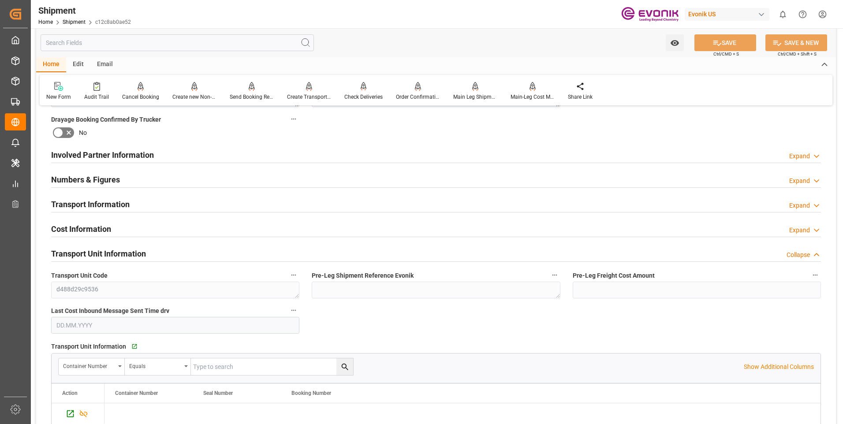
click at [807, 255] on div "Collapse" at bounding box center [797, 254] width 23 height 9
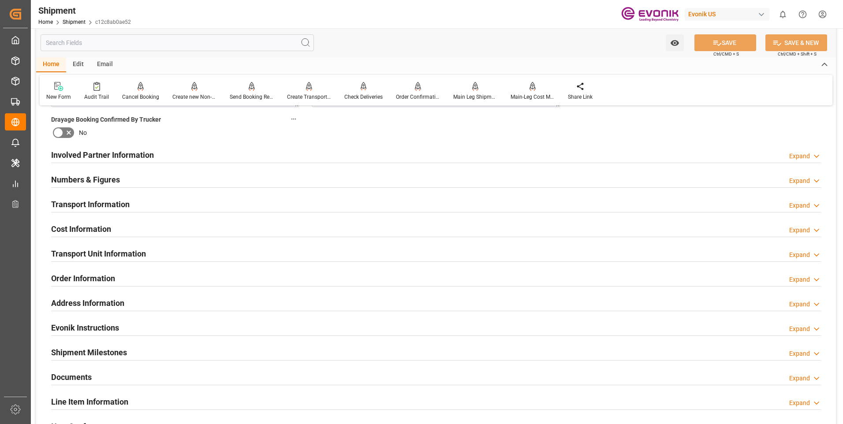
click at [814, 205] on icon at bounding box center [816, 205] width 9 height 9
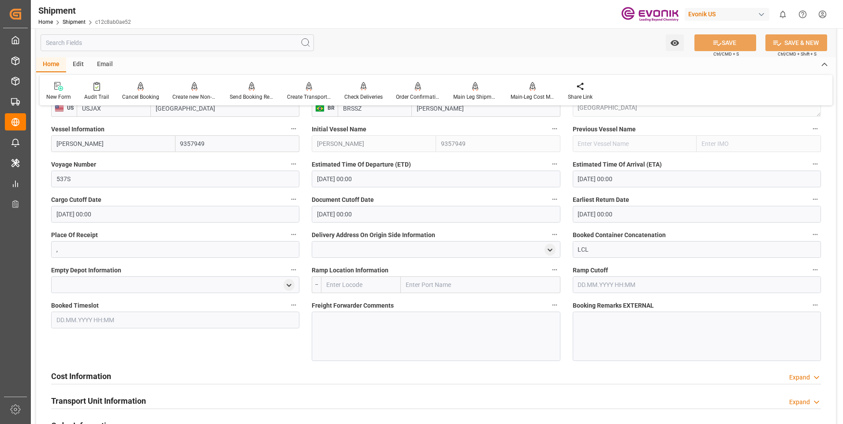
scroll to position [635, 0]
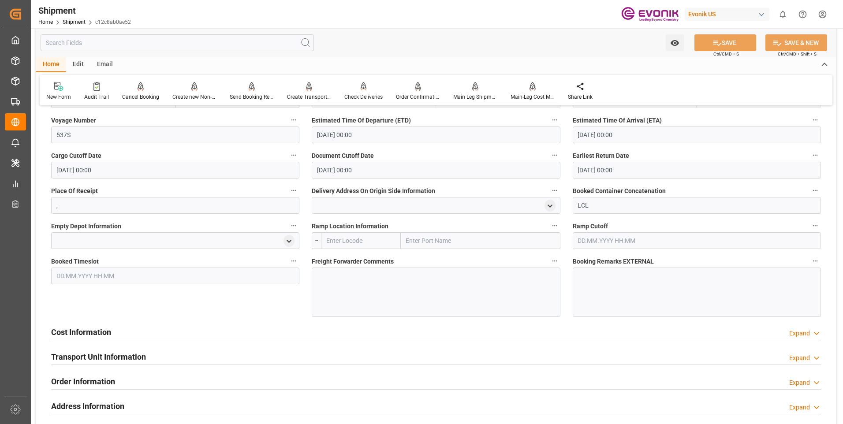
click at [349, 242] on input "text" at bounding box center [361, 240] width 80 height 17
type input "USCHI"
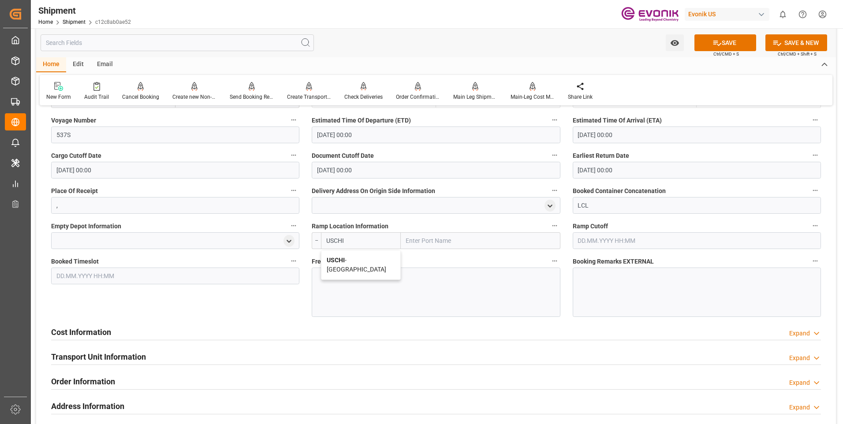
click at [348, 264] on div "USCHI - Chicago" at bounding box center [360, 264] width 79 height 29
type input "Chicago"
type input "USCHI"
click at [435, 286] on div at bounding box center [436, 292] width 248 height 49
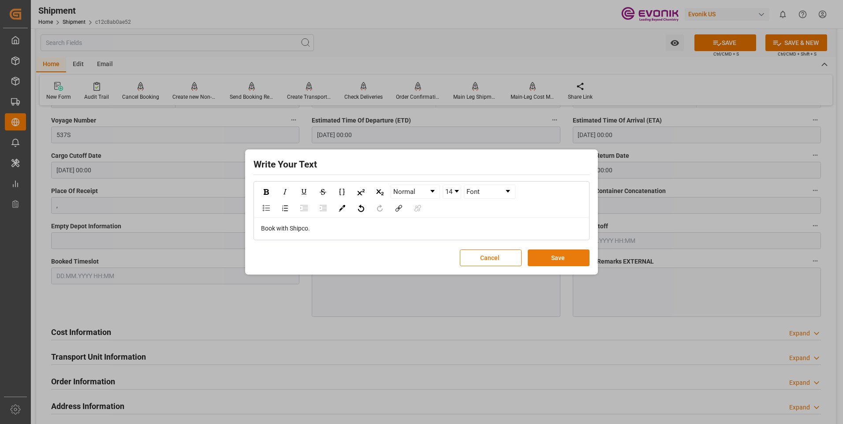
drag, startPoint x: 533, startPoint y: 256, endPoint x: 533, endPoint y: 260, distance: 4.9
click at [533, 256] on button "Save" at bounding box center [559, 257] width 62 height 17
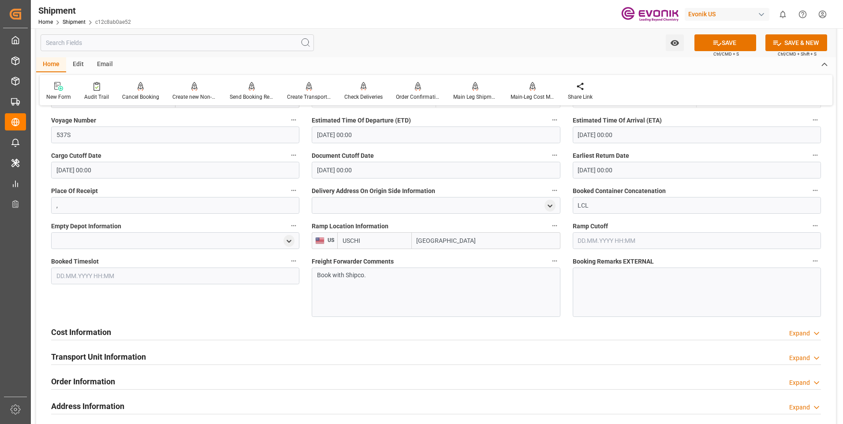
scroll to position [546, 0]
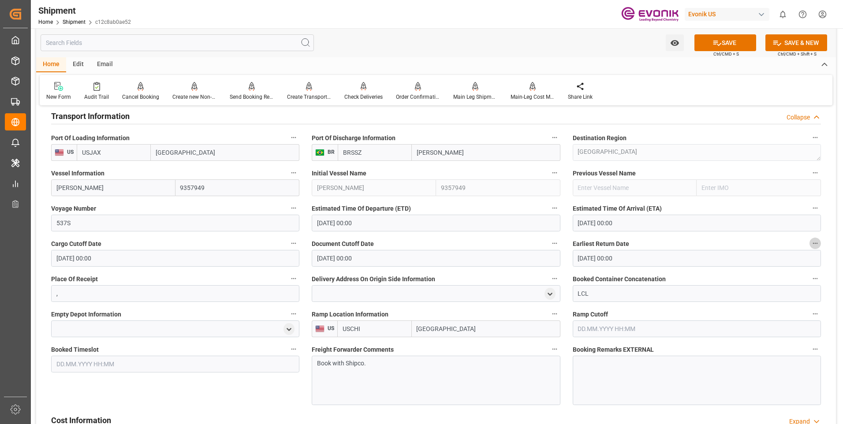
click at [814, 244] on icon "button" at bounding box center [814, 243] width 7 height 7
click at [641, 258] on div at bounding box center [421, 212] width 843 height 424
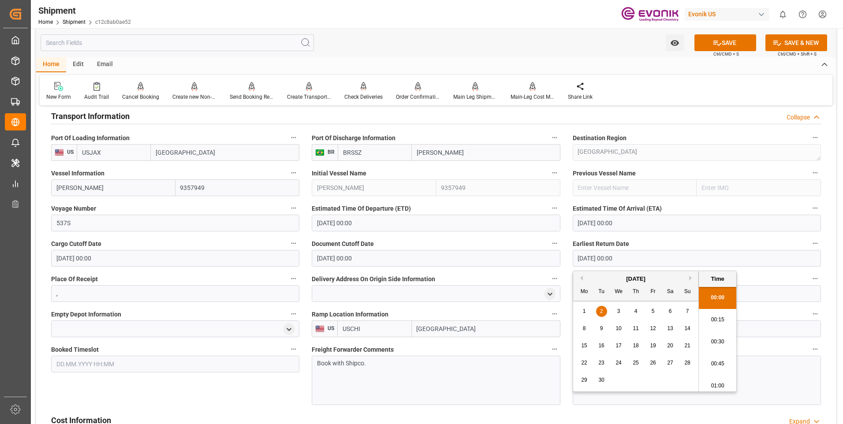
click at [625, 258] on input "02.09.2025 00:00" at bounding box center [696, 258] width 248 height 17
click at [581, 279] on button "Previous Month" at bounding box center [579, 277] width 5 height 5
click at [724, 242] on label "Earliest Return Date" at bounding box center [696, 244] width 248 height 12
click at [809, 242] on button "Earliest Return Date" at bounding box center [814, 243] width 11 height 11
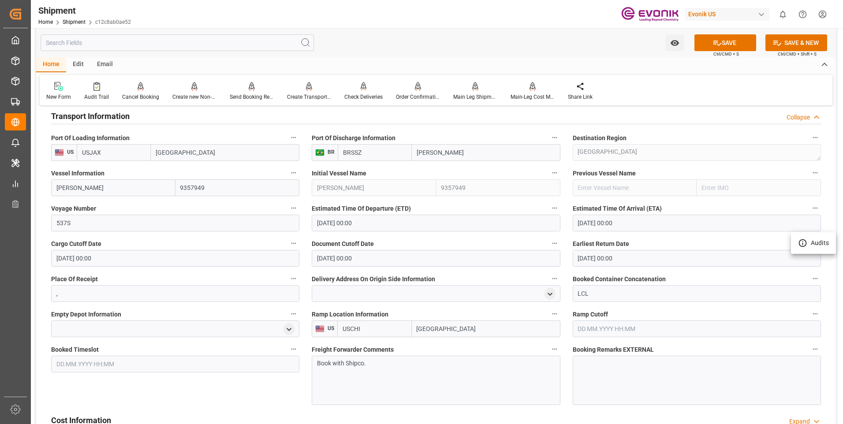
click at [800, 120] on div at bounding box center [421, 212] width 843 height 424
click at [801, 119] on div "Collapse" at bounding box center [797, 117] width 23 height 9
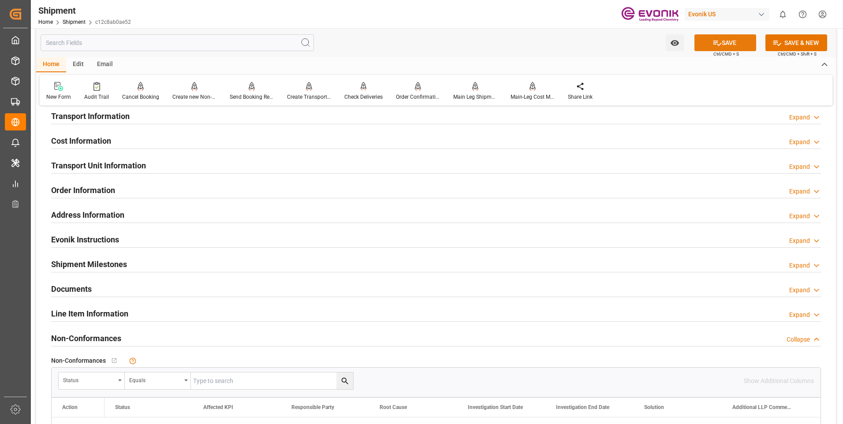
drag, startPoint x: 728, startPoint y: 45, endPoint x: 680, endPoint y: 79, distance: 58.5
click at [727, 45] on button "SAVE" at bounding box center [725, 42] width 62 height 17
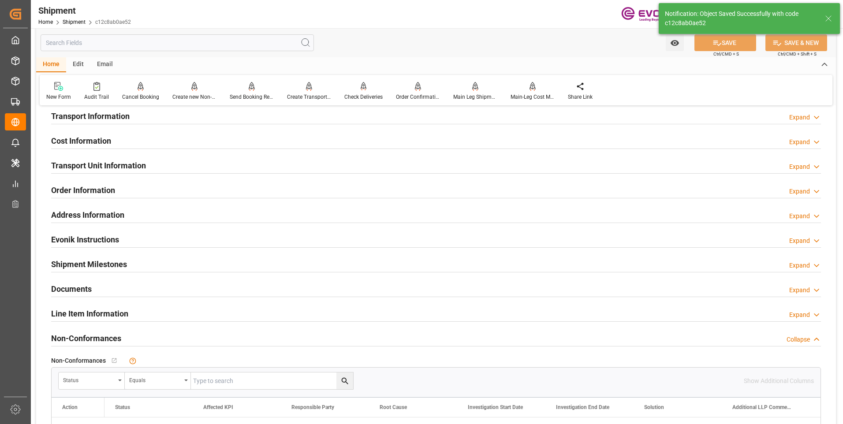
scroll to position [414, 0]
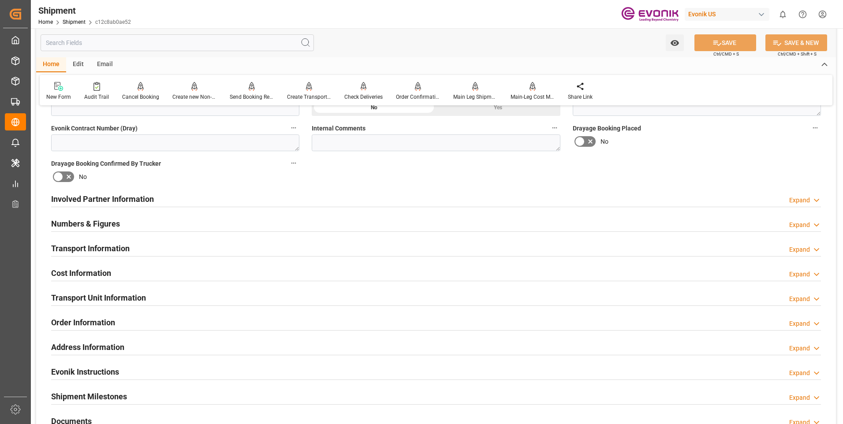
click at [805, 251] on div "Expand" at bounding box center [799, 249] width 21 height 9
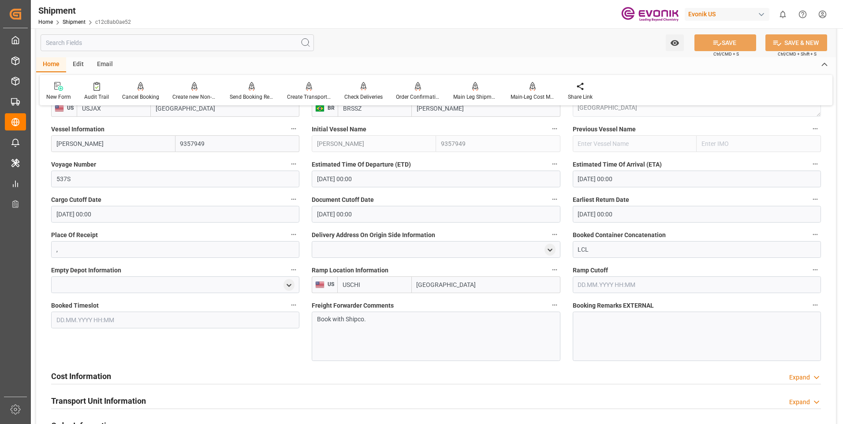
scroll to position [502, 0]
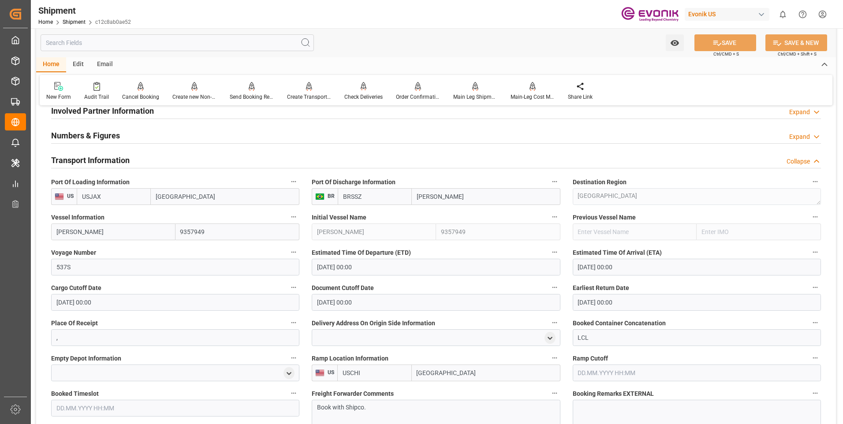
click at [792, 161] on div "Collapse" at bounding box center [797, 161] width 23 height 9
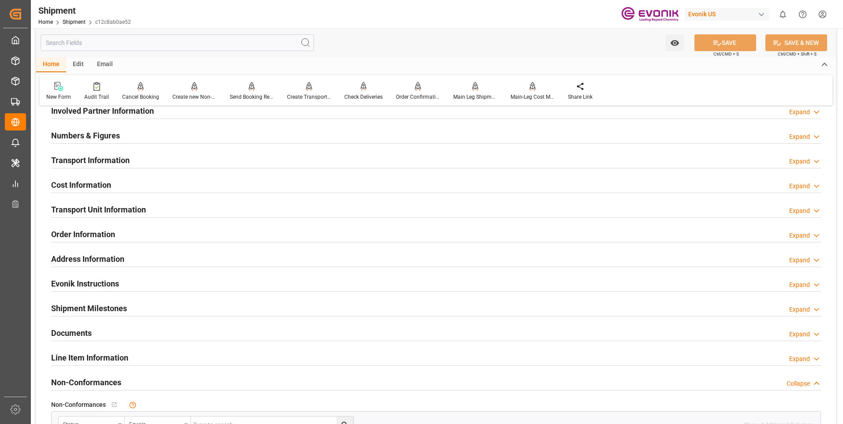
click at [805, 186] on div "Expand" at bounding box center [799, 186] width 21 height 9
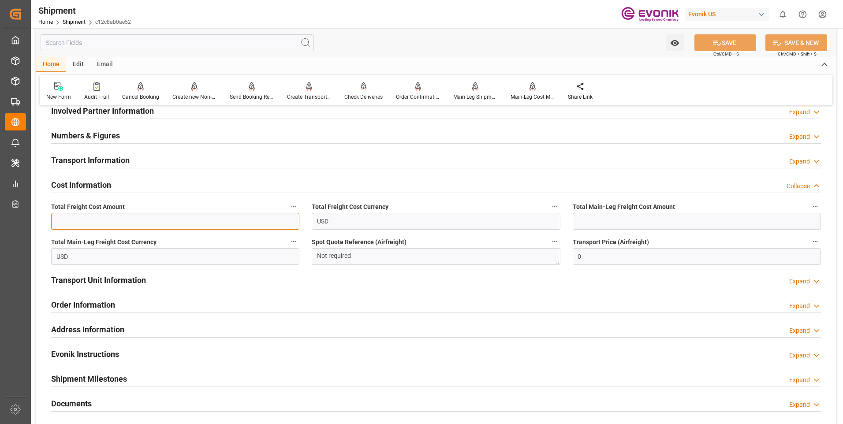
click at [193, 218] on input "text" at bounding box center [175, 221] width 248 height 17
click at [74, 223] on input "text" at bounding box center [175, 221] width 248 height 17
type input "726.00"
click at [633, 221] on input "text" at bounding box center [696, 221] width 248 height 17
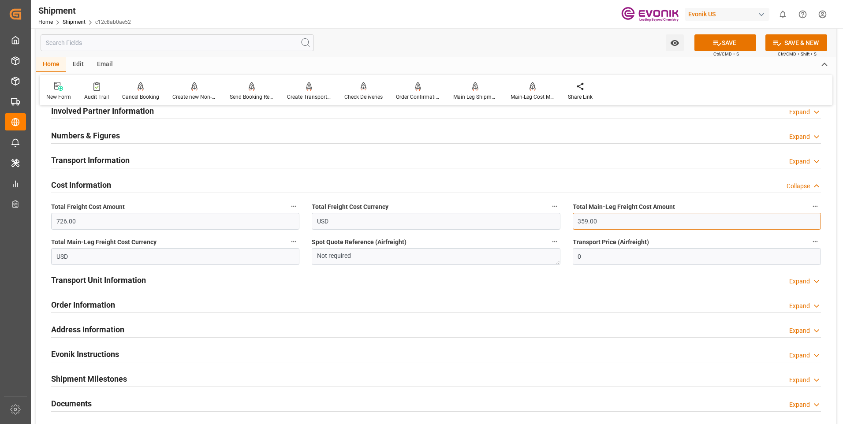
type input "359.00"
click at [84, 224] on input "726.00" at bounding box center [175, 221] width 248 height 17
click at [82, 222] on input "726.00" at bounding box center [175, 221] width 248 height 17
click at [84, 256] on input "USD" at bounding box center [175, 256] width 248 height 17
drag, startPoint x: 74, startPoint y: 223, endPoint x: 50, endPoint y: 219, distance: 24.1
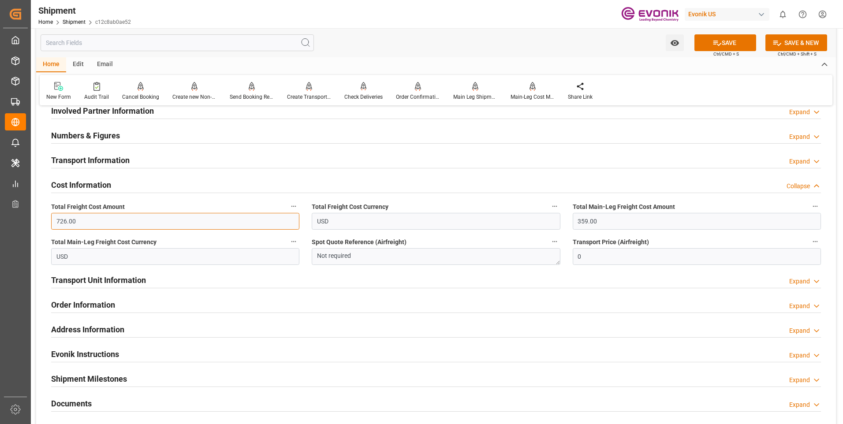
click at [50, 219] on div "Total Freight Cost Amount 726.00" at bounding box center [175, 214] width 260 height 35
click at [103, 39] on input "text" at bounding box center [177, 42] width 273 height 17
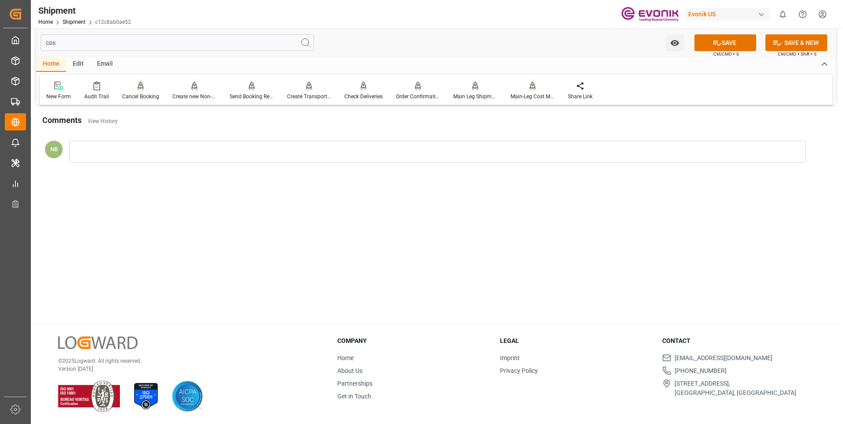
scroll to position [5, 0]
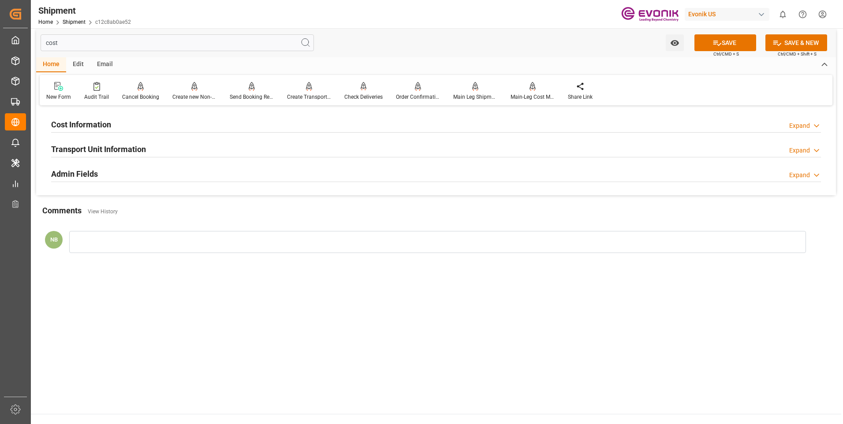
type input "cost"
click at [799, 121] on div "Expand" at bounding box center [799, 125] width 21 height 9
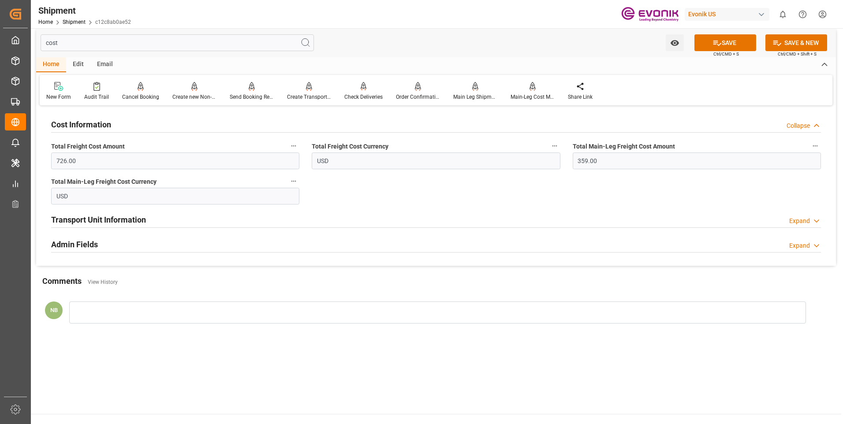
click at [799, 126] on div "Collapse" at bounding box center [797, 125] width 23 height 9
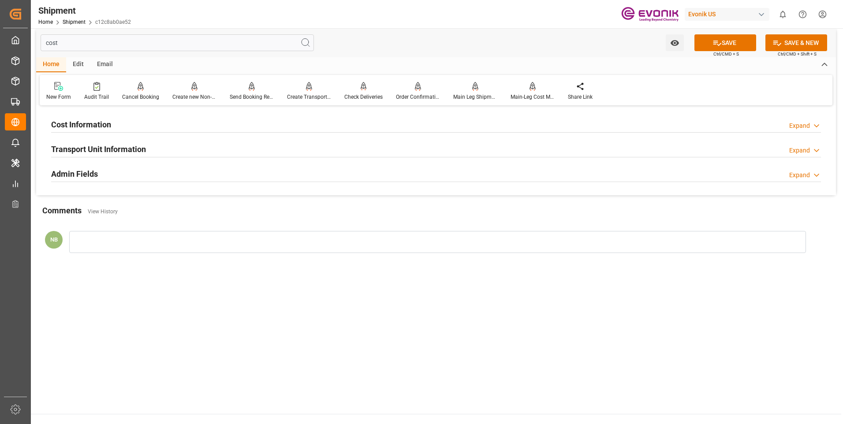
click at [802, 147] on div "Expand" at bounding box center [799, 150] width 21 height 9
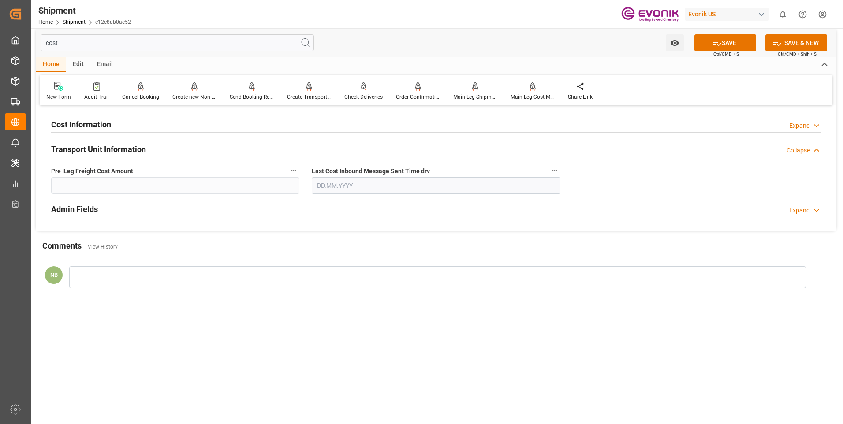
click at [810, 148] on div "Collapse" at bounding box center [803, 150] width 34 height 9
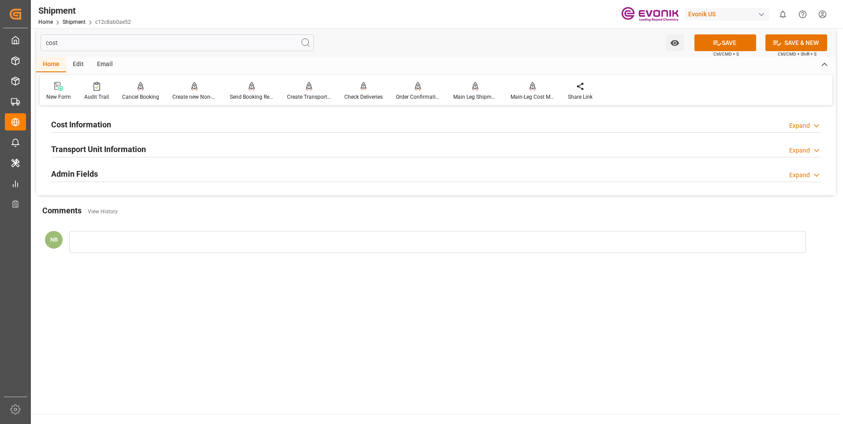
click at [807, 174] on div "Expand" at bounding box center [799, 175] width 21 height 9
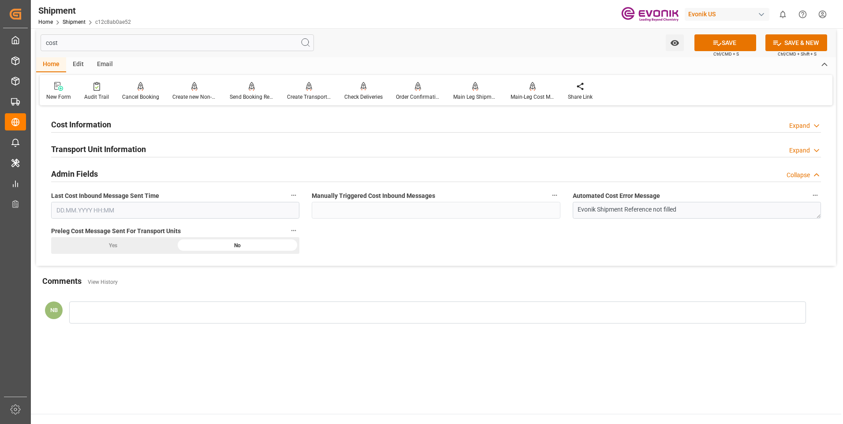
click at [807, 174] on div "Collapse" at bounding box center [797, 175] width 23 height 9
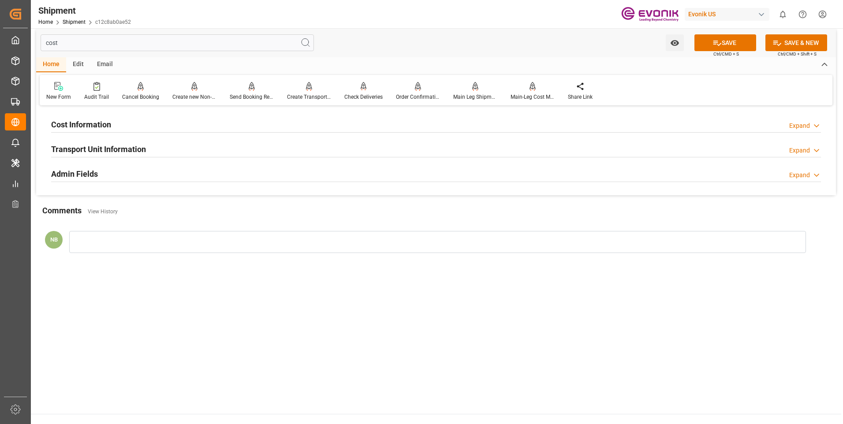
click at [803, 127] on div "Expand" at bounding box center [799, 125] width 21 height 9
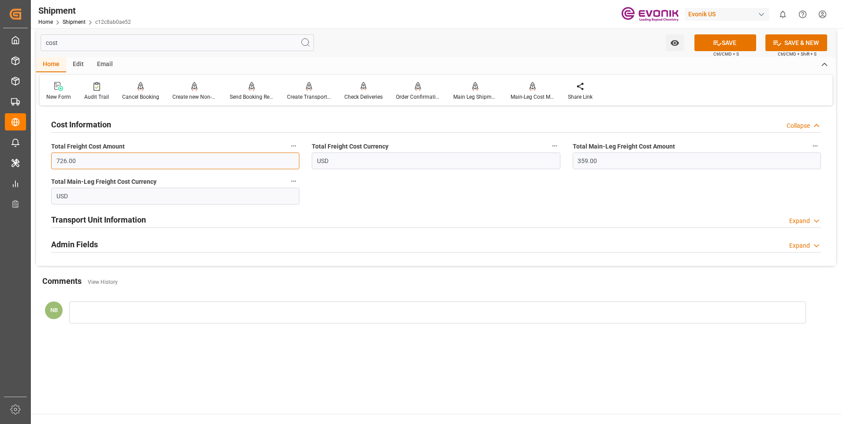
drag, startPoint x: 201, startPoint y: 160, endPoint x: 188, endPoint y: 162, distance: 13.8
click at [201, 160] on input "726.00" at bounding box center [175, 160] width 248 height 17
drag, startPoint x: 94, startPoint y: 165, endPoint x: -19, endPoint y: 157, distance: 113.5
click at [0, 157] on html "Created by potrace 1.15, written by Peter Selinger 2001-2017 Created by potrace…" at bounding box center [421, 212] width 843 height 424
type input "359.00"
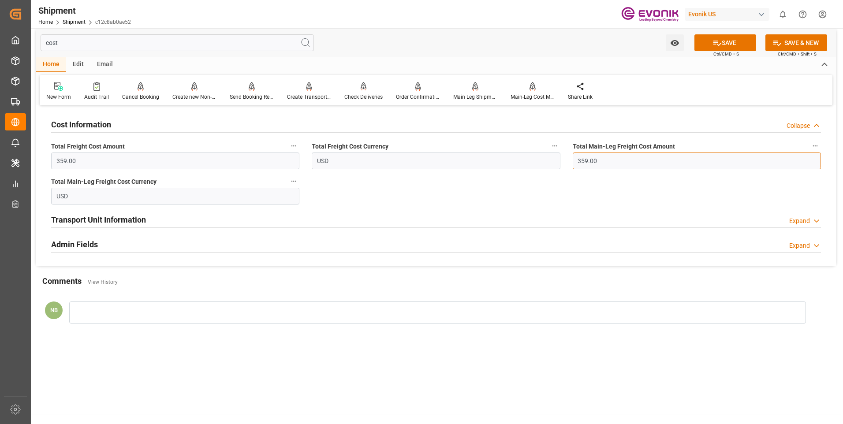
click at [662, 157] on input "359.00" at bounding box center [696, 160] width 248 height 17
drag, startPoint x: 630, startPoint y: 160, endPoint x: 530, endPoint y: 160, distance: 100.0
click at [530, 160] on div "Cost Information Collapse Total Freight Cost Amount 359.00 Total Freight Cost C…" at bounding box center [435, 187] width 799 height 158
click at [127, 160] on input "359.00" at bounding box center [175, 160] width 248 height 17
drag, startPoint x: 119, startPoint y: 160, endPoint x: -47, endPoint y: 162, distance: 165.7
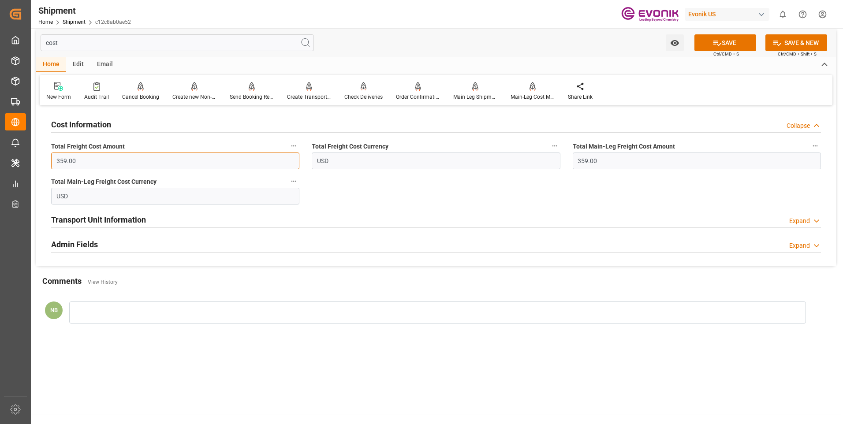
click at [0, 162] on html "Created by potrace 1.15, written by Peter Selinger 2001-2017 Created by potrace…" at bounding box center [421, 212] width 843 height 424
click at [630, 158] on input "359.00" at bounding box center [696, 160] width 248 height 17
drag, startPoint x: 620, startPoint y: 160, endPoint x: 554, endPoint y: 155, distance: 65.4
click at [554, 155] on div "Cost Information Collapse Total Freight Cost Amount 359.00 Total Freight Cost C…" at bounding box center [435, 187] width 799 height 158
type input "367.61"
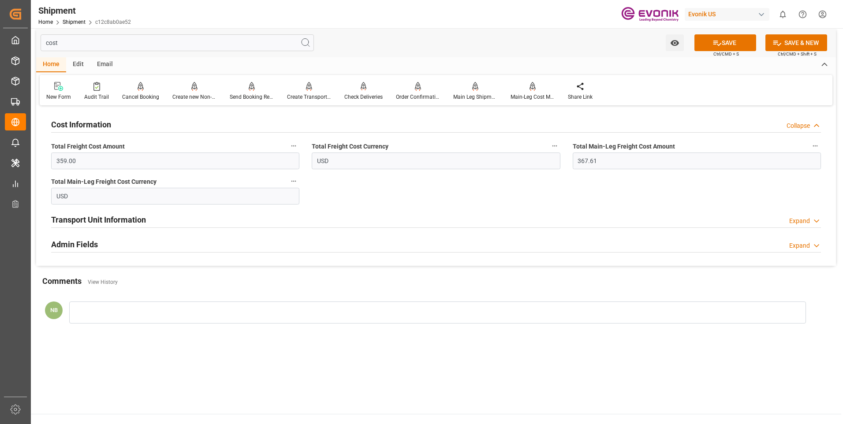
click at [450, 204] on div "Cost Information Collapse Total Freight Cost Amount 359.00 Total Freight Cost C…" at bounding box center [435, 187] width 799 height 158
click at [146, 198] on input "USD" at bounding box center [175, 196] width 248 height 17
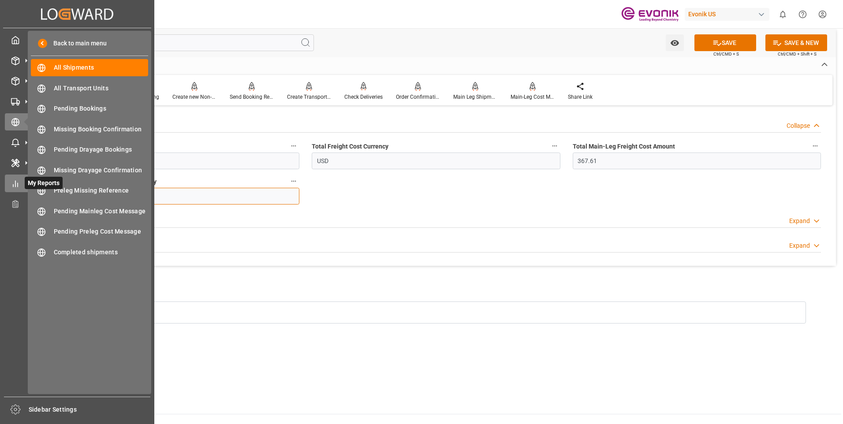
drag, startPoint x: 33, startPoint y: 191, endPoint x: 16, endPoint y: 191, distance: 16.7
click at [16, 191] on div "Created by potrace 1.15, written by Peter Selinger 2001-2017 Created by potrace…" at bounding box center [421, 212] width 843 height 424
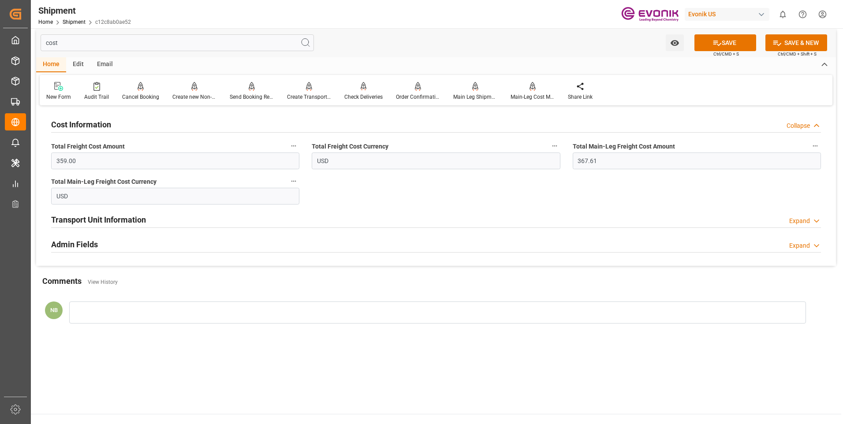
click at [365, 205] on div "Cost Information Collapse Total Freight Cost Amount 359.00 Total Freight Cost C…" at bounding box center [435, 187] width 799 height 158
click at [706, 35] on button "SAVE" at bounding box center [725, 42] width 62 height 17
click at [100, 40] on input "cost" at bounding box center [177, 42] width 273 height 17
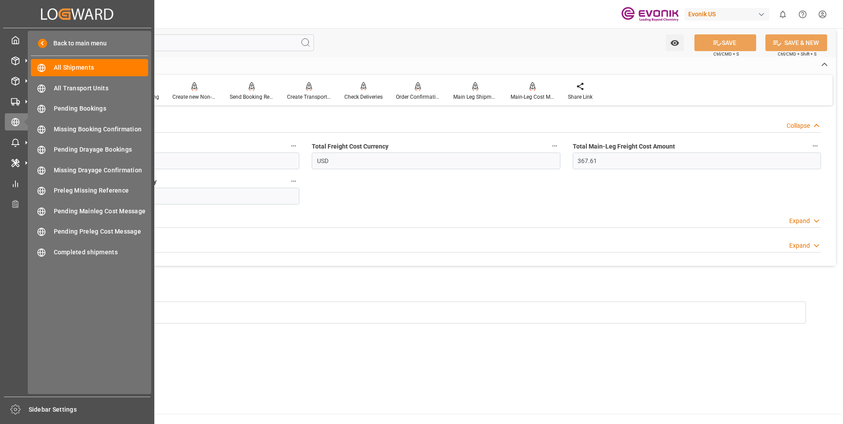
drag, startPoint x: 87, startPoint y: 40, endPoint x: 0, endPoint y: 42, distance: 87.3
click at [0, 42] on div "Created by potrace 1.15, written by Peter Selinger 2001-2017 Created by potrace…" at bounding box center [421, 212] width 843 height 424
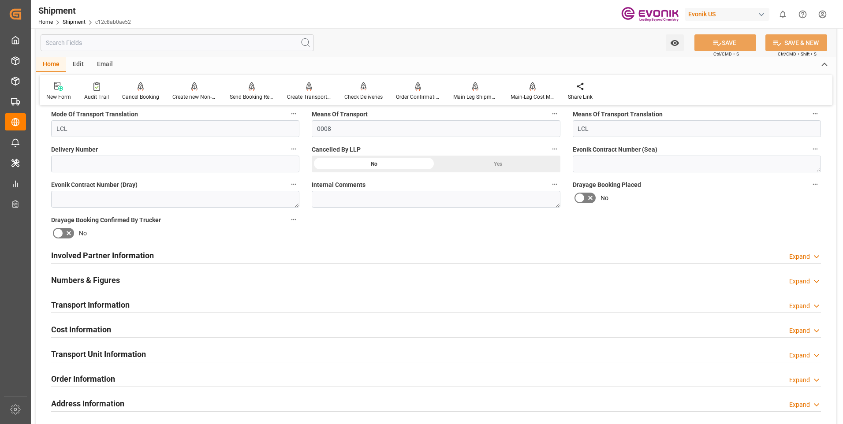
scroll to position [446, 0]
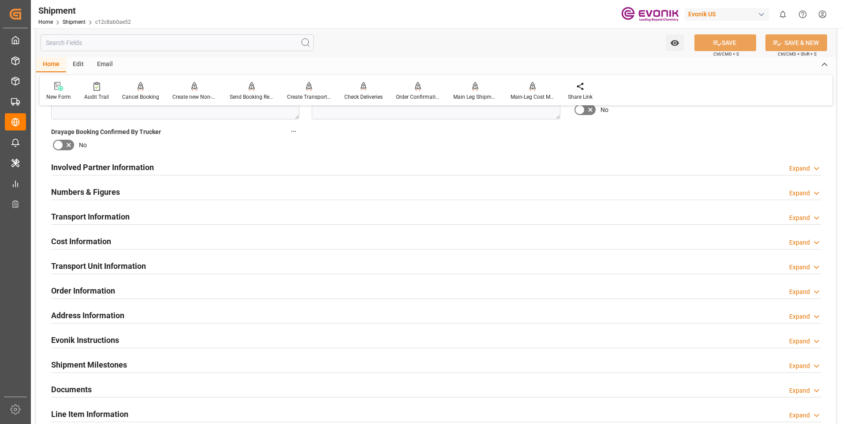
click at [807, 173] on div "Expand" at bounding box center [799, 168] width 21 height 9
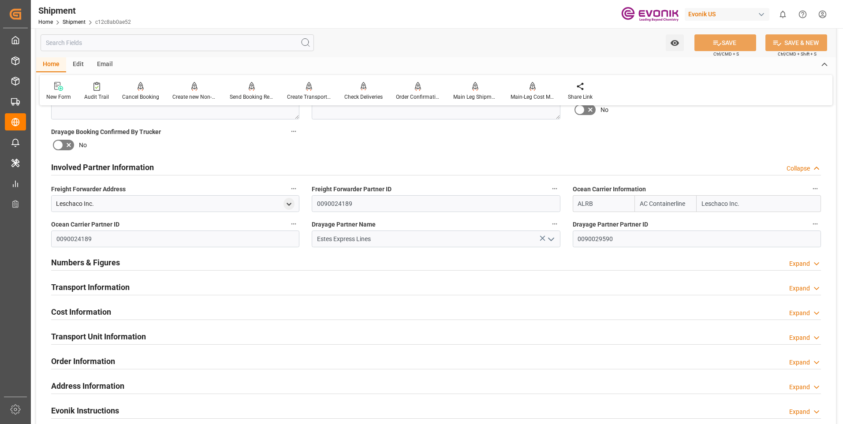
click at [807, 173] on div "Collapse" at bounding box center [797, 168] width 23 height 9
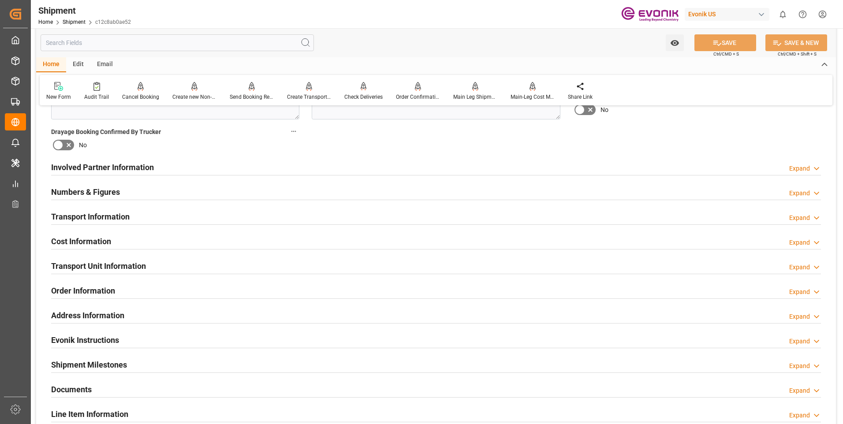
click at [798, 215] on div "Expand" at bounding box center [799, 217] width 21 height 9
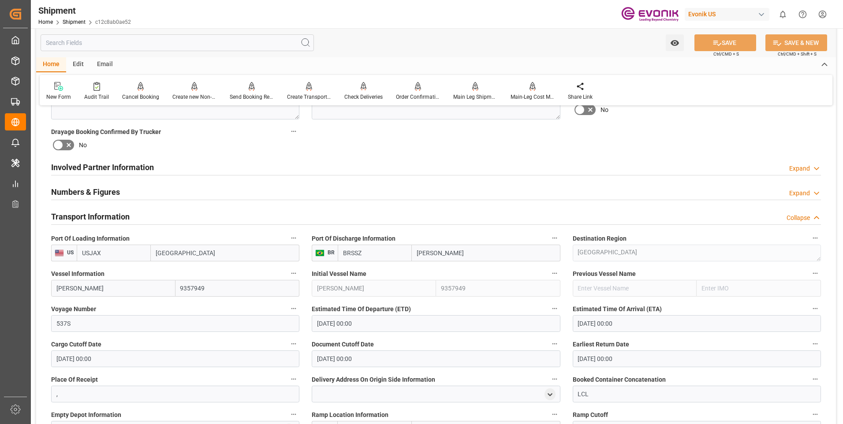
scroll to position [534, 0]
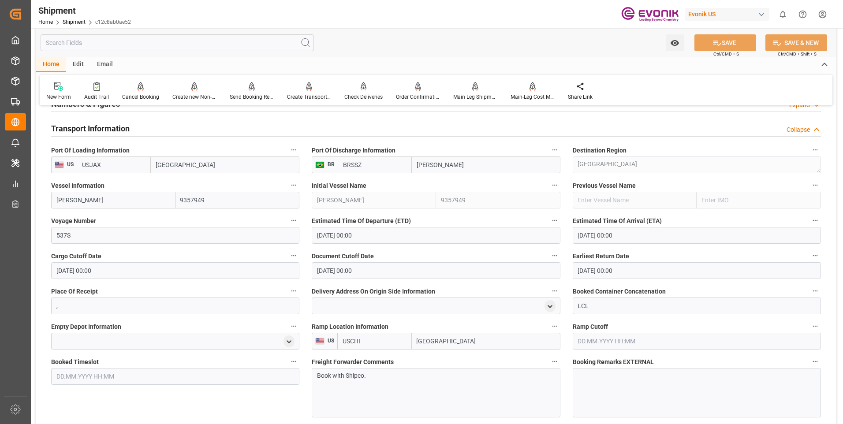
click at [810, 130] on div "Collapse" at bounding box center [803, 129] width 34 height 9
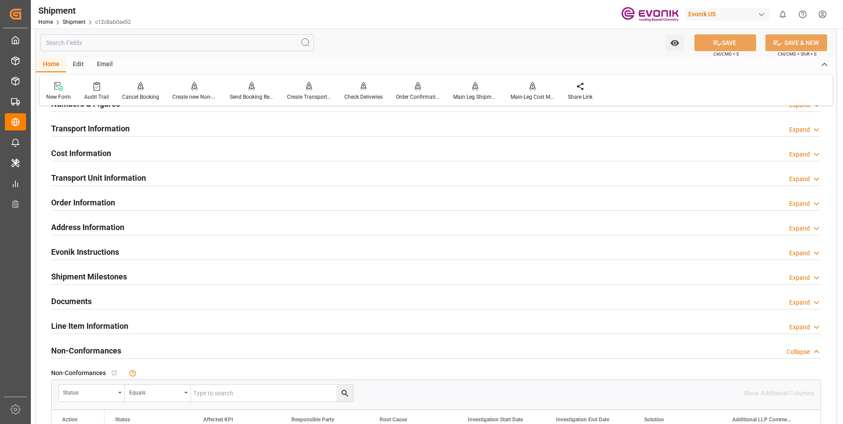
click at [809, 154] on div "Expand" at bounding box center [799, 154] width 21 height 9
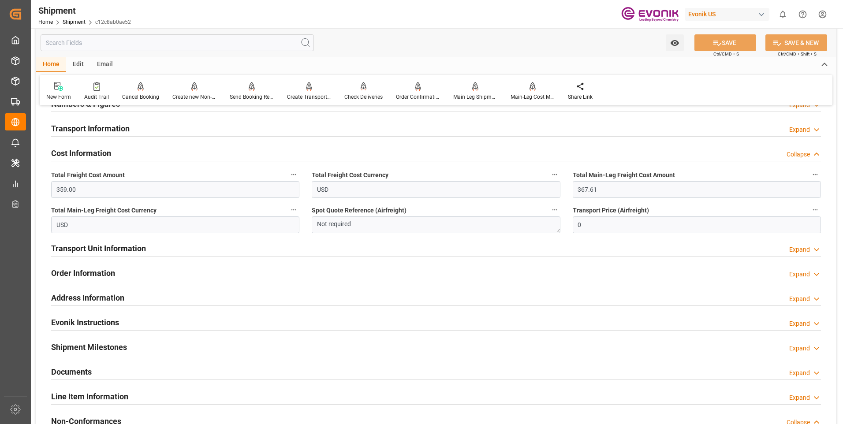
click at [809, 154] on div "Collapse" at bounding box center [797, 154] width 23 height 9
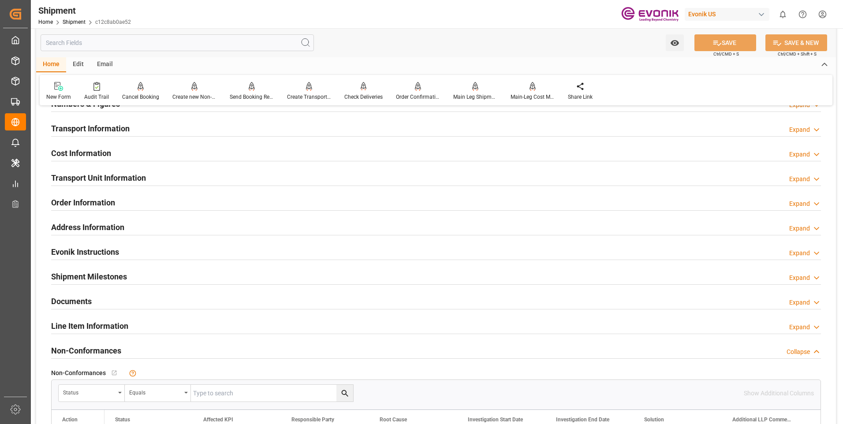
click at [804, 177] on div "Expand" at bounding box center [799, 179] width 21 height 9
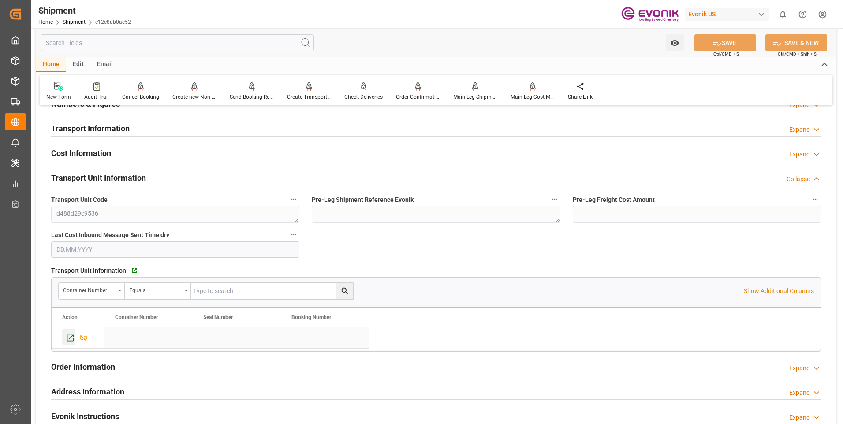
click at [70, 340] on icon "Press SPACE to select this row." at bounding box center [70, 337] width 9 height 9
click at [136, 270] on div "Go to Transport Unit Grid" at bounding box center [138, 270] width 16 height 7
click at [806, 176] on div "Collapse" at bounding box center [797, 179] width 23 height 9
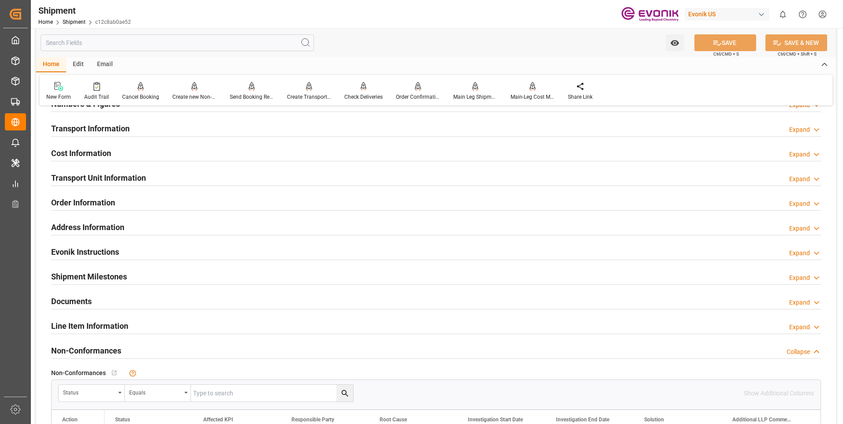
click at [806, 176] on div "Expand" at bounding box center [799, 179] width 21 height 9
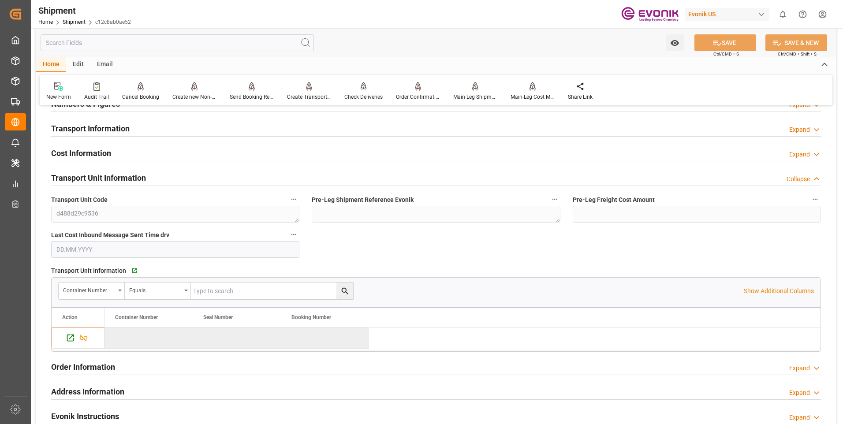
click at [806, 176] on div "Collapse" at bounding box center [797, 179] width 23 height 9
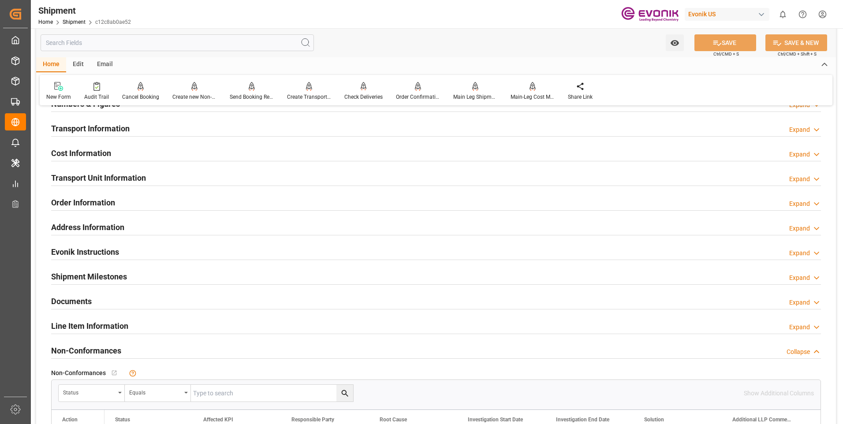
click at [800, 132] on div "Expand" at bounding box center [799, 129] width 21 height 9
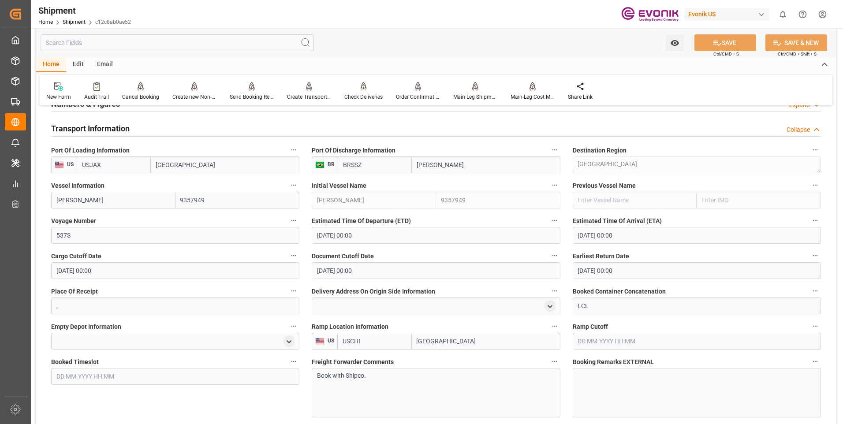
click at [800, 132] on div "Collapse" at bounding box center [797, 129] width 23 height 9
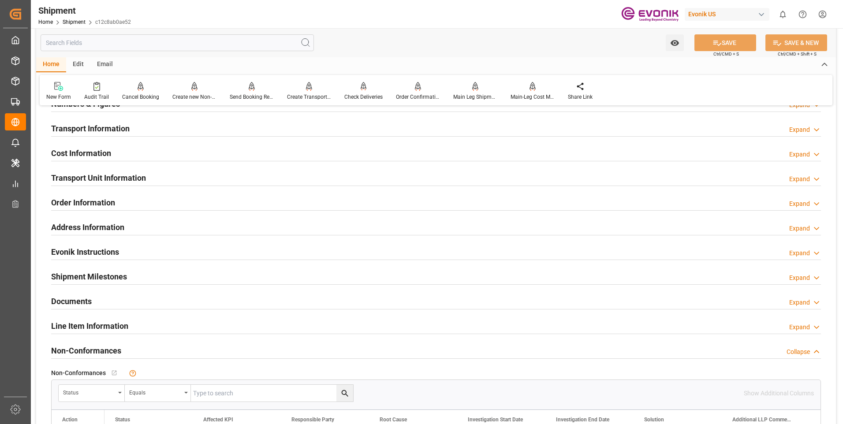
click at [802, 153] on div "Expand" at bounding box center [799, 154] width 21 height 9
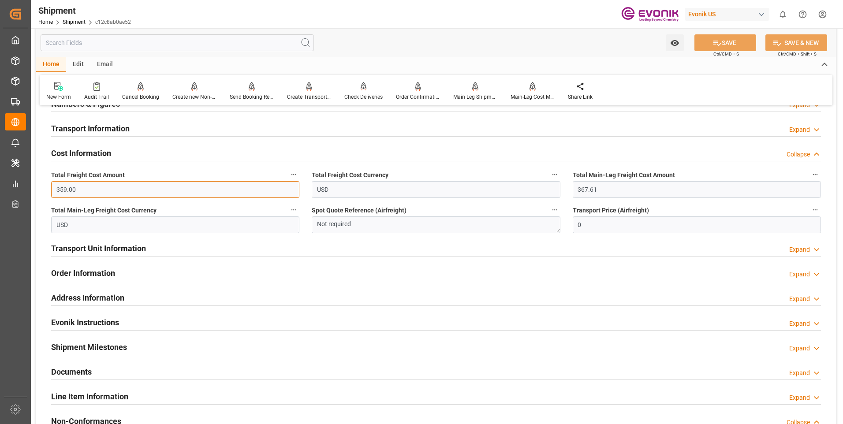
drag, startPoint x: 105, startPoint y: 191, endPoint x: 46, endPoint y: 184, distance: 59.5
click at [46, 184] on div "Total Freight Cost Amount 359.00" at bounding box center [175, 183] width 260 height 35
click at [103, 191] on input "359.00" at bounding box center [175, 189] width 248 height 17
type input "3"
type input "0"
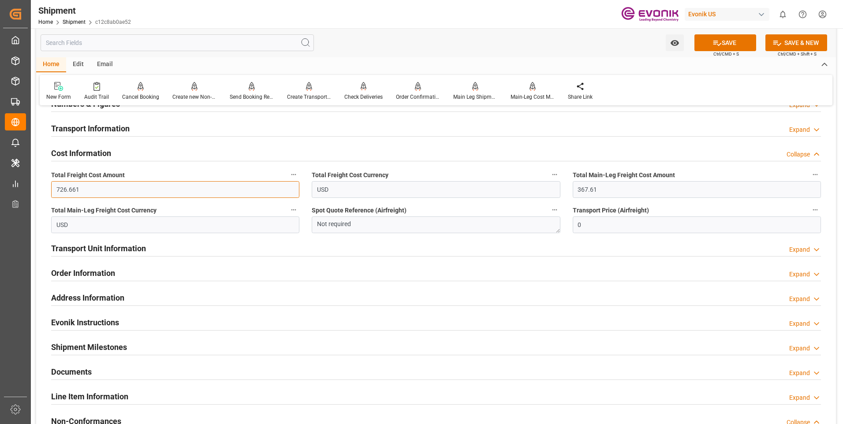
type input "726.661"
click at [740, 39] on button "SAVE" at bounding box center [725, 42] width 62 height 17
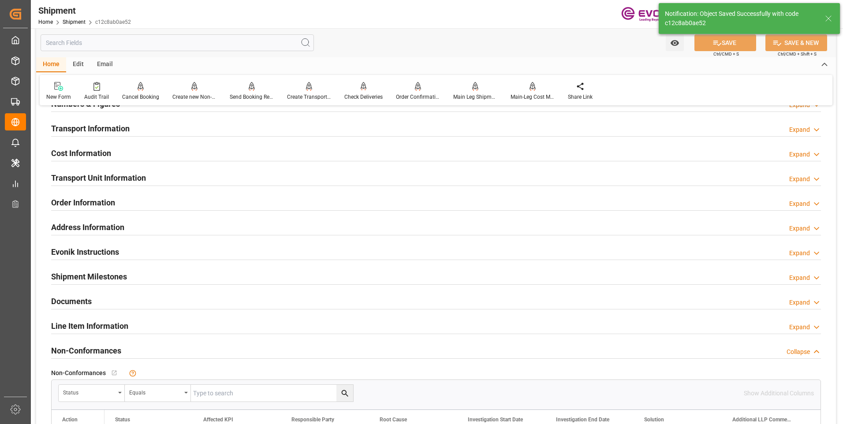
scroll to position [666, 0]
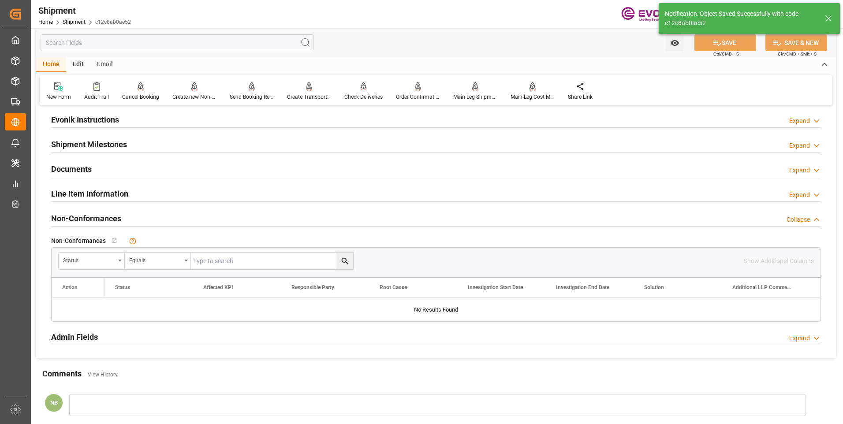
click at [792, 221] on div "Collapse" at bounding box center [797, 219] width 23 height 9
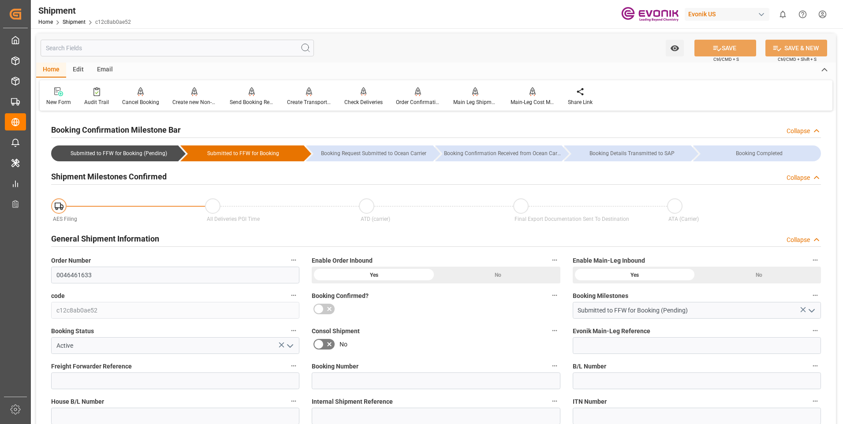
scroll to position [264, 0]
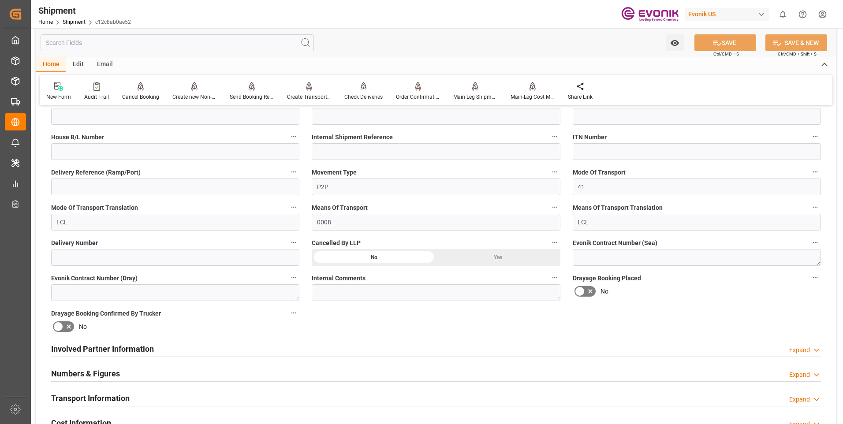
click at [64, 352] on h2 "Involved Partner Information" at bounding box center [102, 349] width 103 height 12
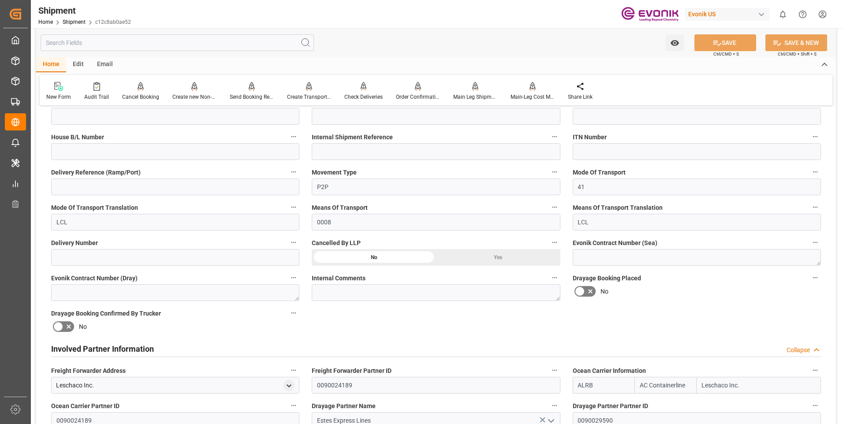
scroll to position [397, 0]
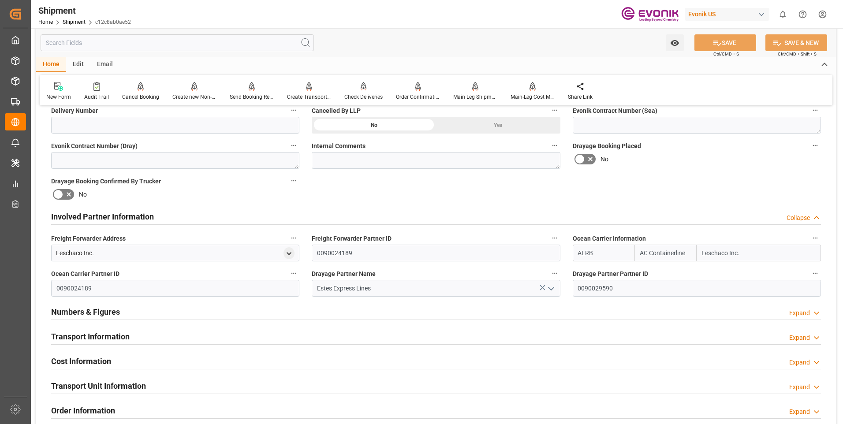
click at [81, 335] on h2 "Transport Information" at bounding box center [90, 337] width 78 height 12
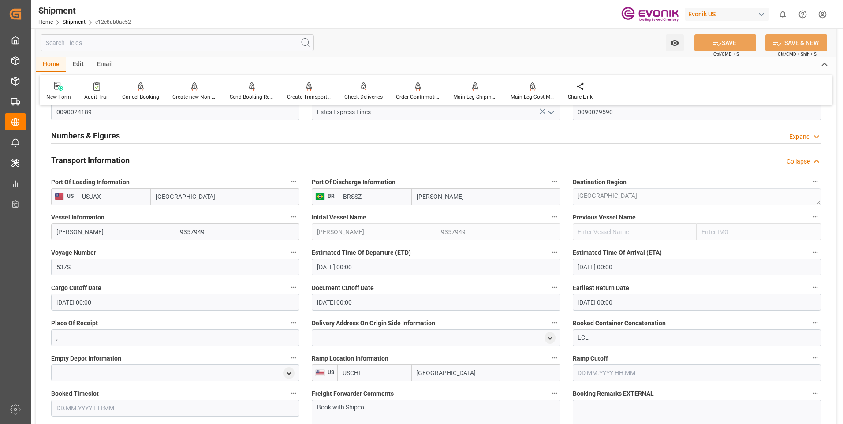
scroll to position [661, 0]
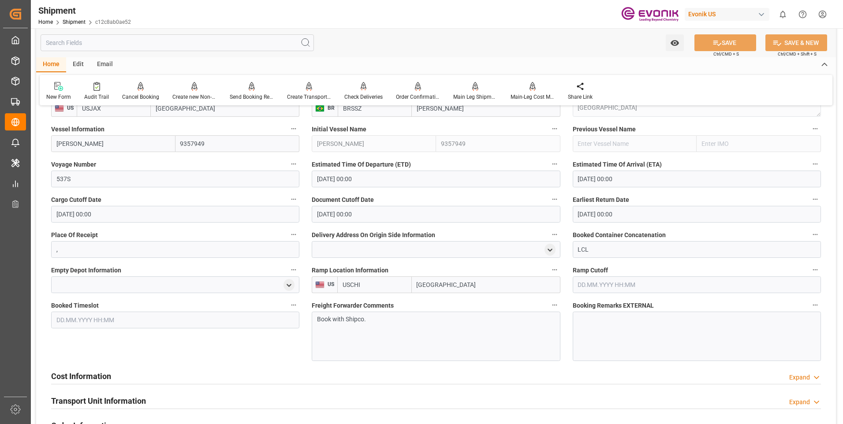
click at [76, 371] on h2 "Cost Information" at bounding box center [81, 376] width 60 height 12
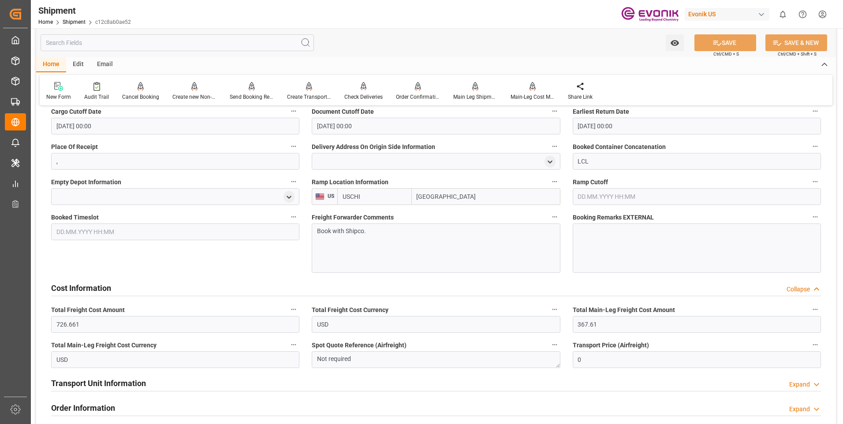
scroll to position [793, 0]
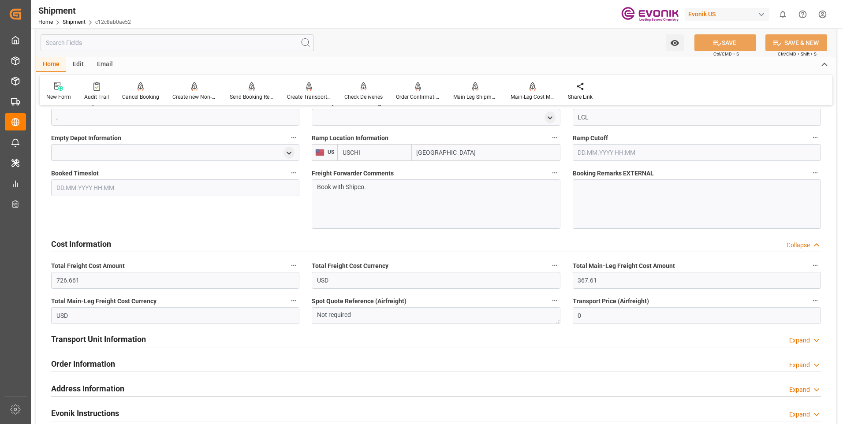
click at [134, 336] on h2 "Transport Unit Information" at bounding box center [98, 339] width 95 height 12
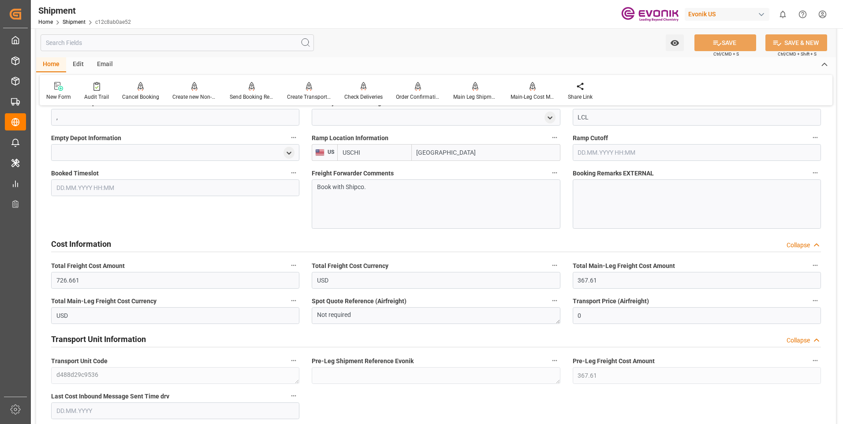
scroll to position [837, 0]
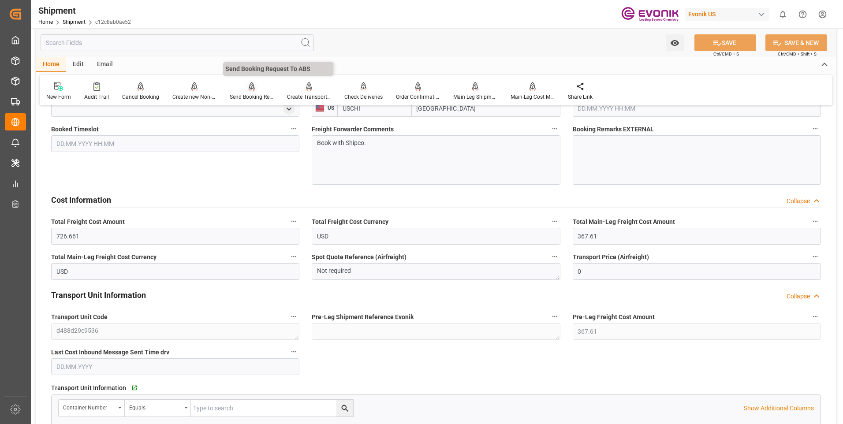
click at [249, 92] on div "Send Booking Request To ABS" at bounding box center [251, 91] width 57 height 19
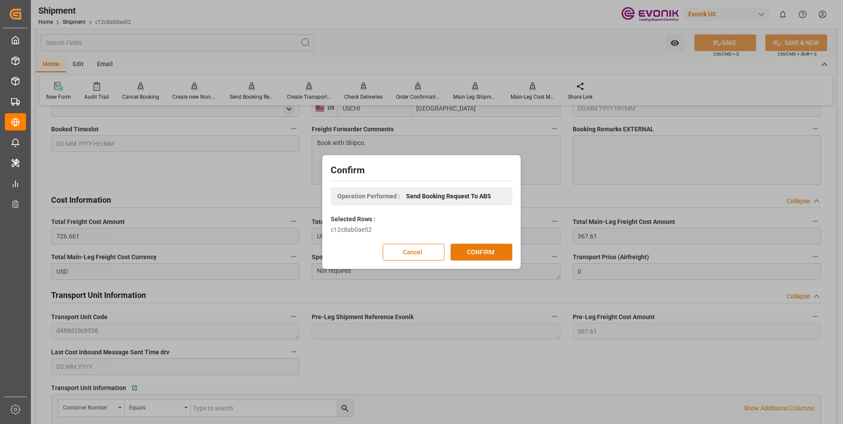
click at [495, 252] on button "CONFIRM" at bounding box center [481, 252] width 62 height 17
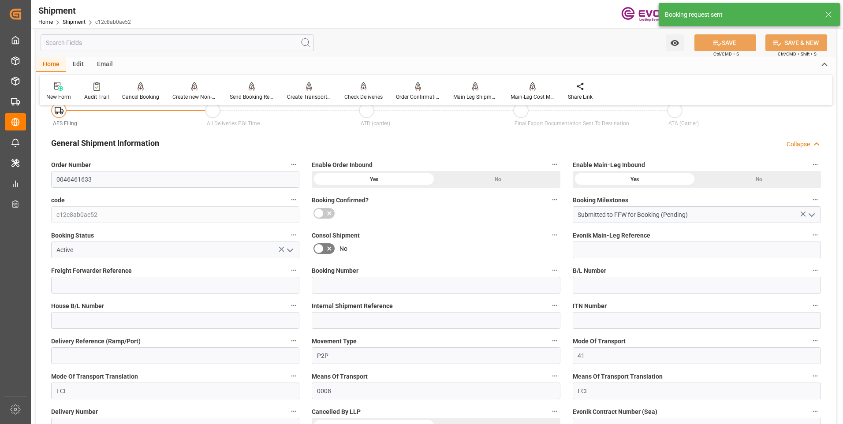
scroll to position [777, 0]
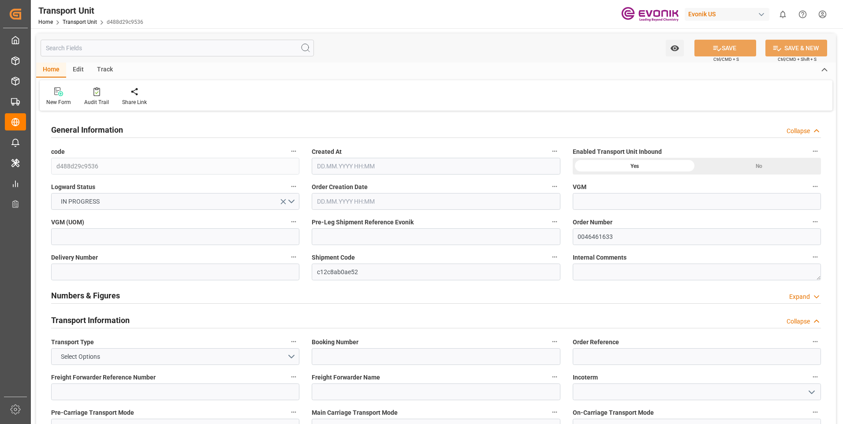
type input "AC Containerline"
type input "Leschaco Inc."
type input "USJAX"
type input "BRSSZ"
type input "2410.9369"
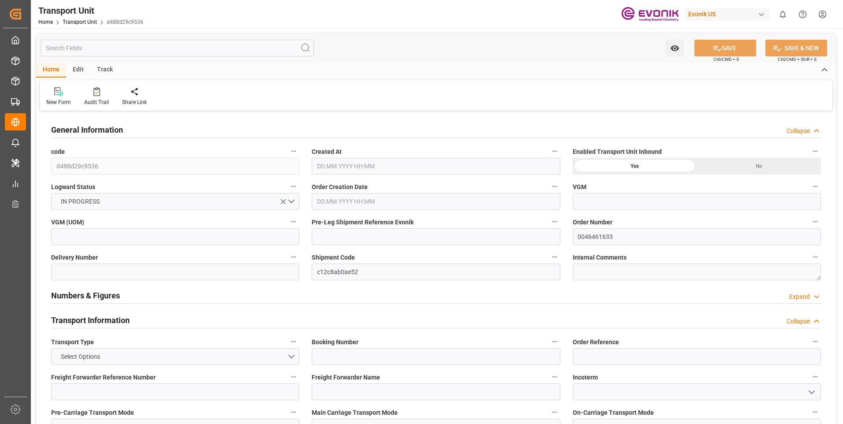
type input "[DATE] 18:01"
type input "[DATE]"
type input "[DATE] 00:00"
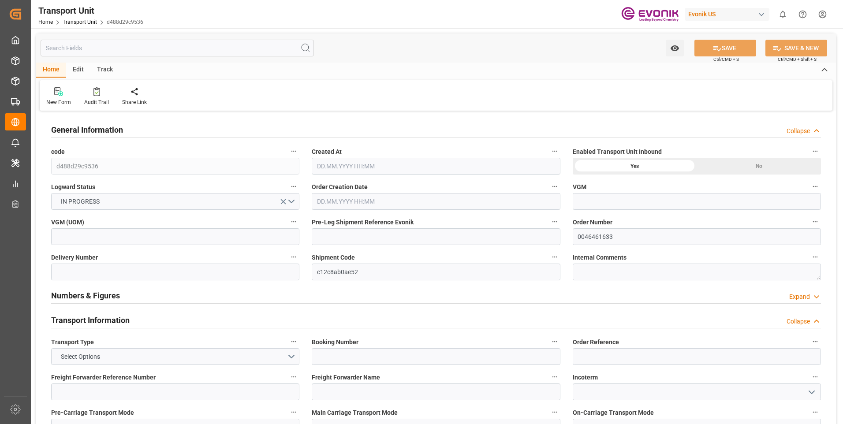
type input "[DATE] 00:00"
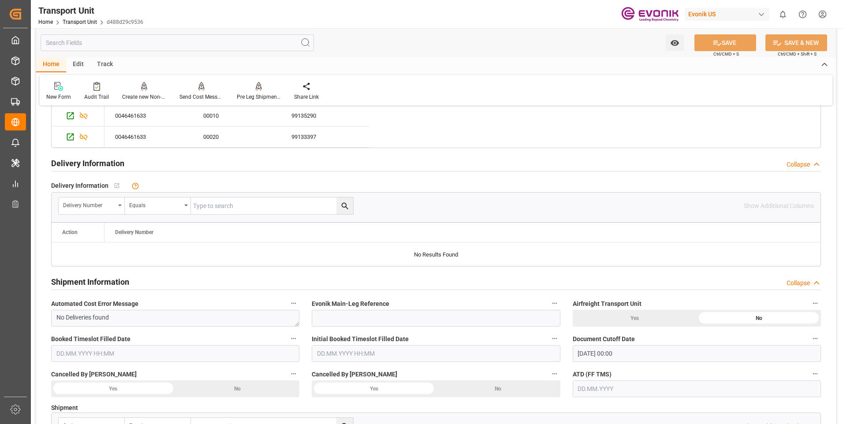
scroll to position [1498, 0]
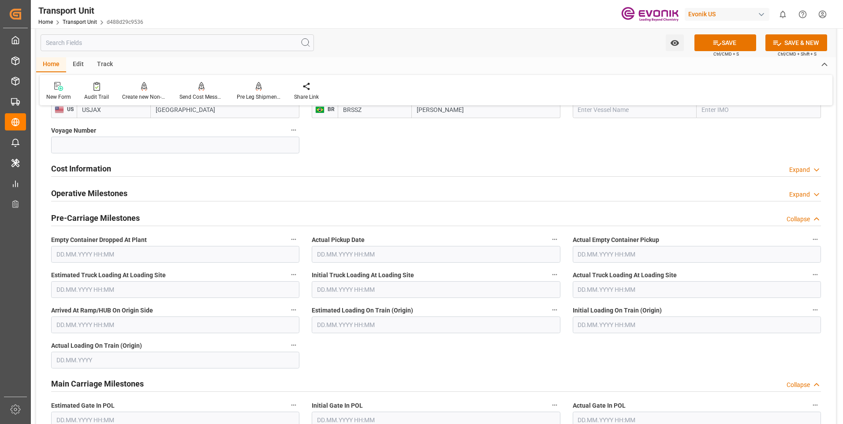
scroll to position [485, 0]
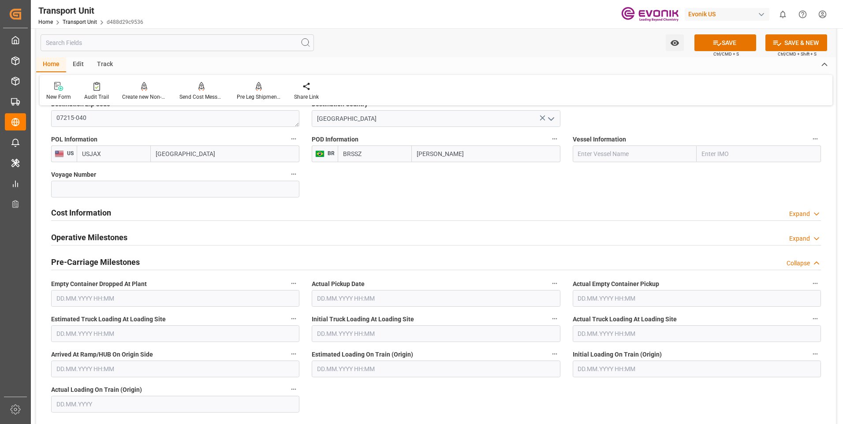
click at [799, 261] on div "Collapse" at bounding box center [797, 263] width 23 height 9
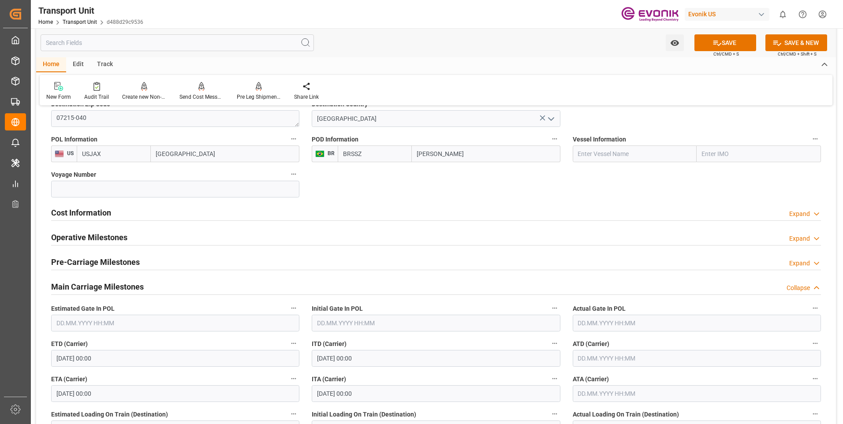
click at [810, 215] on div "Expand" at bounding box center [805, 213] width 32 height 9
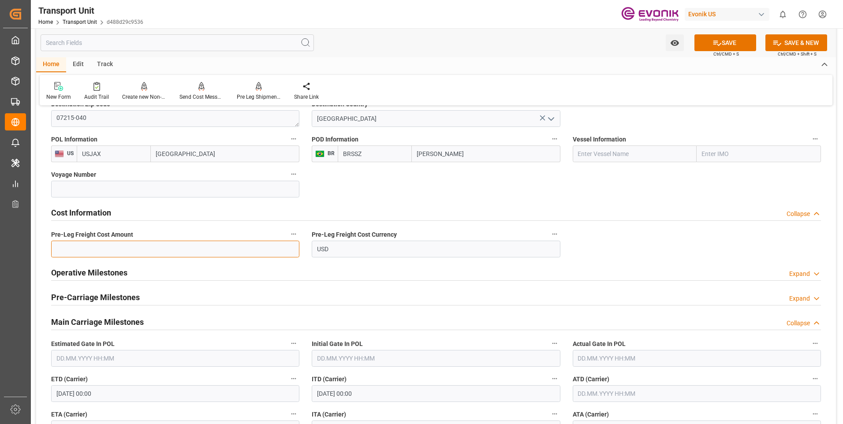
click at [164, 248] on input "text" at bounding box center [175, 249] width 248 height 17
type input "367.61"
click at [798, 271] on div "Expand" at bounding box center [799, 273] width 21 height 9
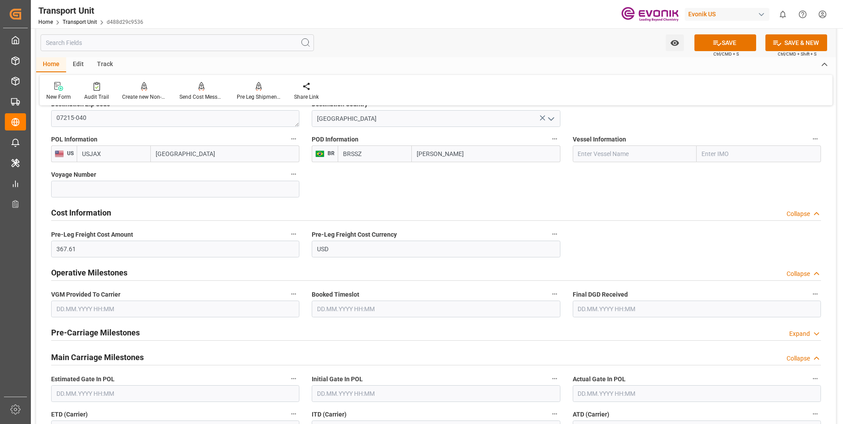
click at [798, 271] on div "Collapse" at bounding box center [797, 273] width 23 height 9
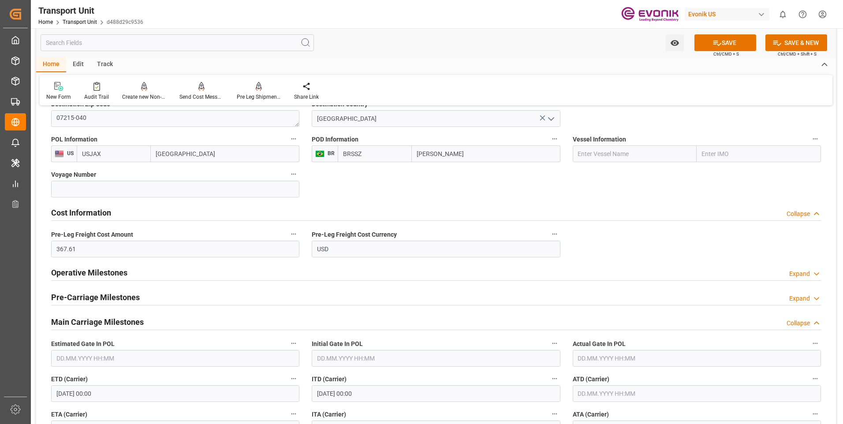
click at [805, 318] on div "Main Carriage Milestones Collapse" at bounding box center [435, 321] width 769 height 17
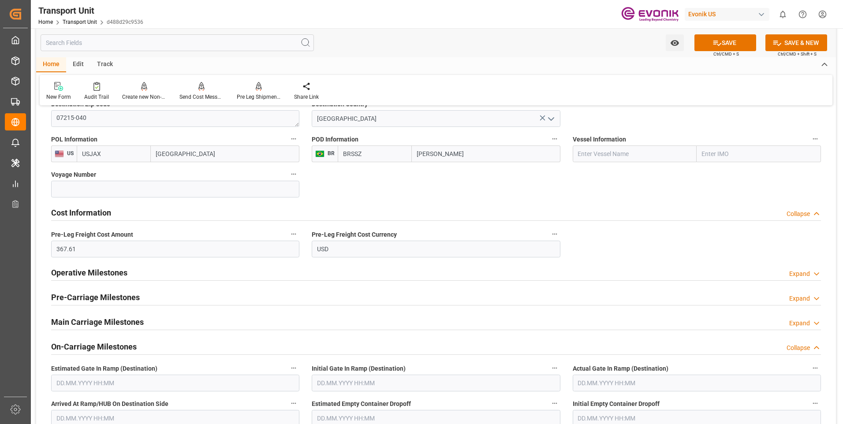
click at [808, 348] on div "Collapse" at bounding box center [797, 347] width 23 height 9
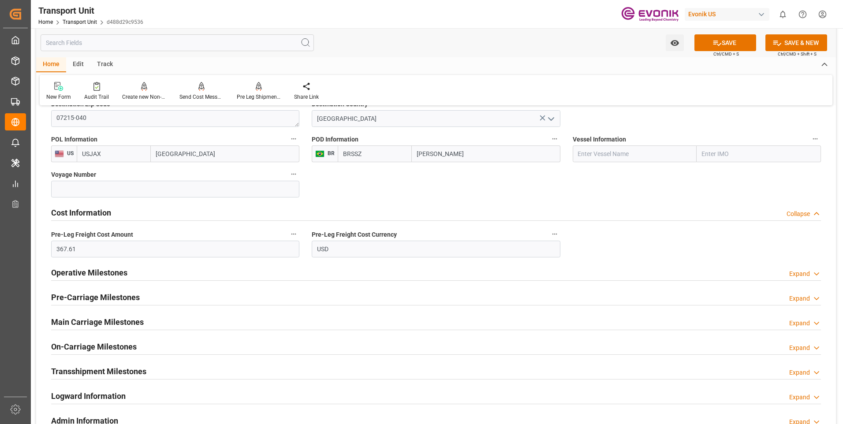
scroll to position [749, 0]
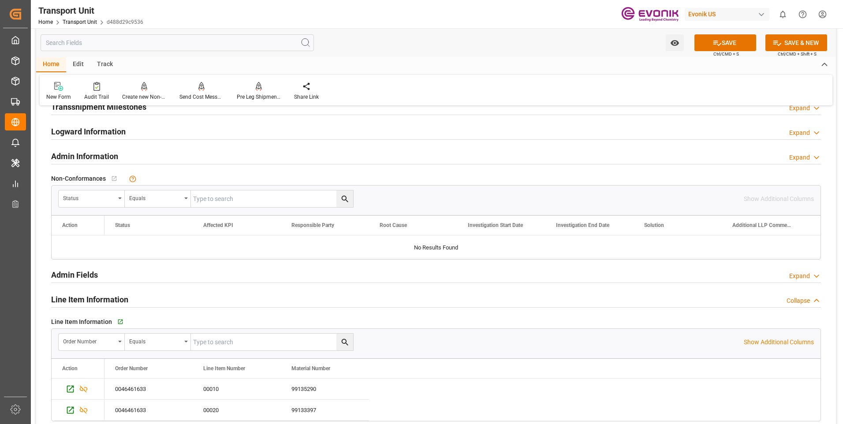
click at [807, 301] on div "Collapse" at bounding box center [797, 300] width 23 height 9
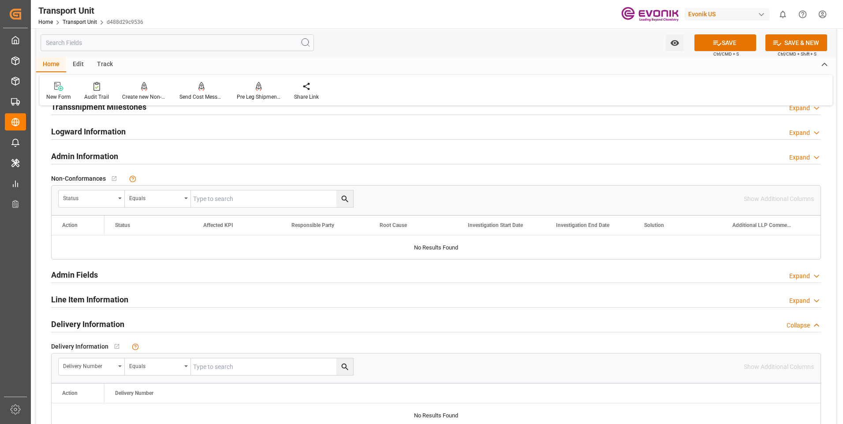
click at [809, 327] on div "Collapse" at bounding box center [797, 325] width 23 height 9
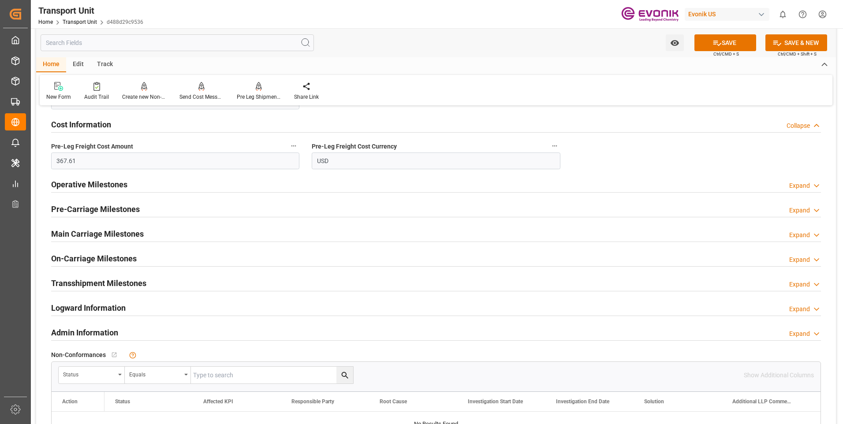
scroll to position [441, 0]
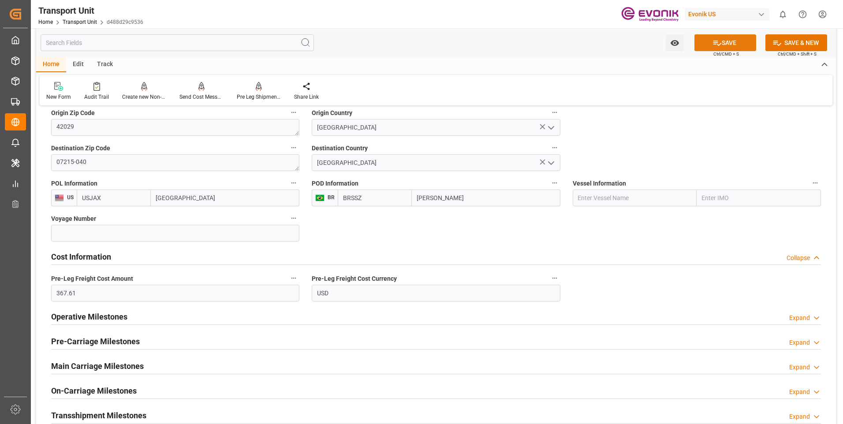
click at [729, 44] on button "SAVE" at bounding box center [725, 42] width 62 height 17
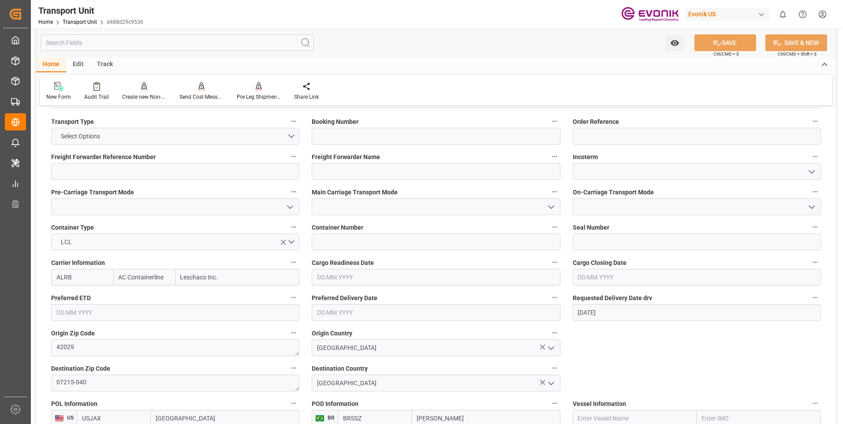
scroll to position [0, 0]
